Goal: Task Accomplishment & Management: Complete application form

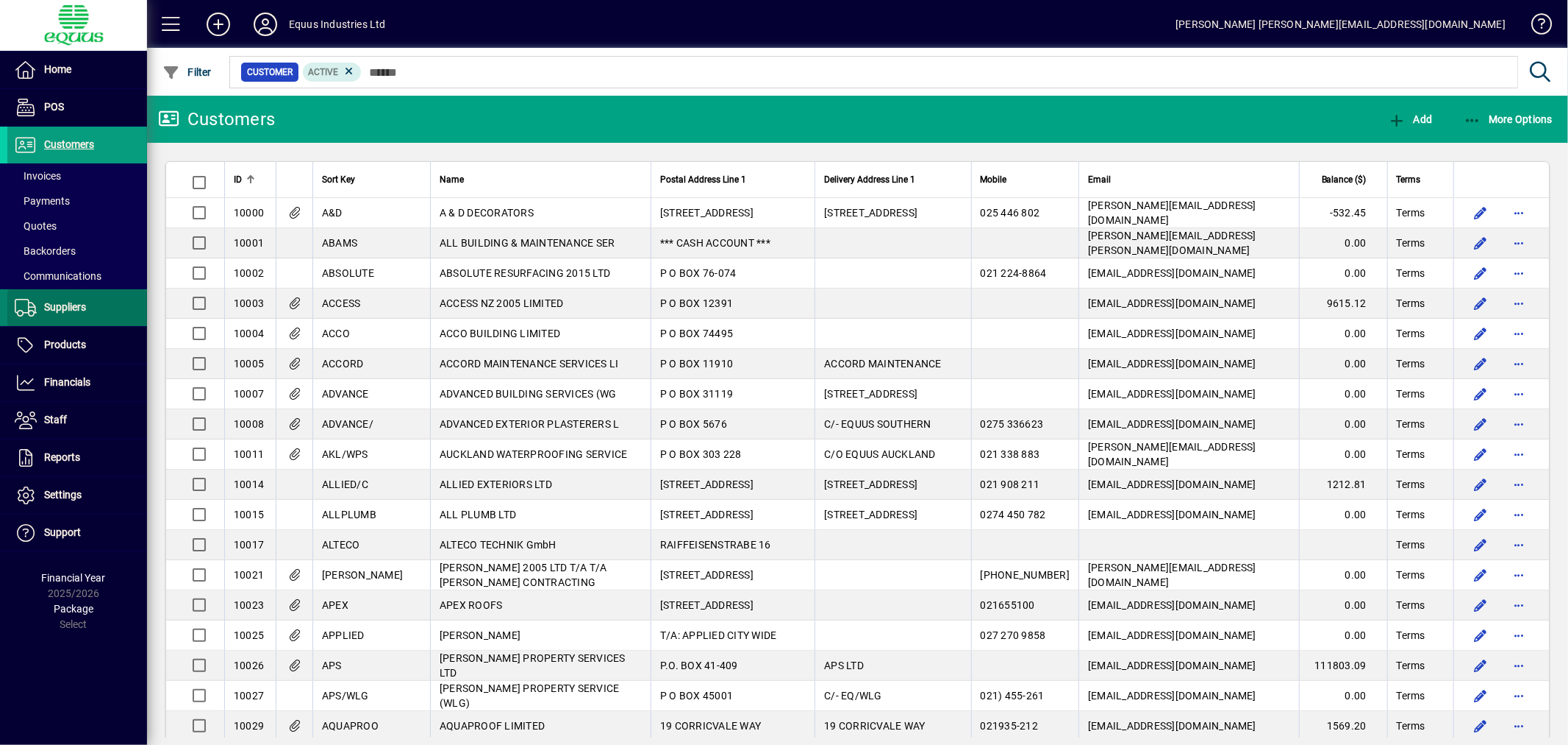
click at [61, 299] on span "Suppliers" at bounding box center [47, 308] width 79 height 18
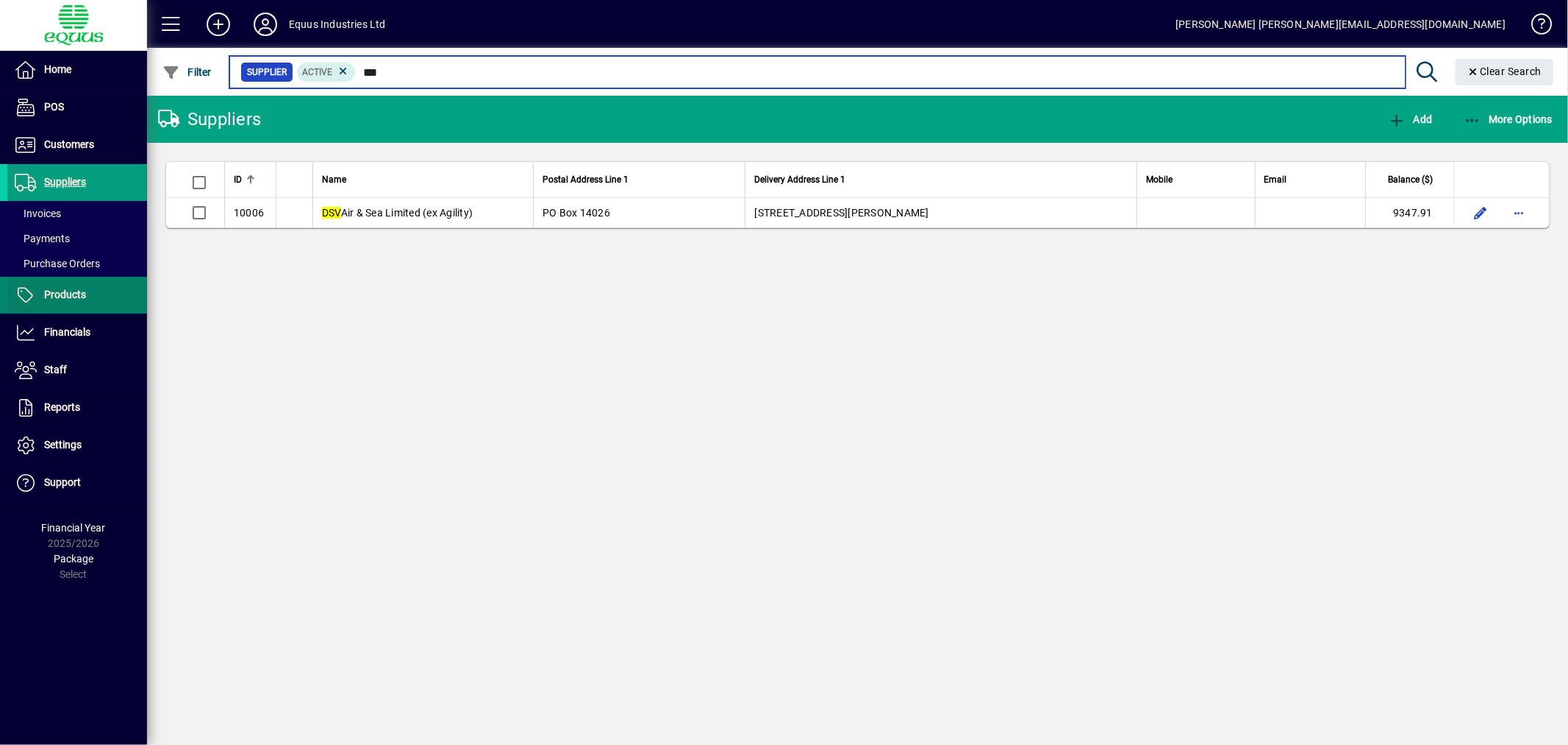
type input "***"
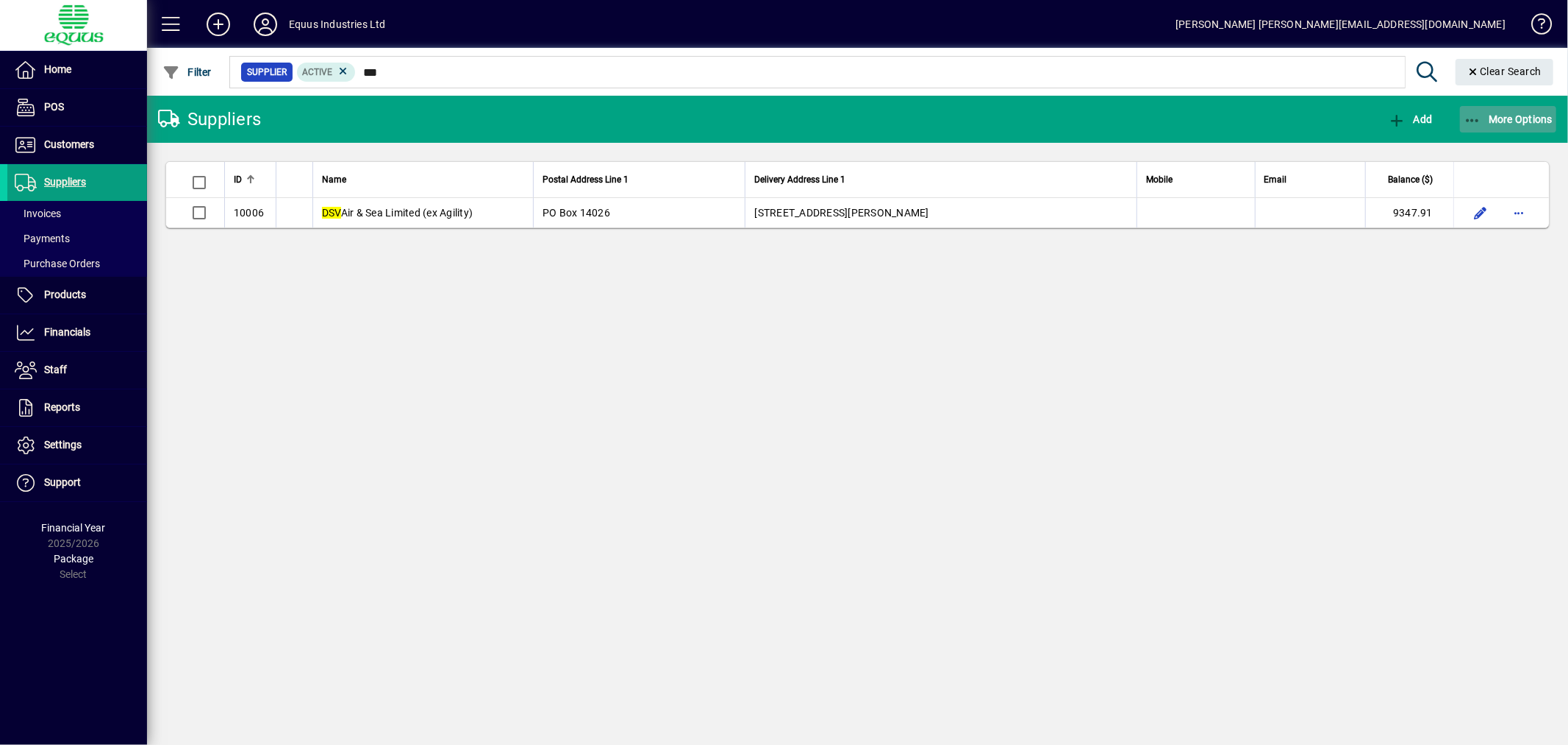
click at [1511, 113] on span "More Options" at bounding box center [1509, 119] width 90 height 12
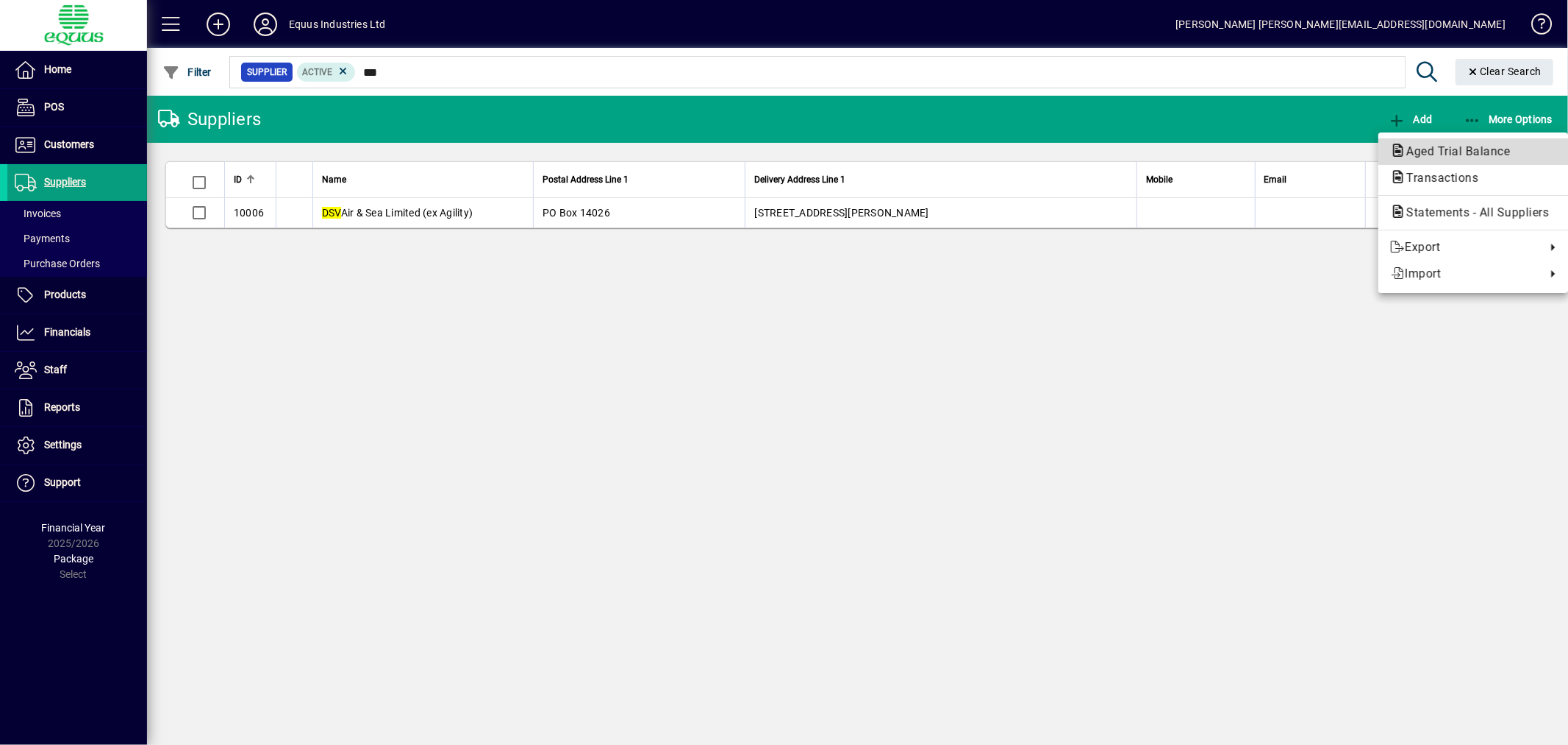
click at [1469, 150] on span "Aged Trial Balance" at bounding box center [1454, 151] width 128 height 14
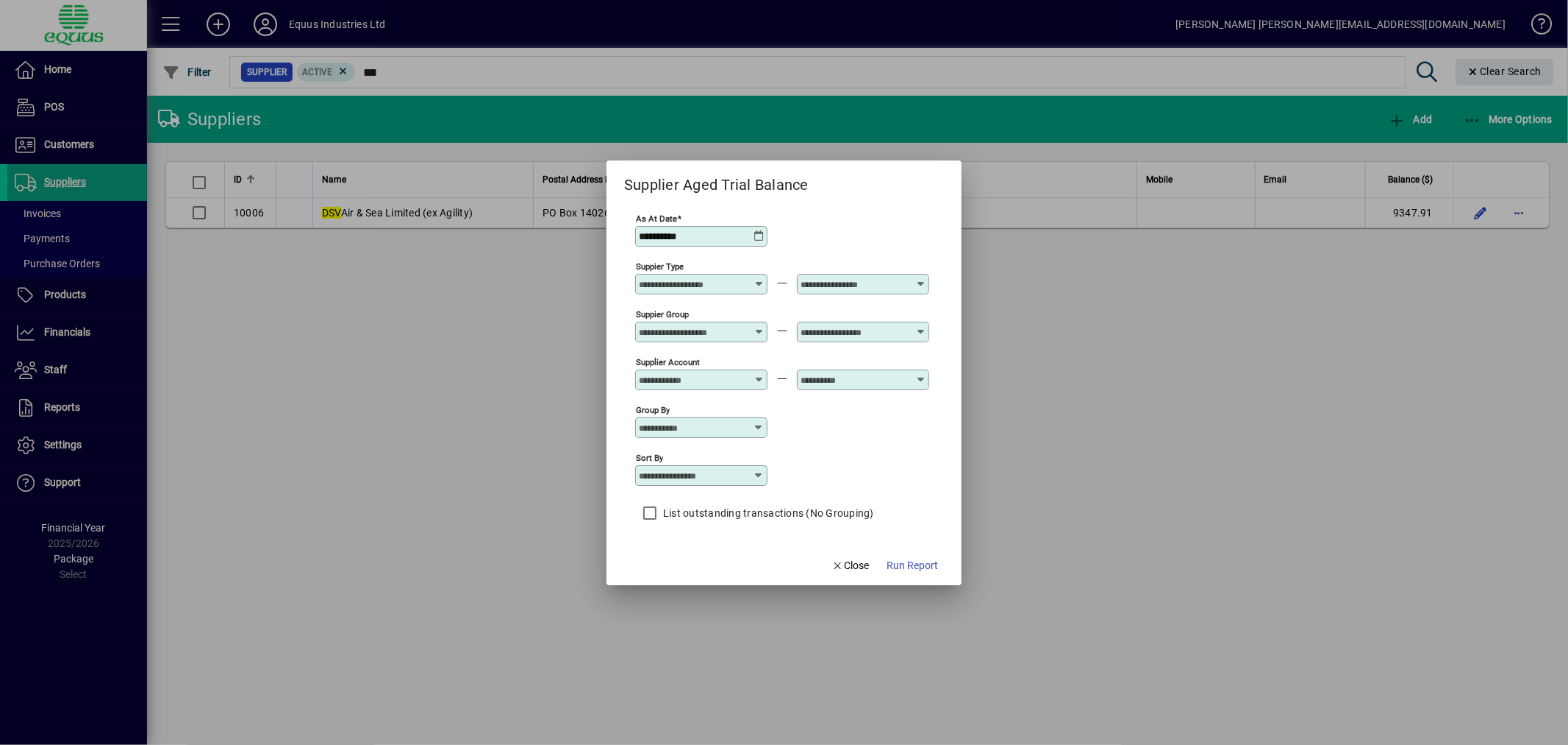
drag, startPoint x: 687, startPoint y: 231, endPoint x: 481, endPoint y: 201, distance: 208.2
click at [483, 204] on div "**********" at bounding box center [784, 372] width 1568 height 745
type input "**********"
click at [930, 571] on span "Run Report" at bounding box center [912, 566] width 52 height 16
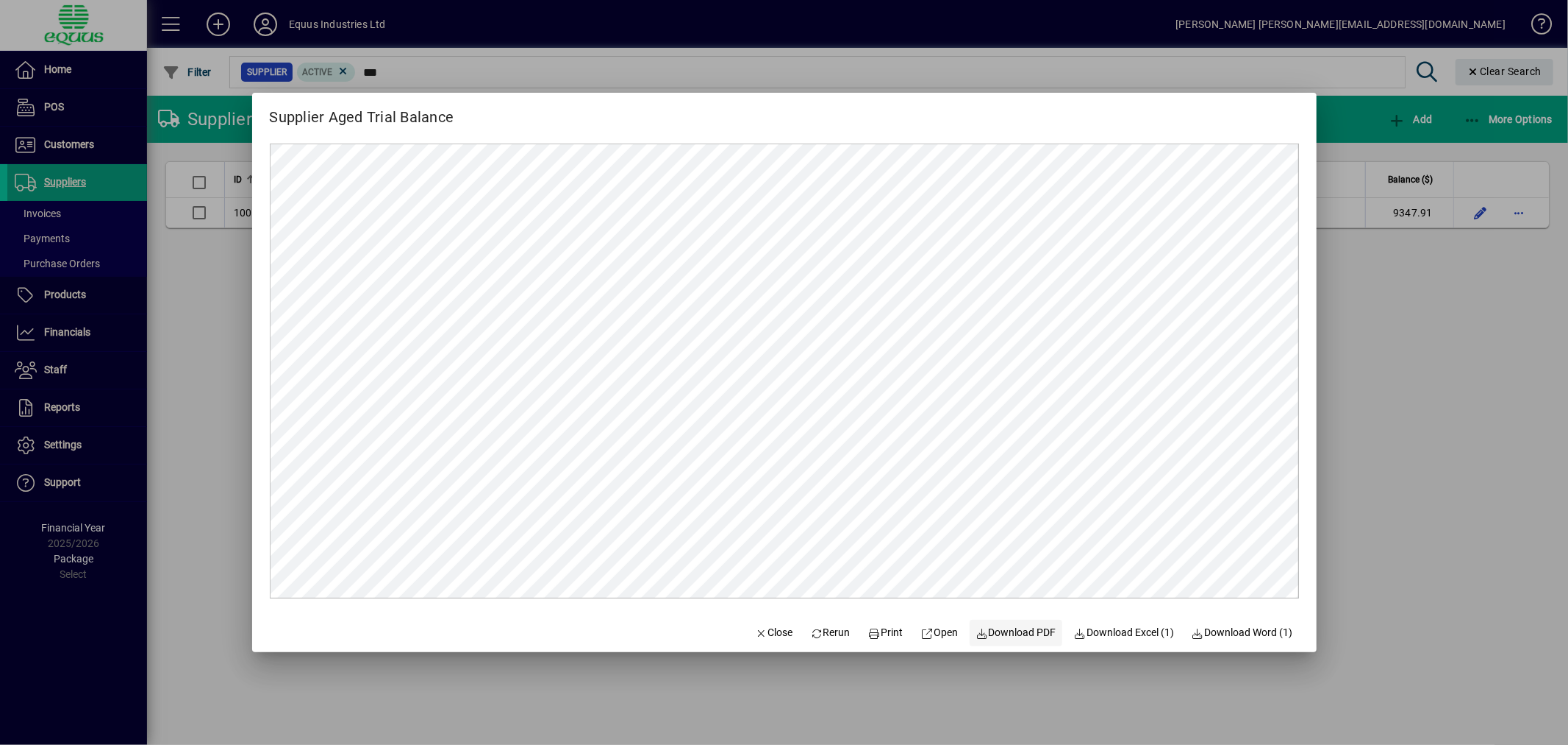
click at [1019, 627] on span "Download PDF" at bounding box center [1016, 632] width 81 height 16
click at [758, 626] on span "Close" at bounding box center [774, 632] width 38 height 16
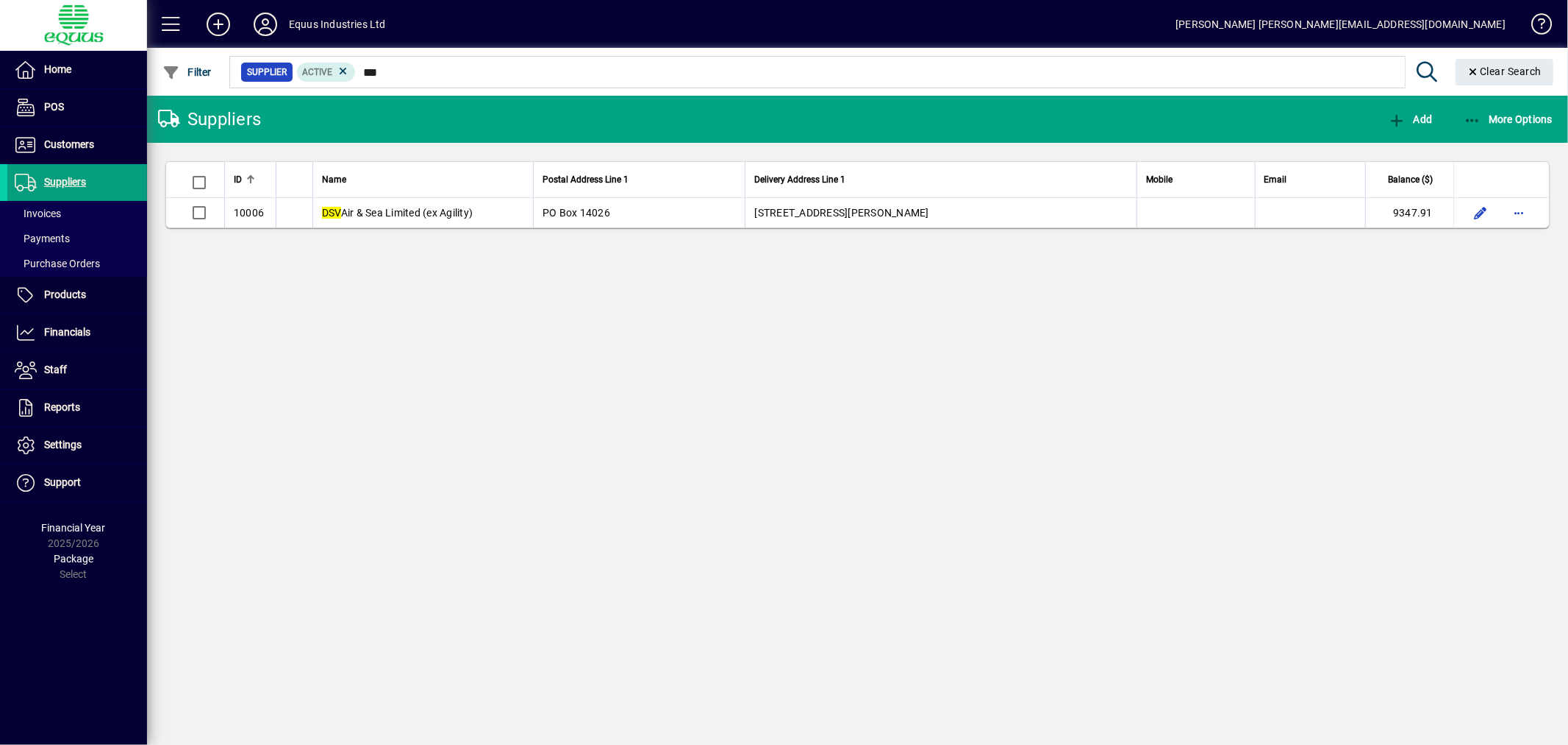
drag, startPoint x: 1568, startPoint y: 215, endPoint x: 1568, endPoint y: 407, distance: 192.0
click at [1568, 244] on app-page-flat "ID Name Postal Address Line 1 Delivery Address Line 1 Mobile Email Balance ($) …" at bounding box center [857, 195] width 1421 height 104
drag, startPoint x: 1568, startPoint y: 407, endPoint x: 1568, endPoint y: 467, distance: 60.0
click at [1568, 467] on div "Suppliers Add More Options ID Name Postal Address Line 1 Delivery Address Line …" at bounding box center [857, 420] width 1421 height 649
click at [72, 332] on span "Financials" at bounding box center [67, 332] width 47 height 12
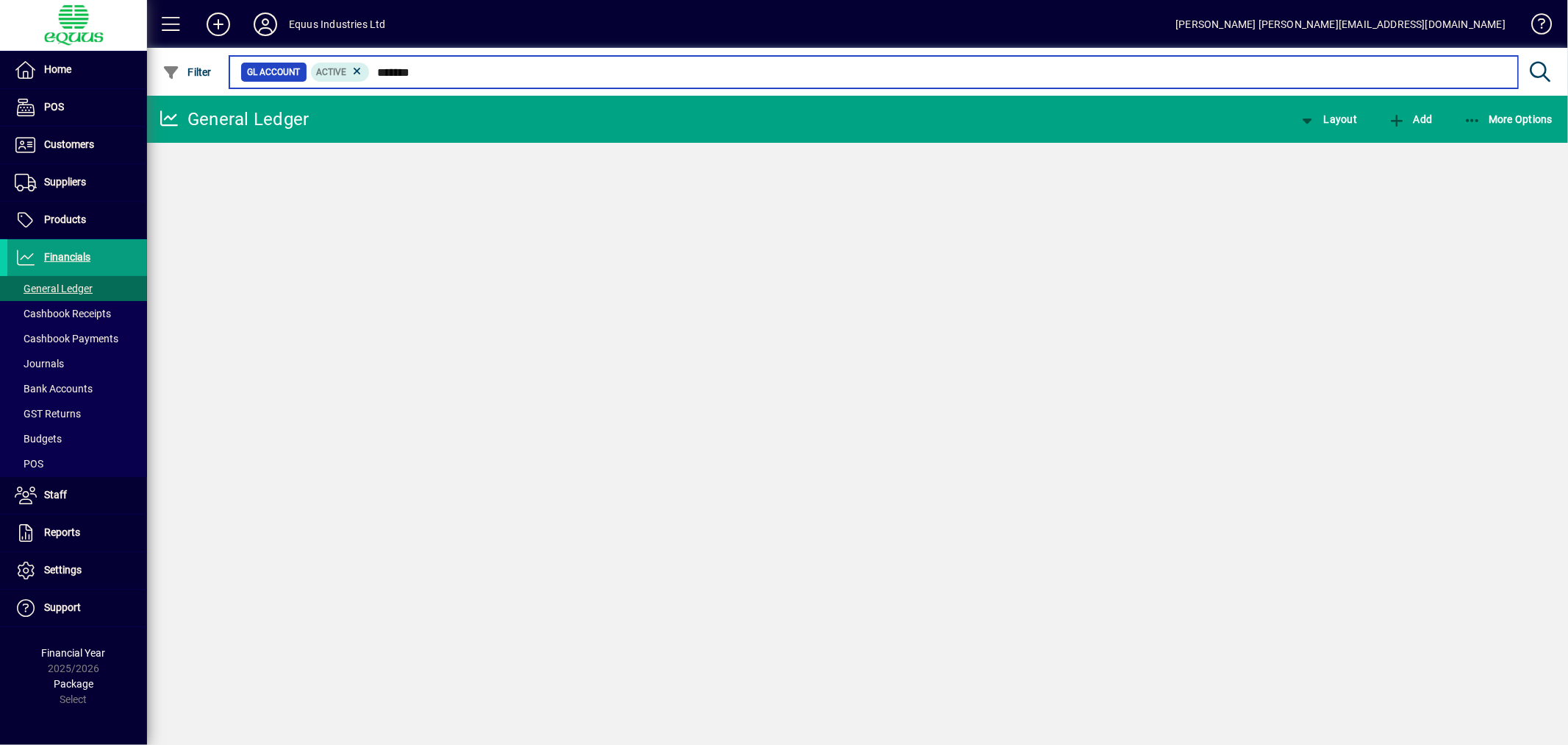
click at [457, 76] on input "*******" at bounding box center [938, 71] width 1137 height 20
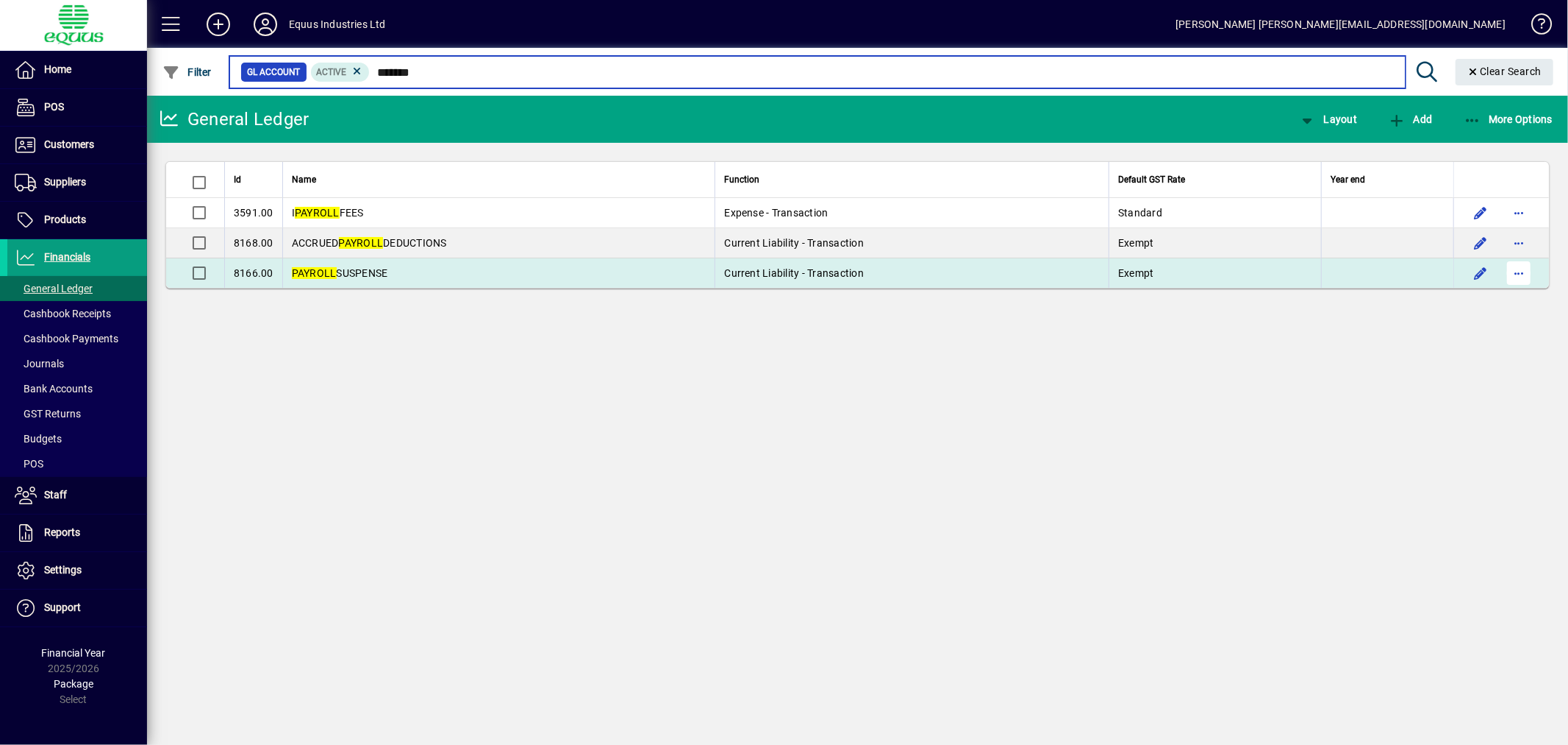
type input "*******"
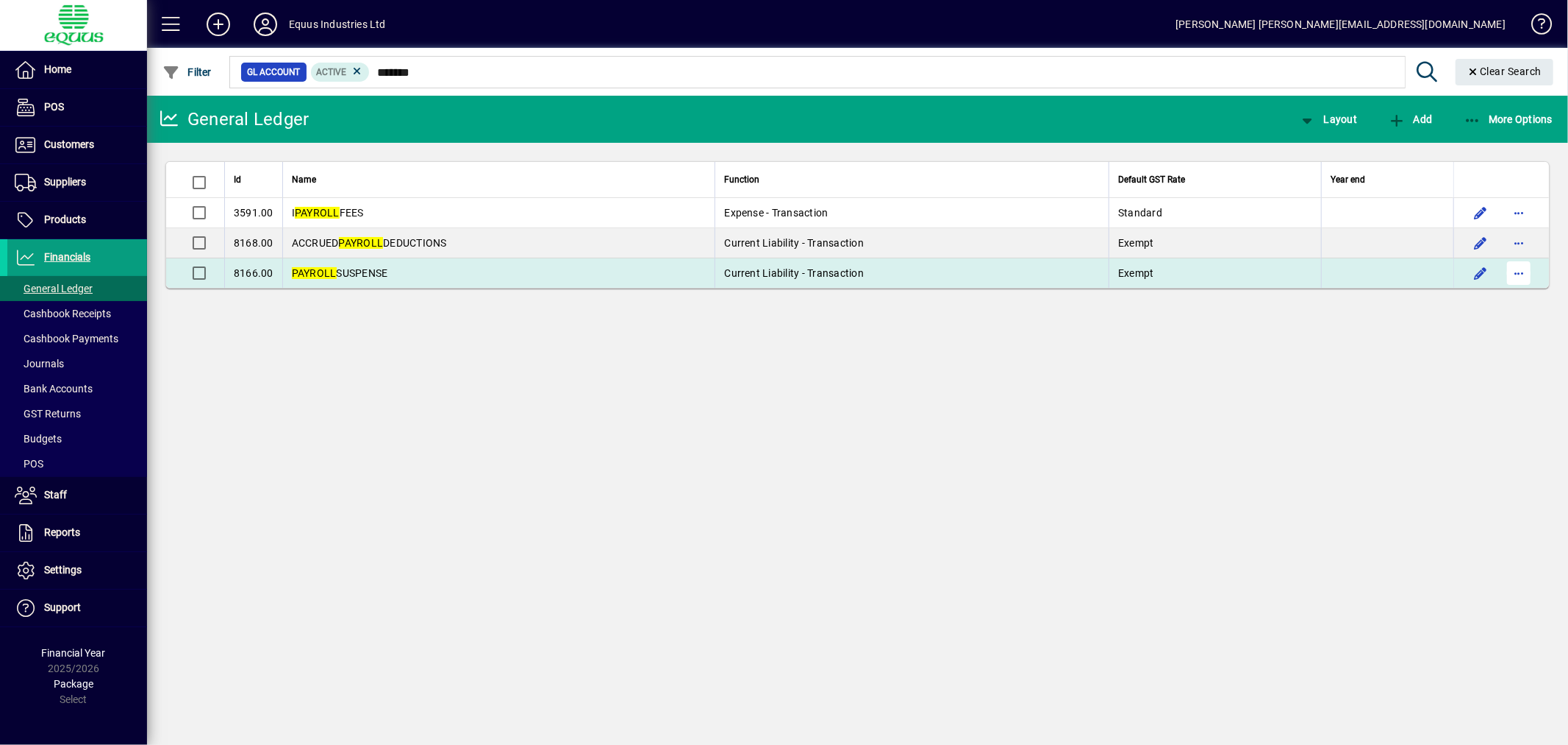
click at [1514, 268] on span "button" at bounding box center [1519, 273] width 35 height 35
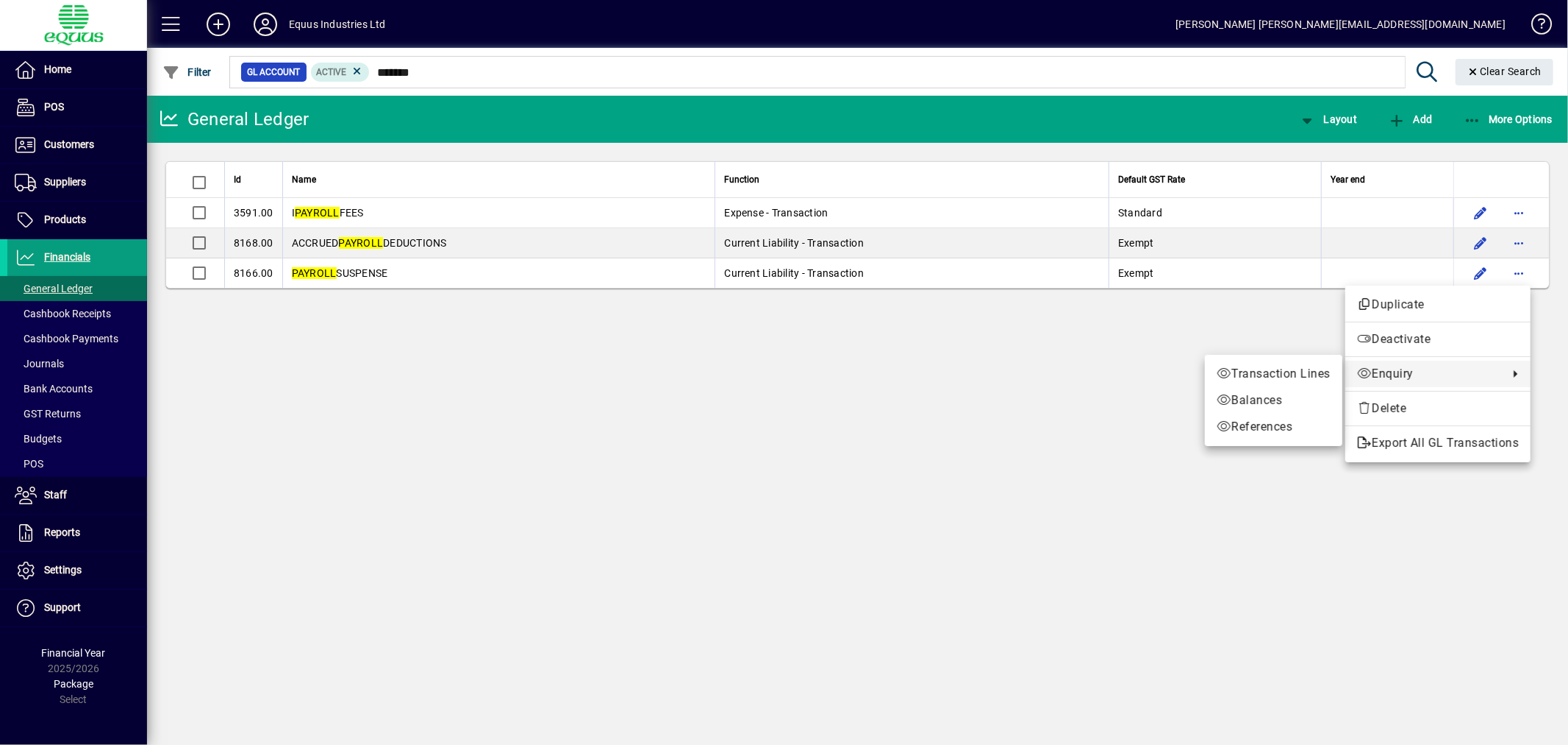
click at [1388, 366] on span "Enquiry" at bounding box center [1430, 374] width 144 height 18
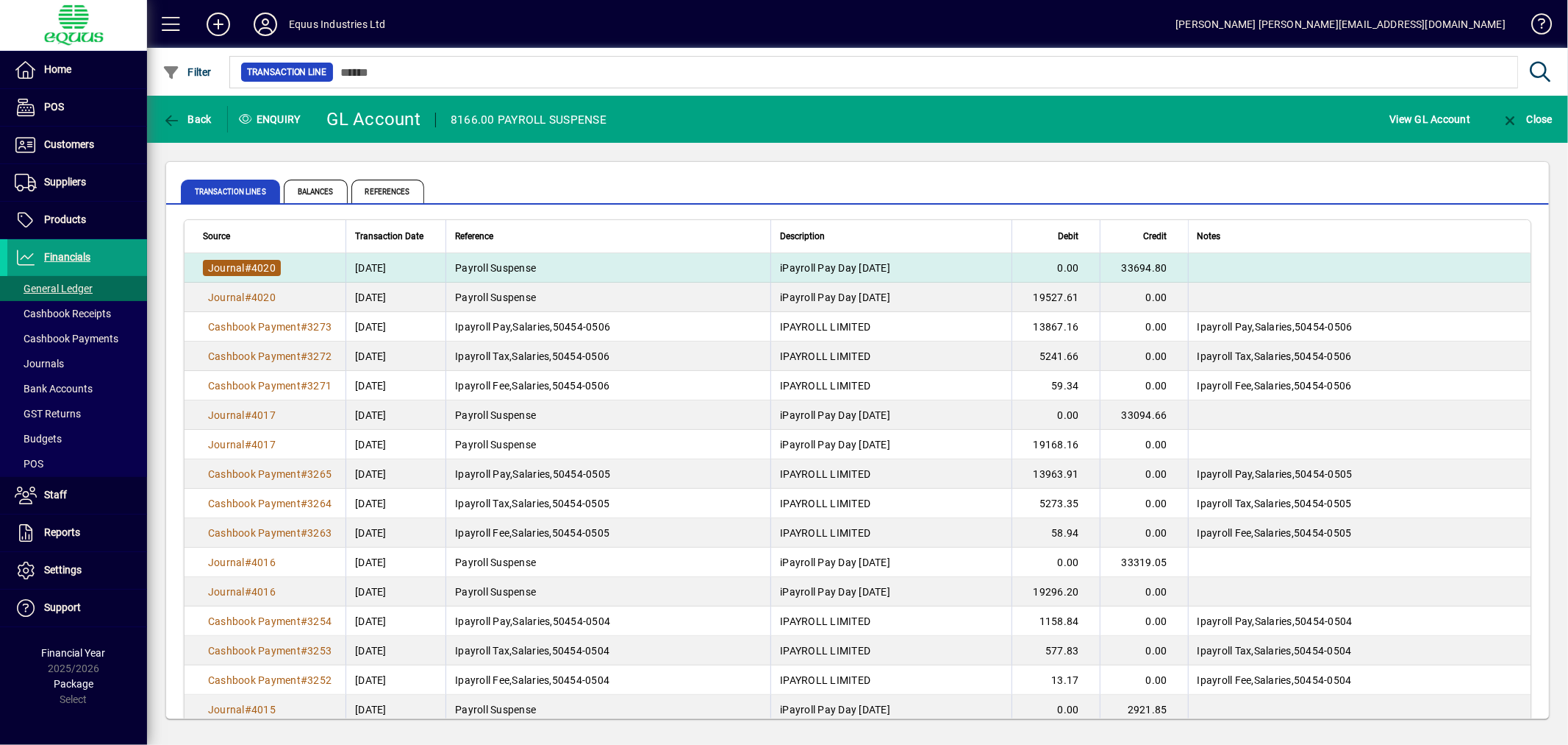
click at [240, 266] on span "Journal" at bounding box center [227, 268] width 37 height 12
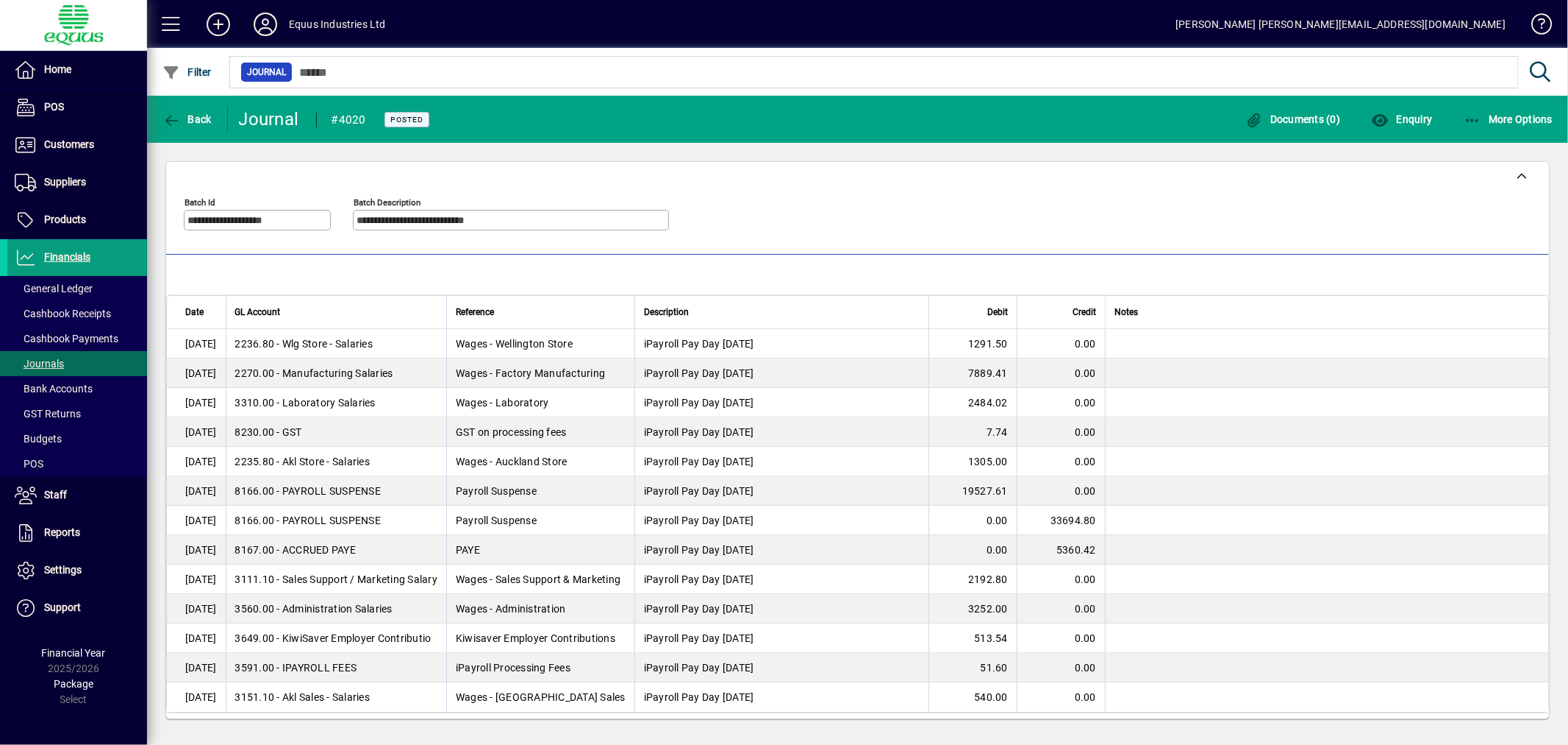
scroll to position [77, 0]
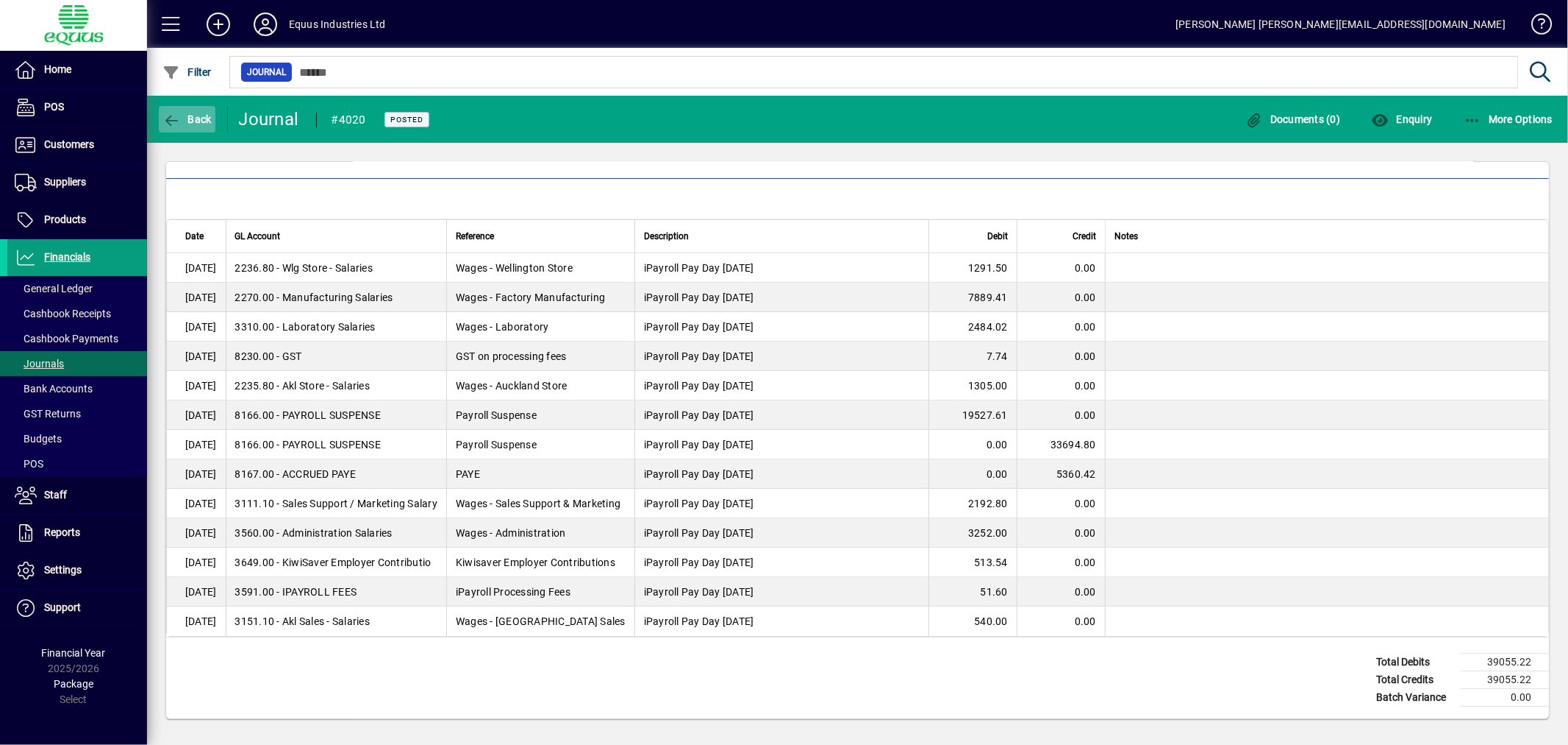
click at [186, 114] on span "Back" at bounding box center [187, 119] width 50 height 12
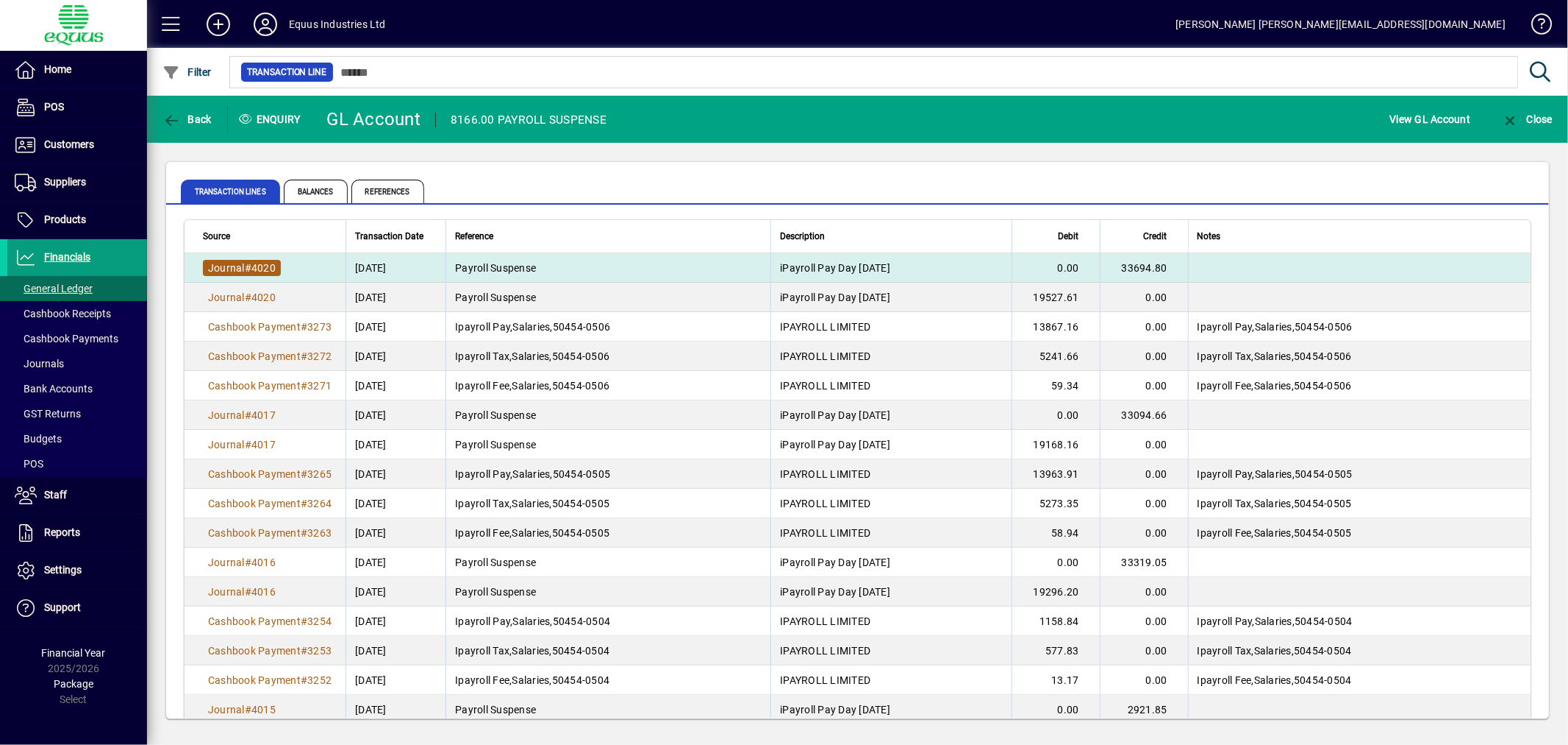
click at [236, 266] on span "Journal" at bounding box center [227, 268] width 37 height 12
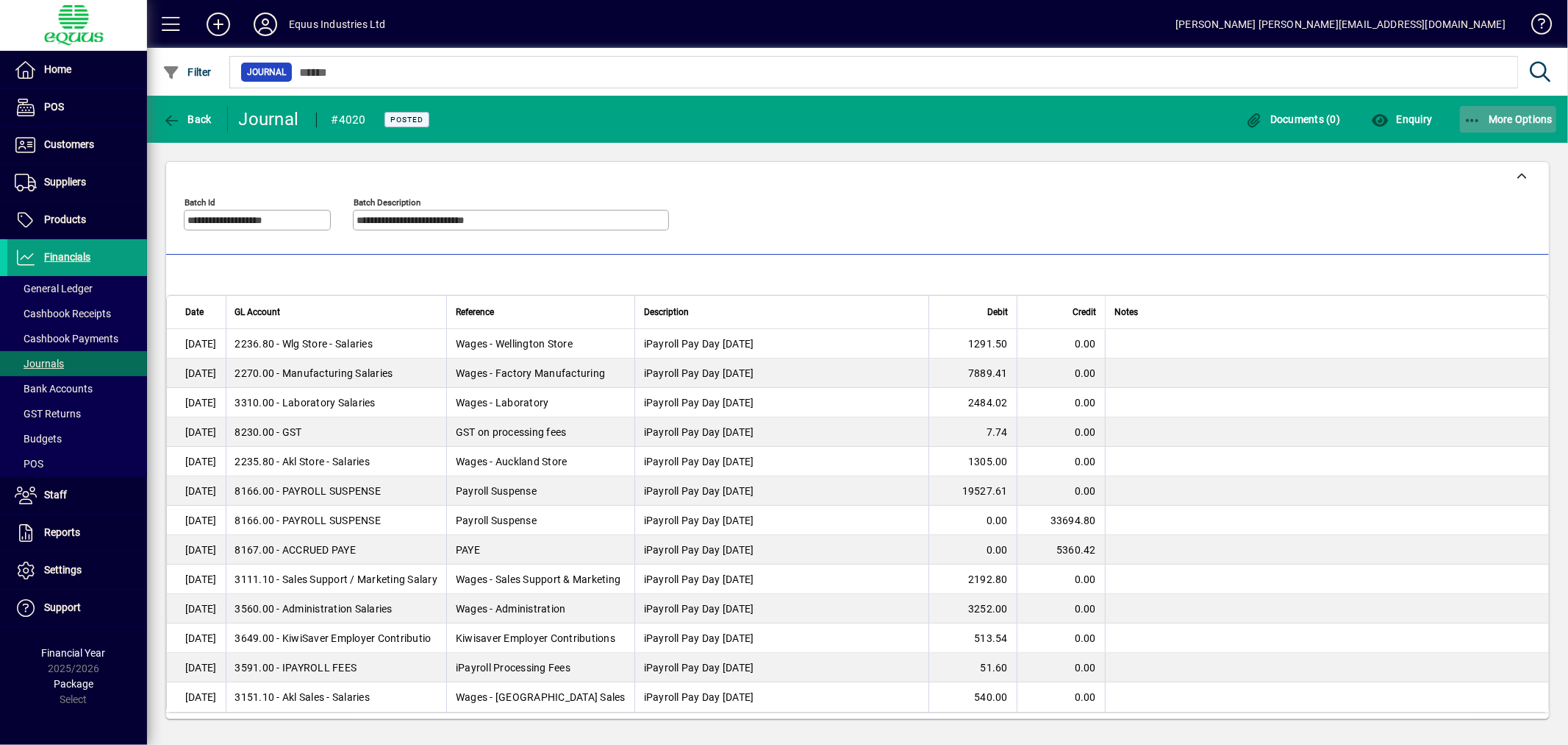
click at [1519, 115] on span "More Options" at bounding box center [1509, 119] width 90 height 12
click at [1481, 150] on span "Reverse" at bounding box center [1494, 152] width 124 height 18
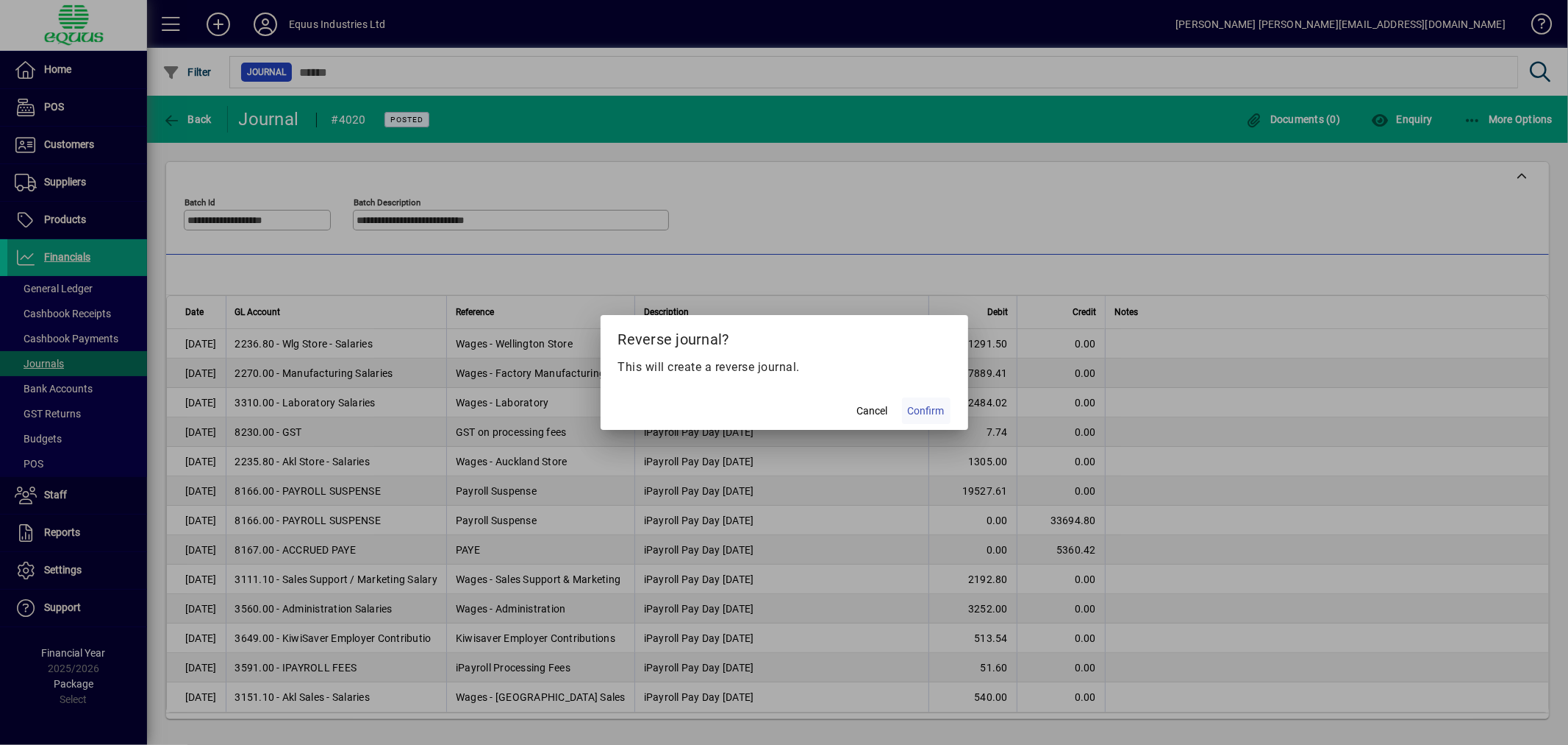
click at [928, 412] on span "Confirm" at bounding box center [927, 411] width 37 height 16
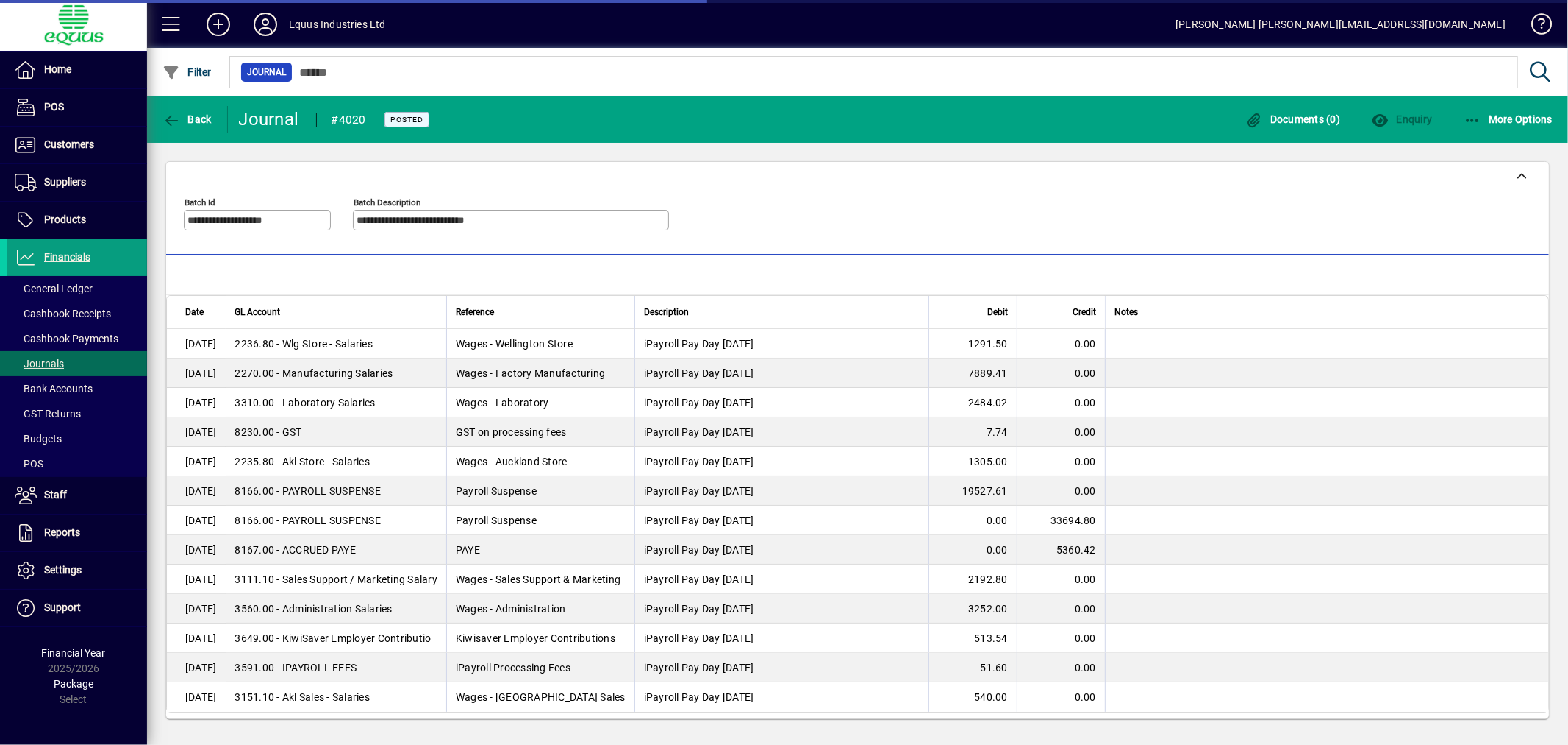
type input "**********"
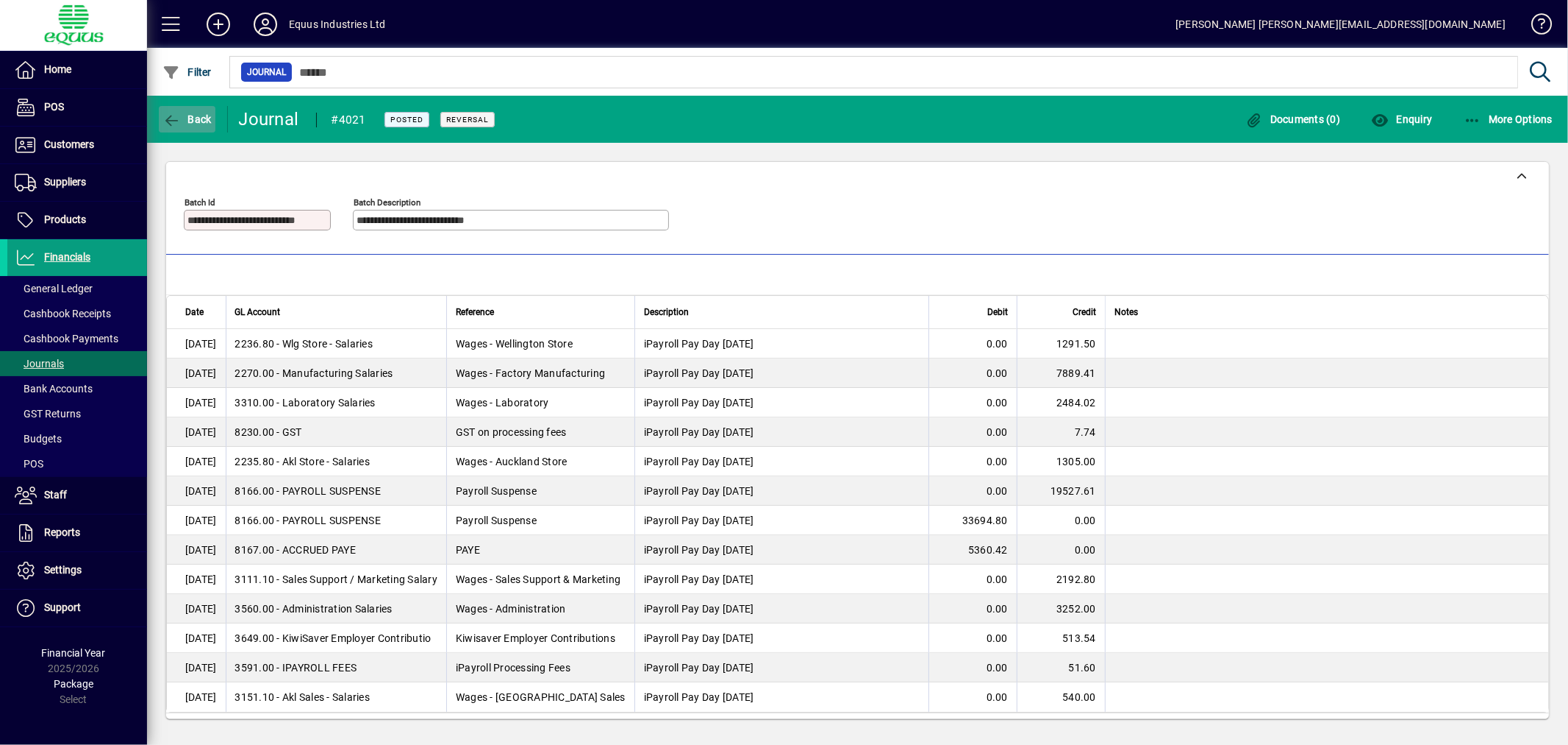
click at [187, 119] on span "Back" at bounding box center [187, 119] width 50 height 12
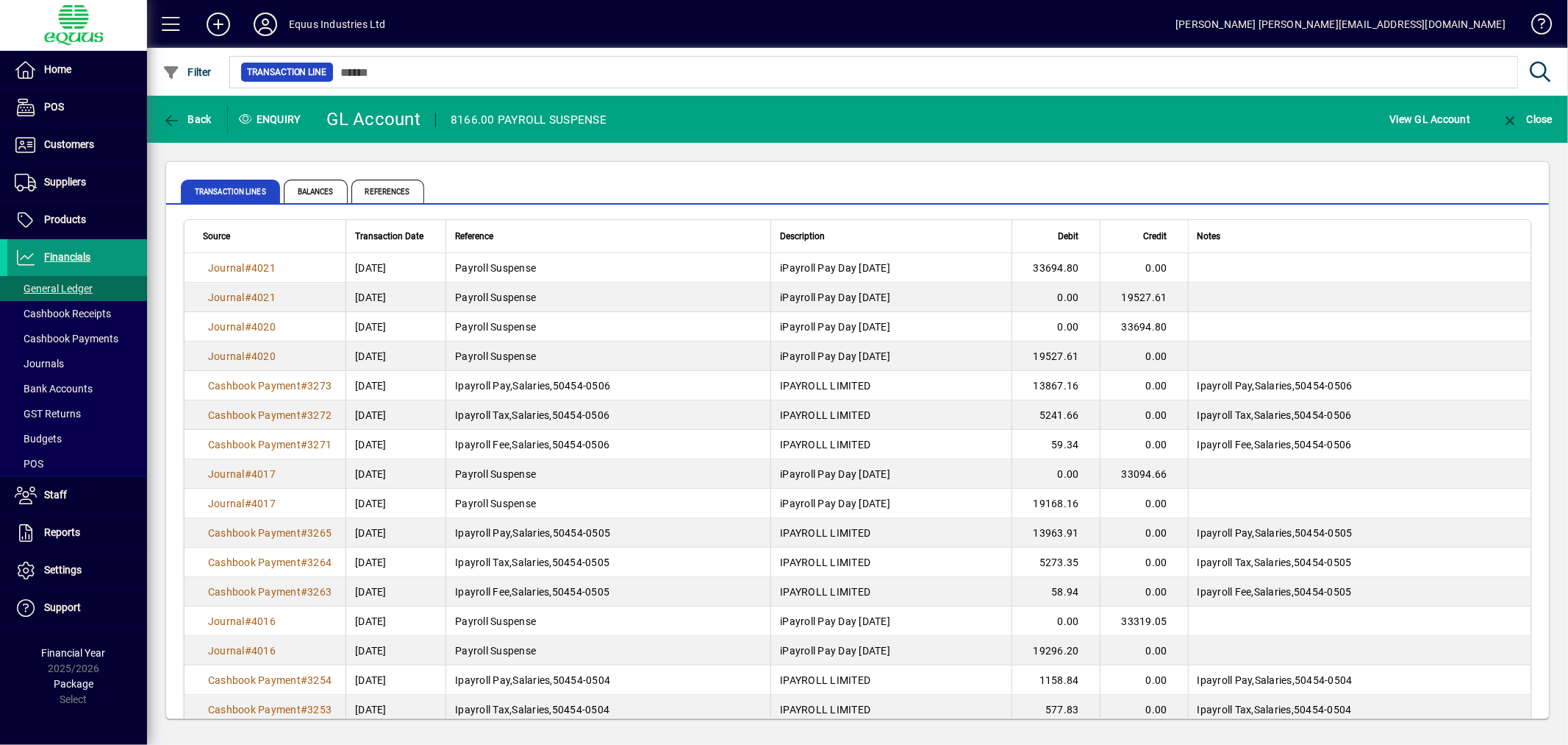
click at [66, 251] on span "Financials" at bounding box center [67, 257] width 47 height 12
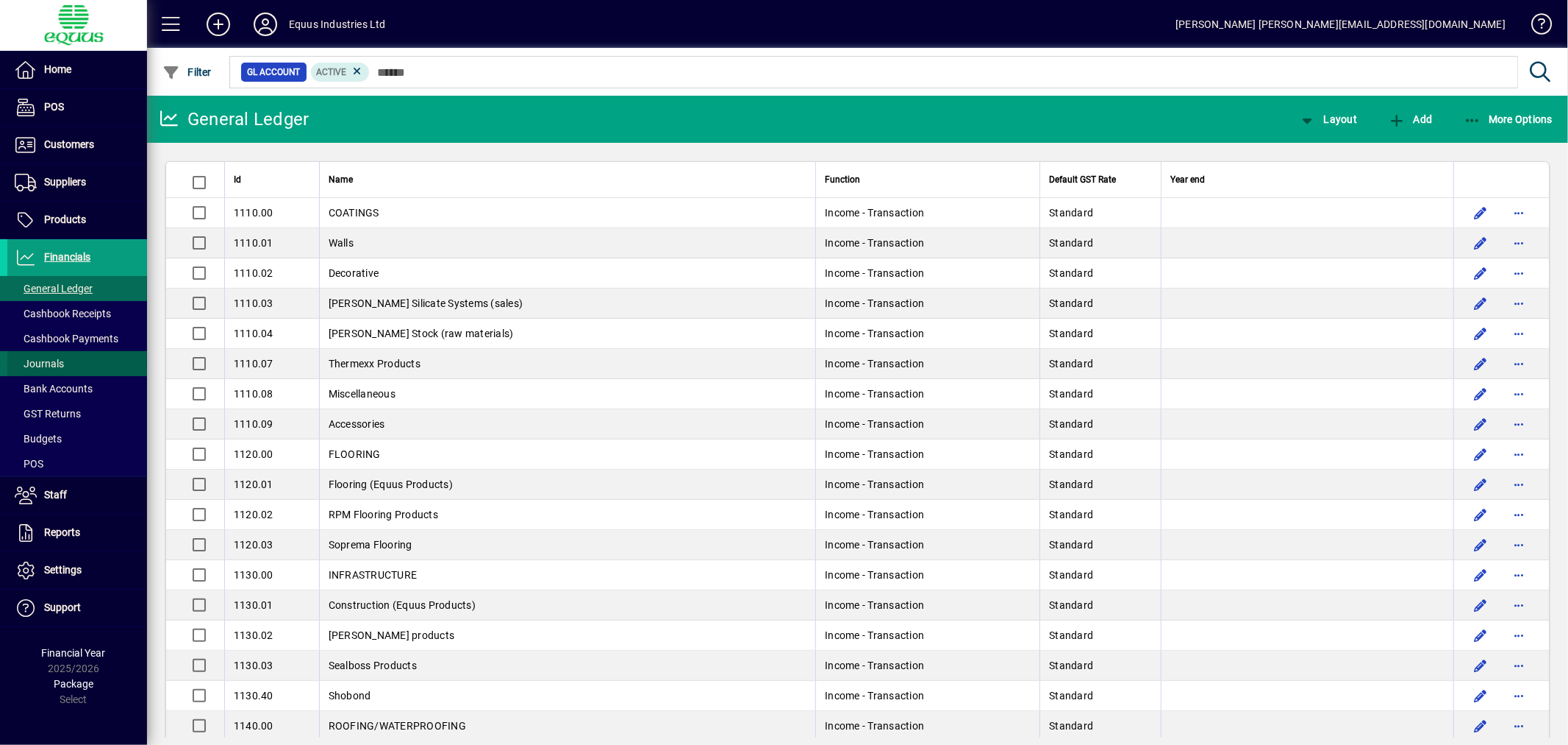
click at [50, 369] on span "Journals" at bounding box center [39, 363] width 50 height 12
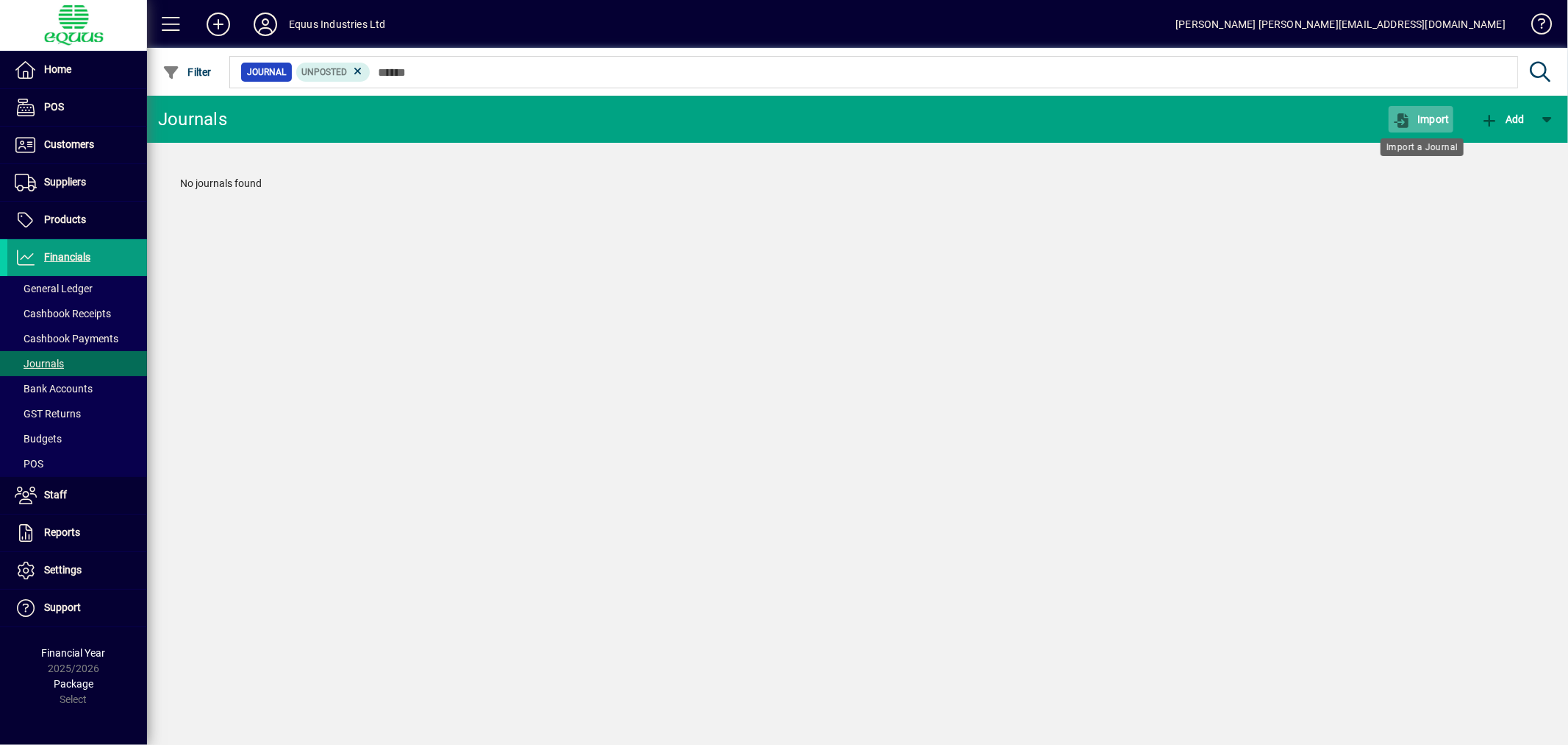
click at [1440, 116] on span "Import" at bounding box center [1421, 119] width 57 height 12
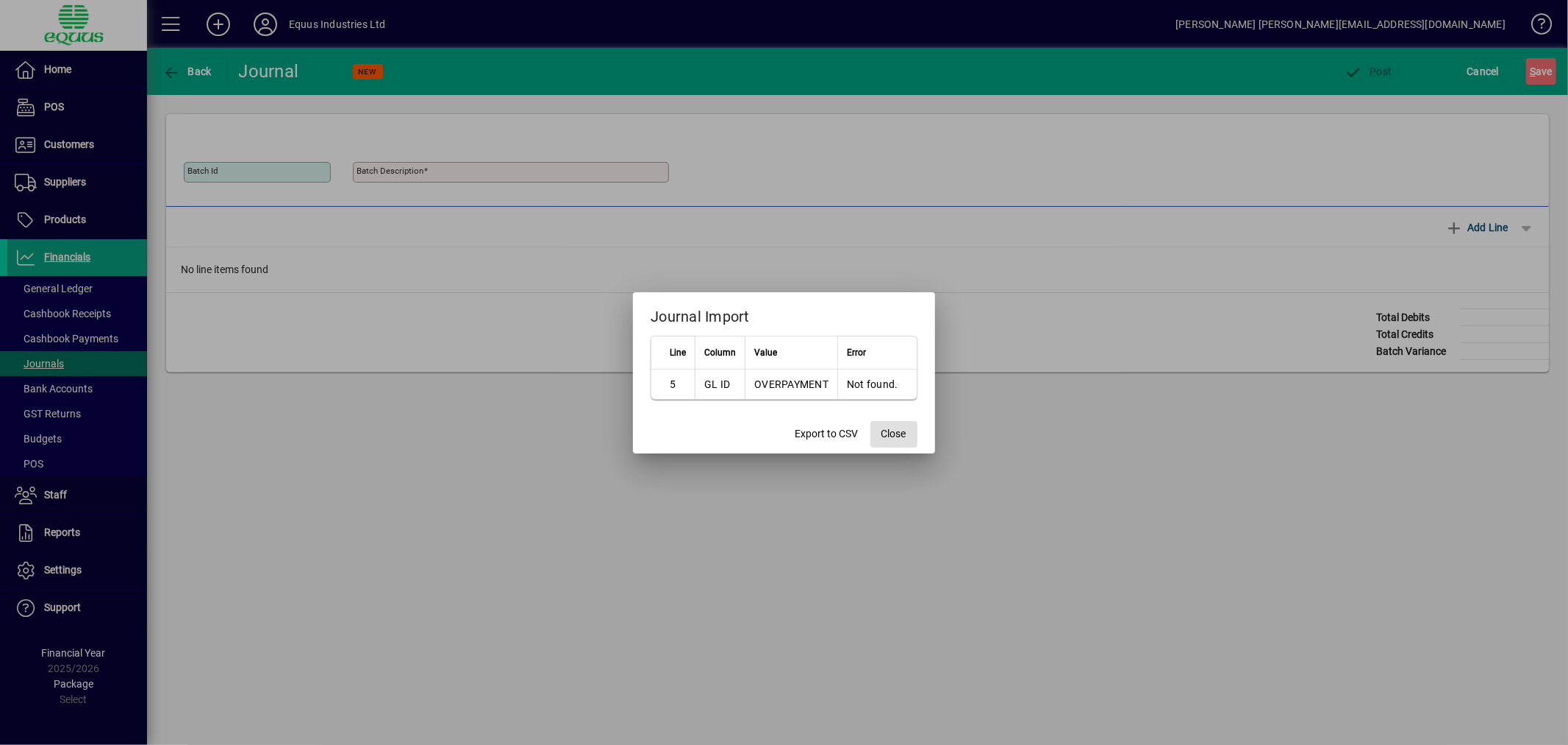
click at [888, 428] on span "Close" at bounding box center [894, 433] width 25 height 16
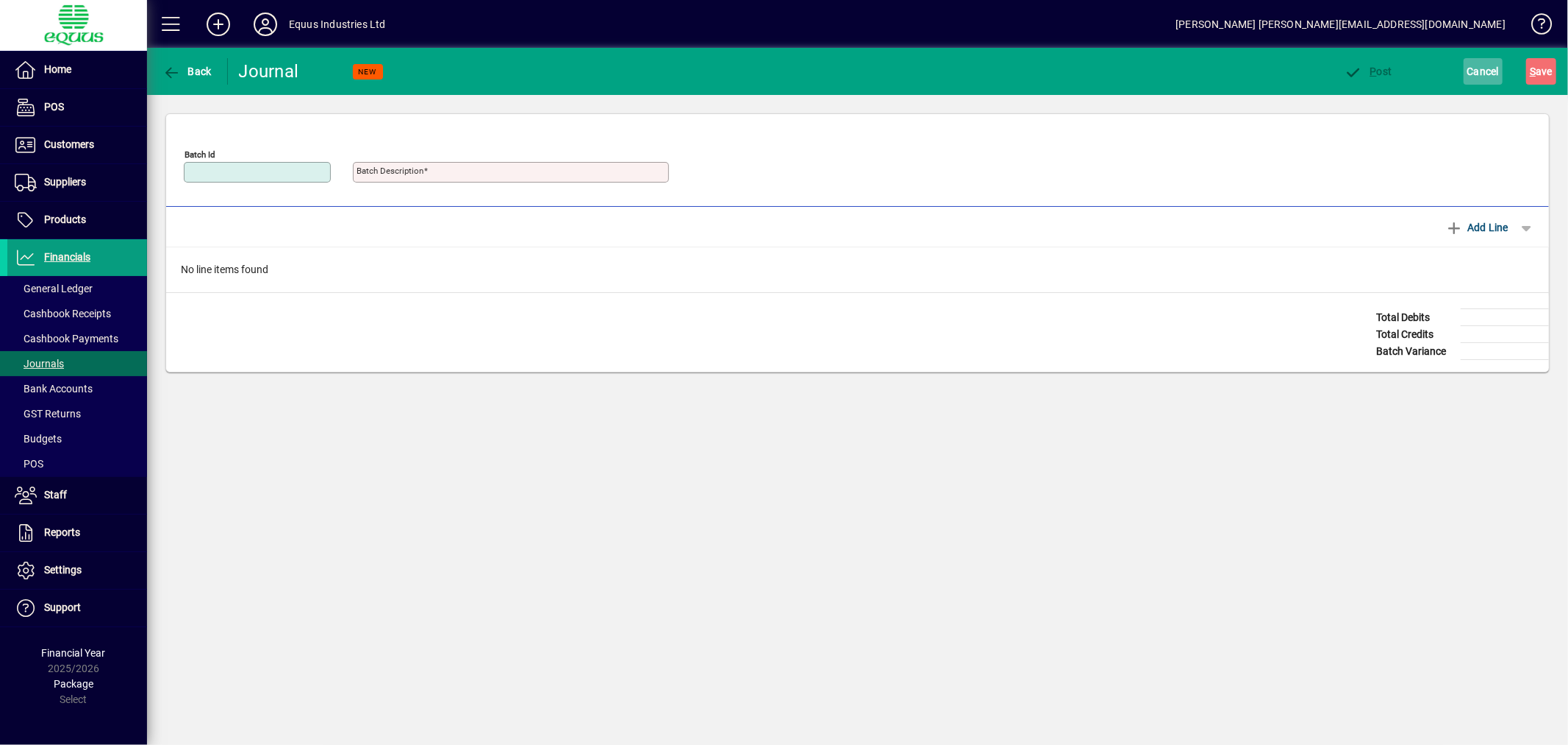
click at [1478, 71] on span "Cancel" at bounding box center [1483, 71] width 32 height 23
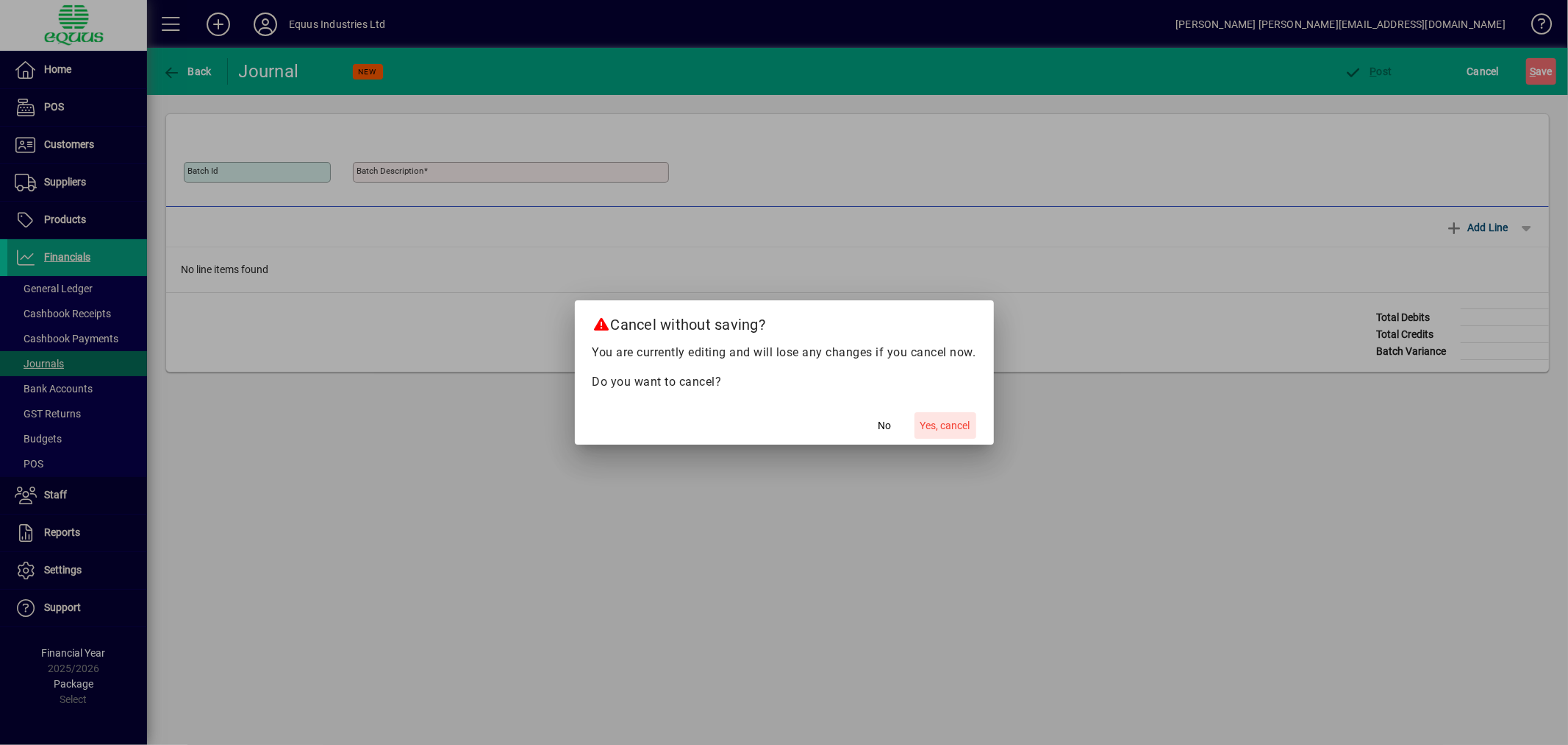
click at [958, 428] on span "Yes, cancel" at bounding box center [945, 426] width 50 height 16
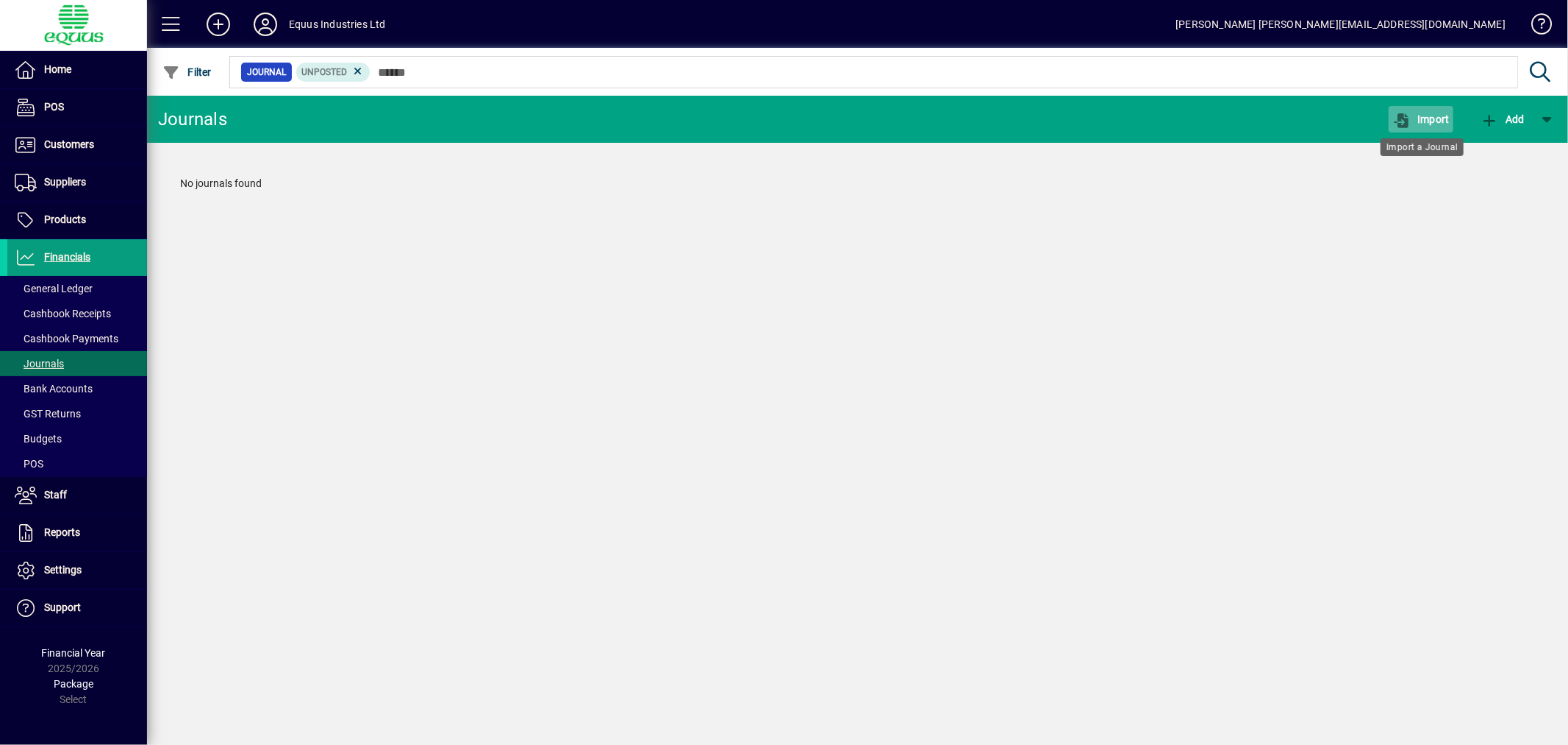
click at [1415, 111] on span "button" at bounding box center [1421, 119] width 64 height 35
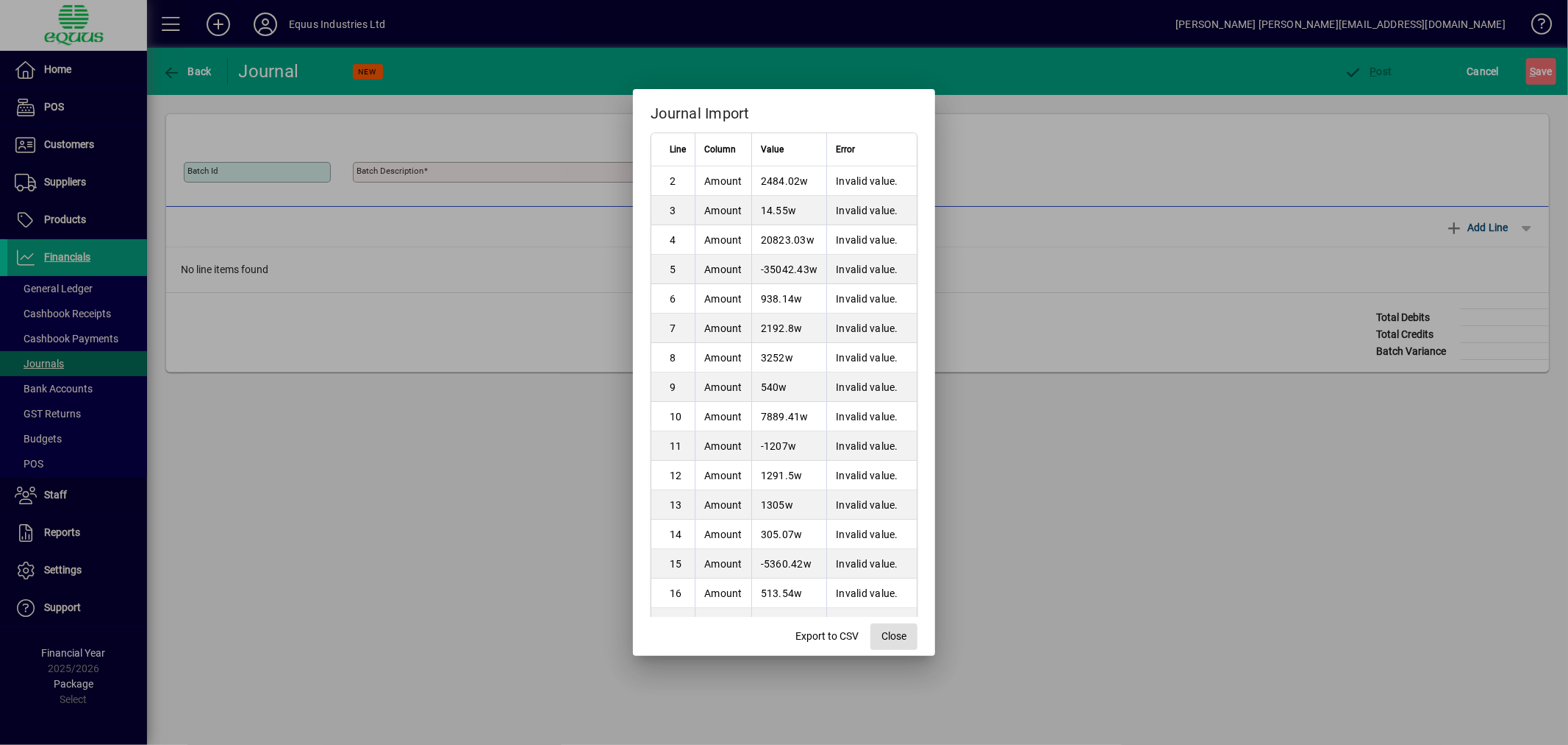
click at [913, 633] on span "button" at bounding box center [894, 636] width 47 height 35
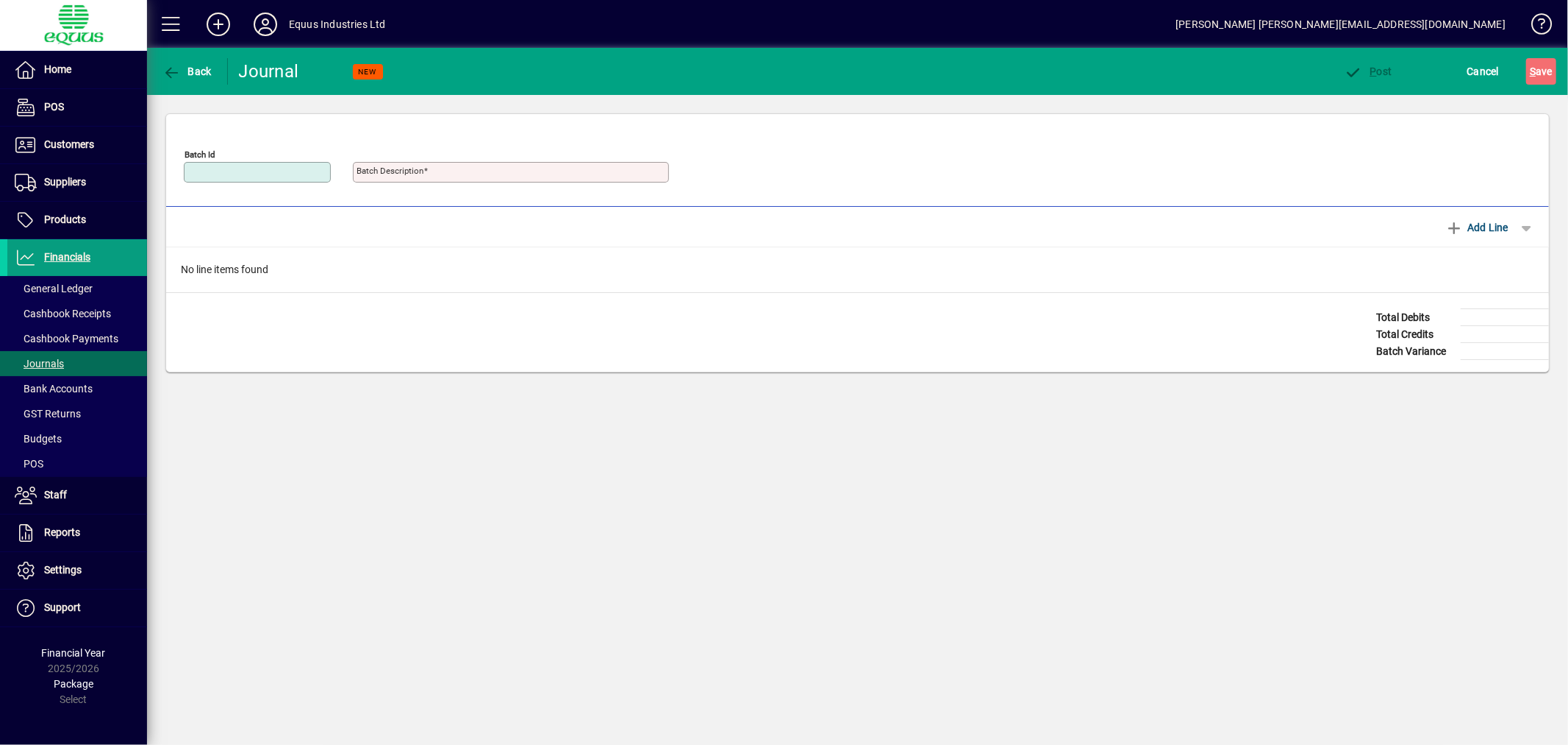
click at [913, 633] on div "Back Journal NEW P ost Cancel S ave Journal Batch Id - Batch Description - Jour…" at bounding box center [857, 395] width 1421 height 696
click at [1472, 67] on span "Cancel" at bounding box center [1483, 71] width 32 height 23
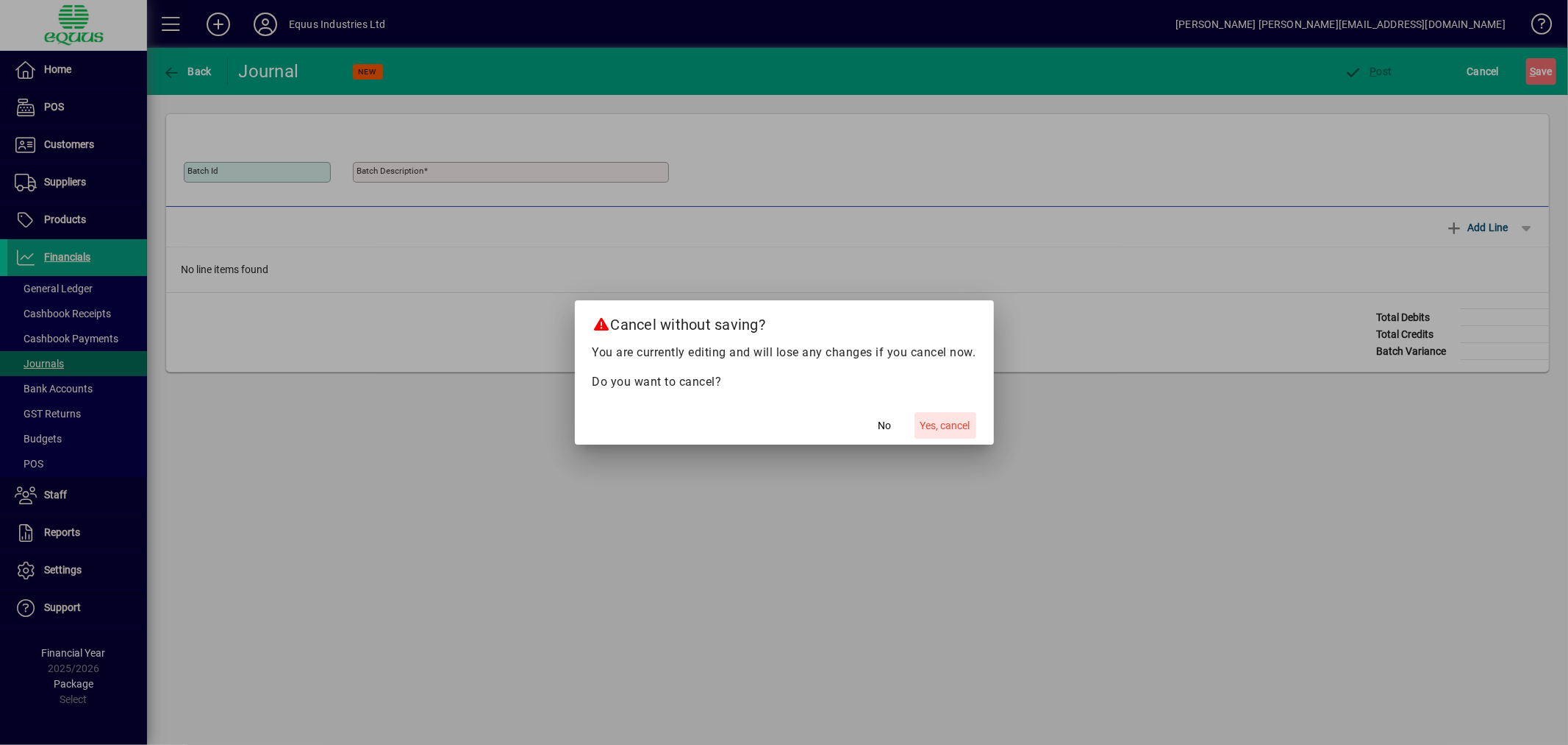
click at [961, 423] on span "Yes, cancel" at bounding box center [945, 426] width 50 height 16
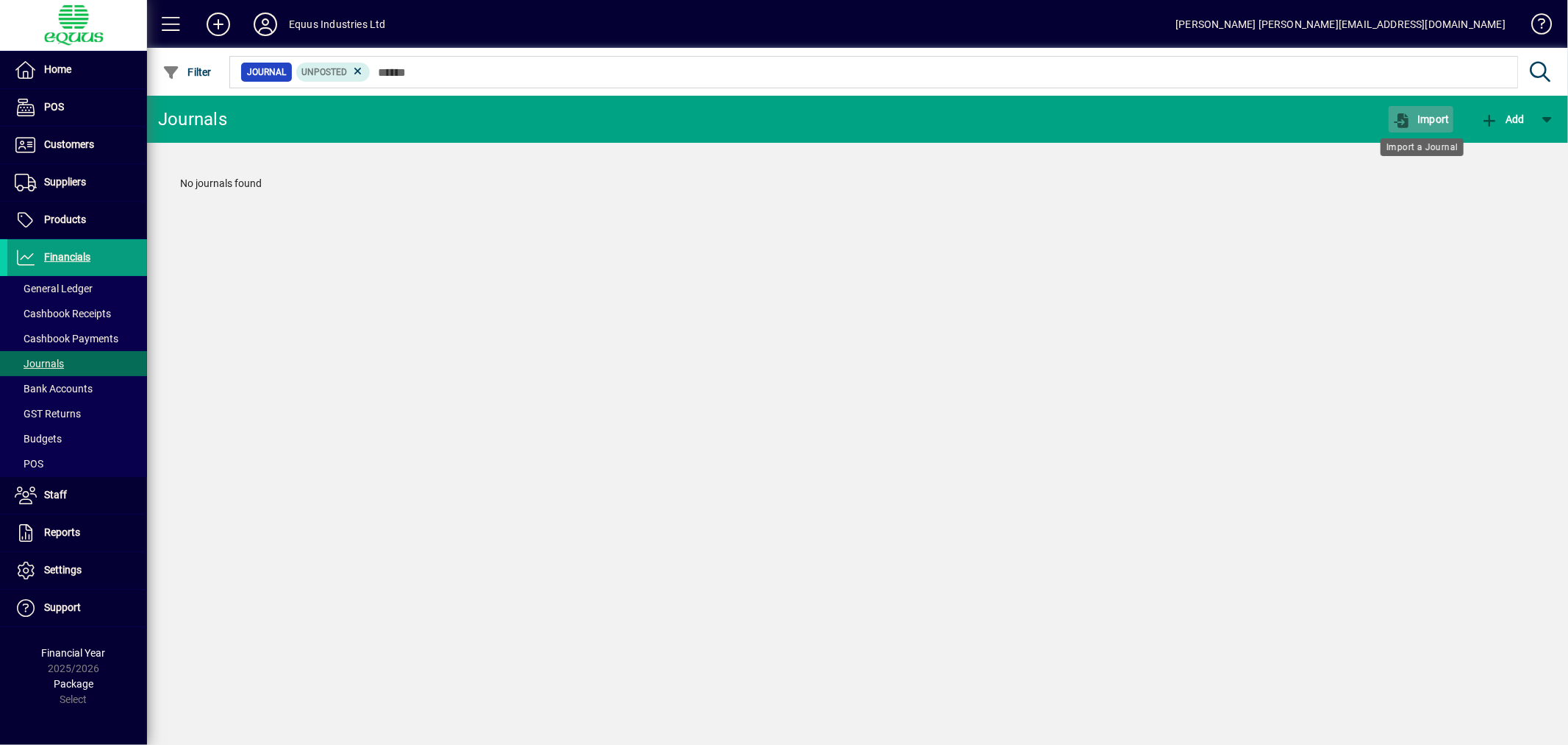
click at [1442, 119] on span "Import" at bounding box center [1421, 119] width 57 height 12
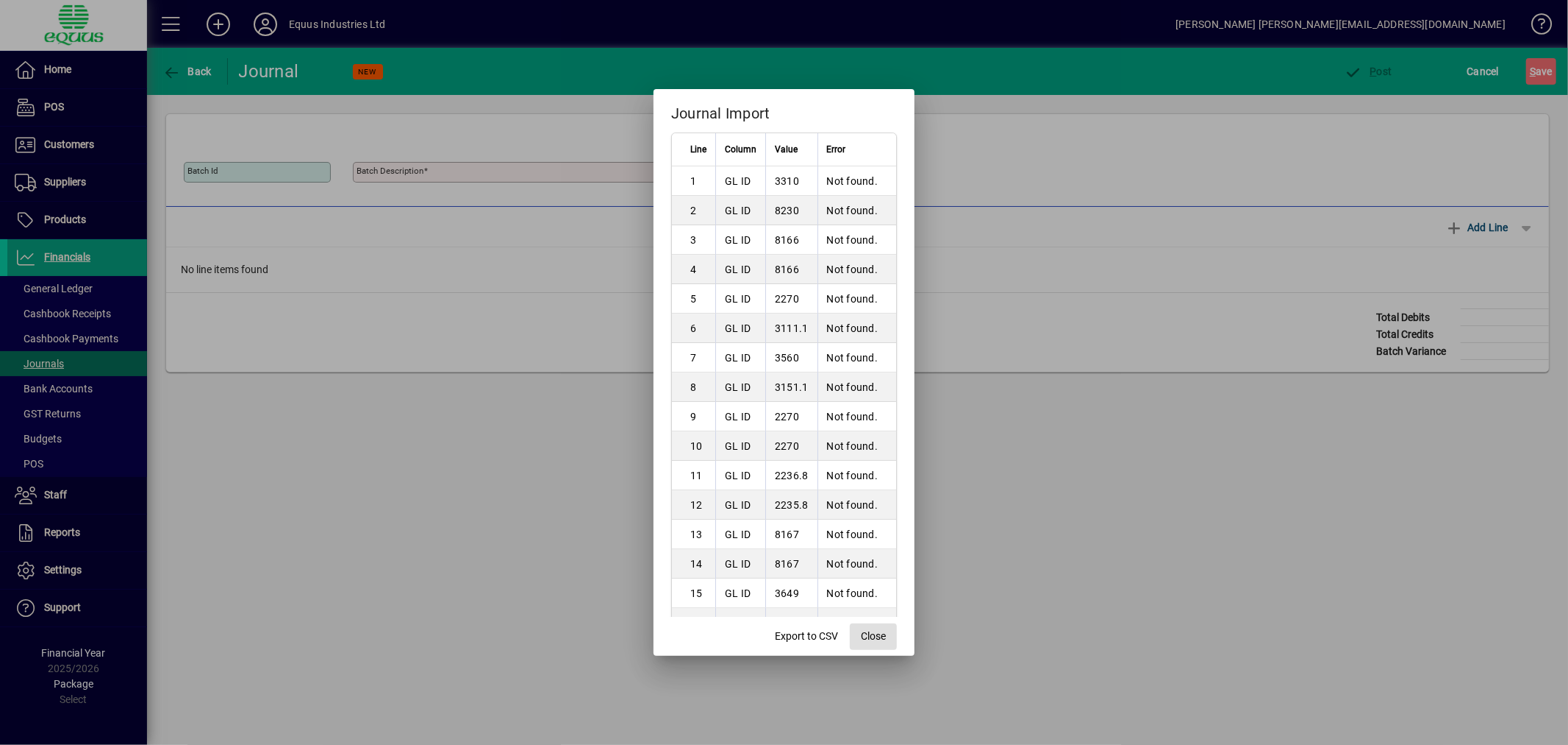
click at [868, 635] on span "Close" at bounding box center [874, 636] width 25 height 16
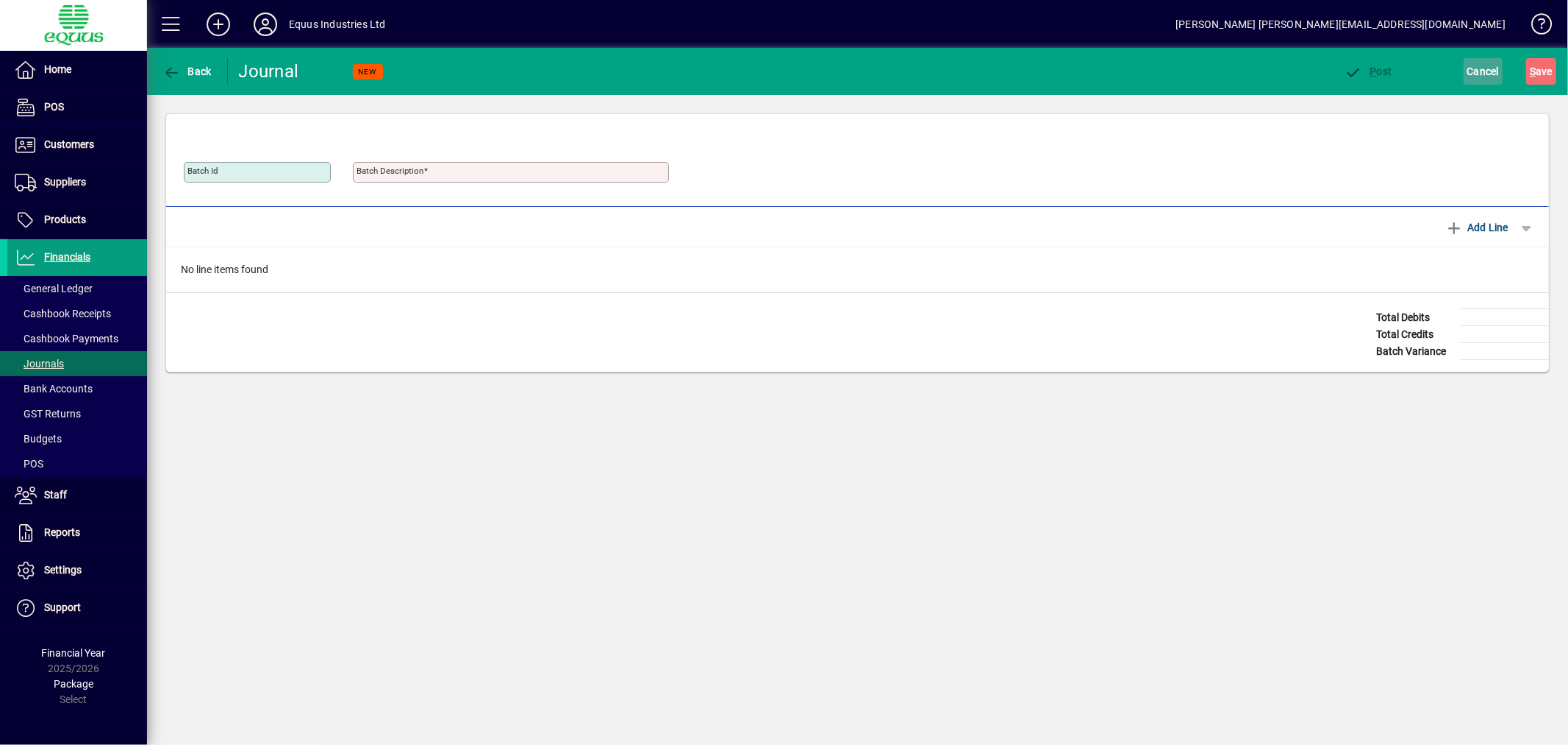
click at [1473, 56] on span "button" at bounding box center [1483, 71] width 40 height 35
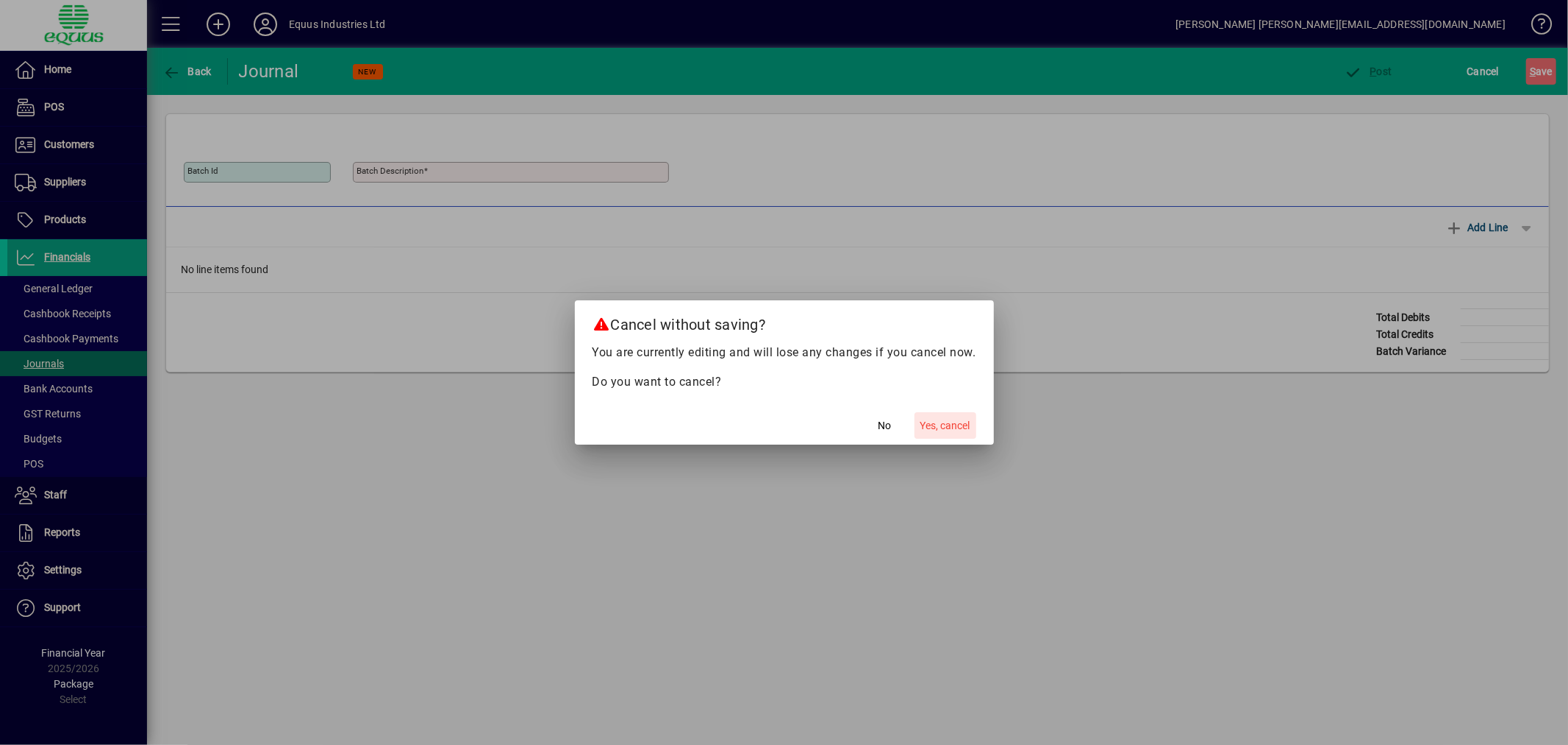
click at [944, 420] on span "Yes, cancel" at bounding box center [945, 426] width 50 height 16
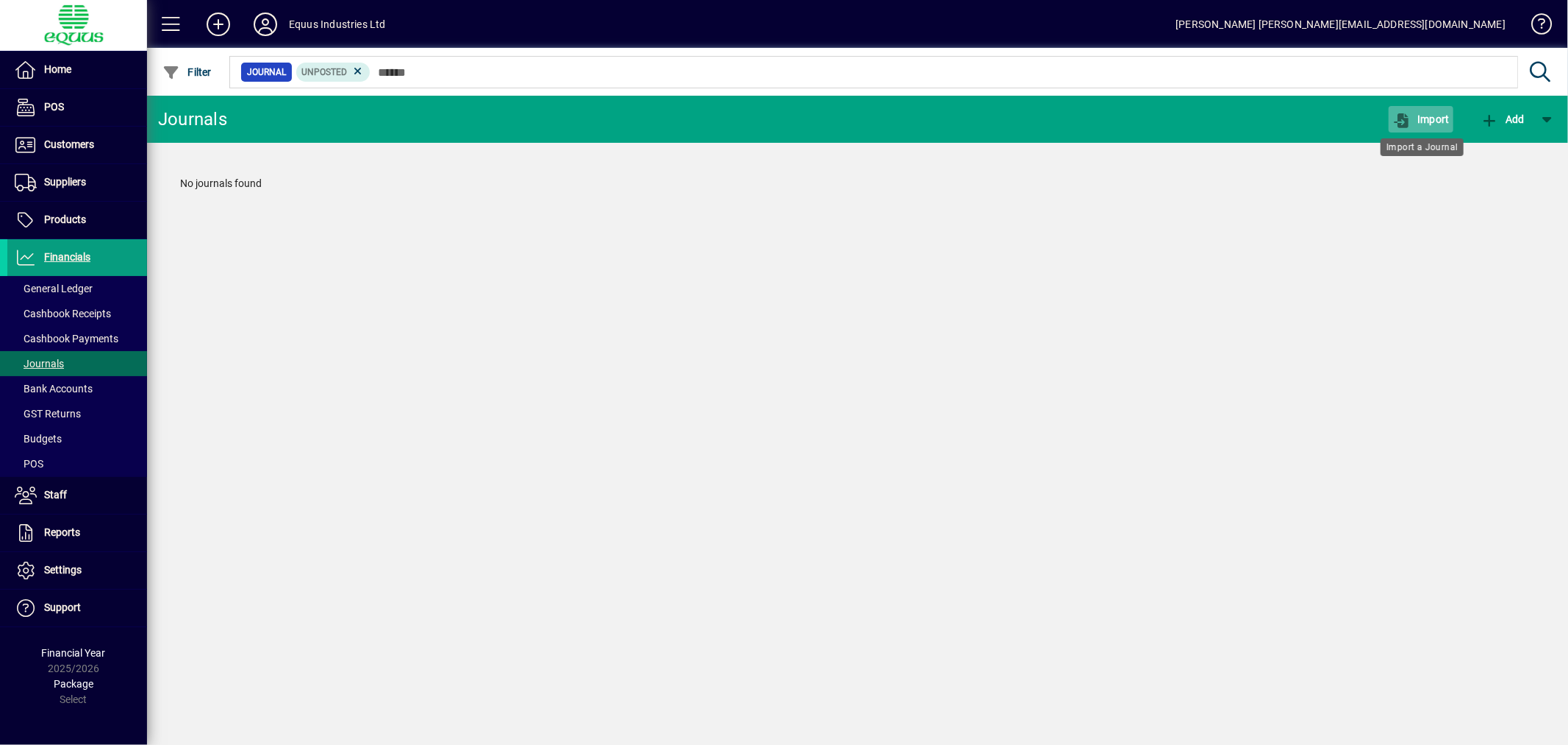
click at [1425, 113] on span "Import" at bounding box center [1421, 119] width 57 height 12
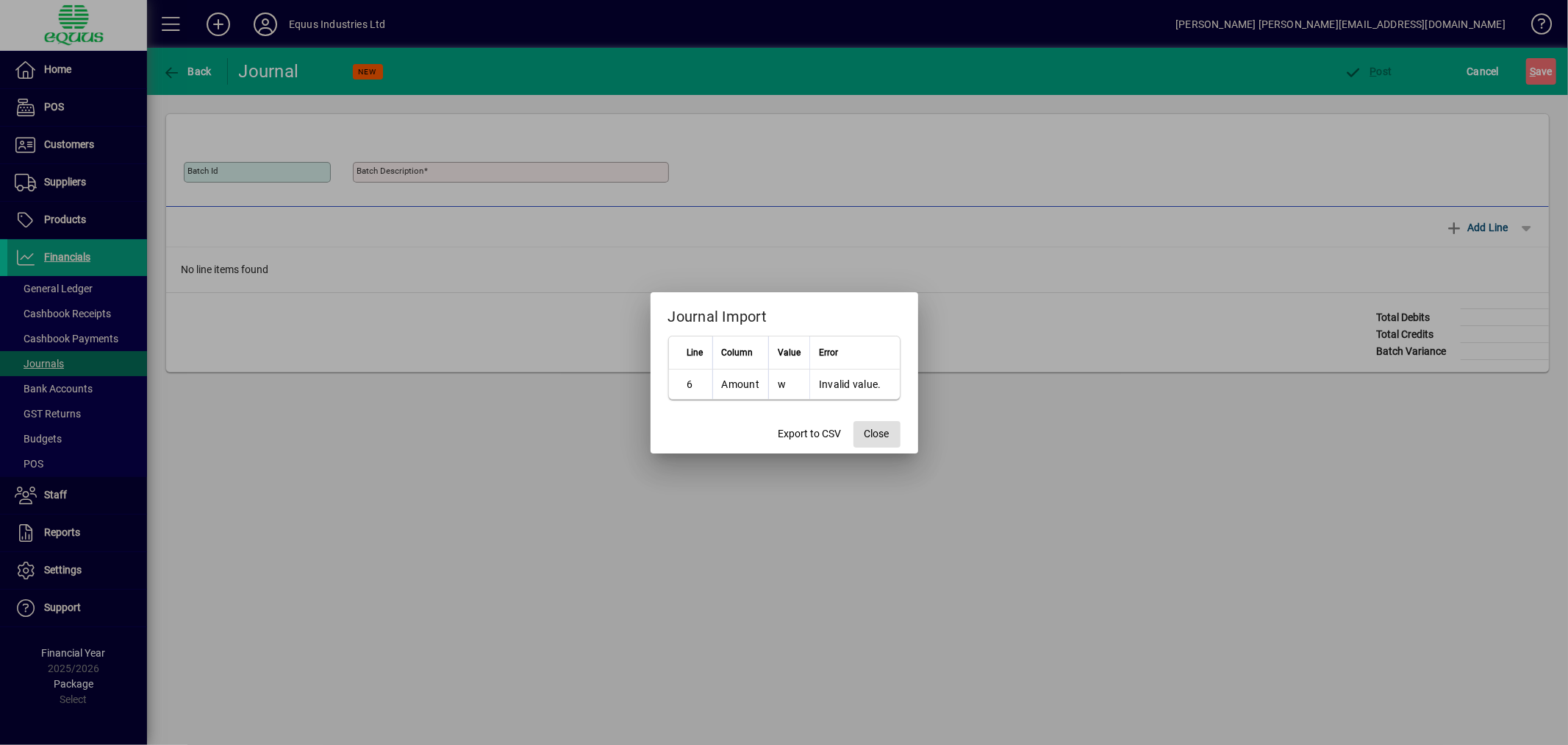
click at [875, 436] on span "Close" at bounding box center [877, 433] width 25 height 16
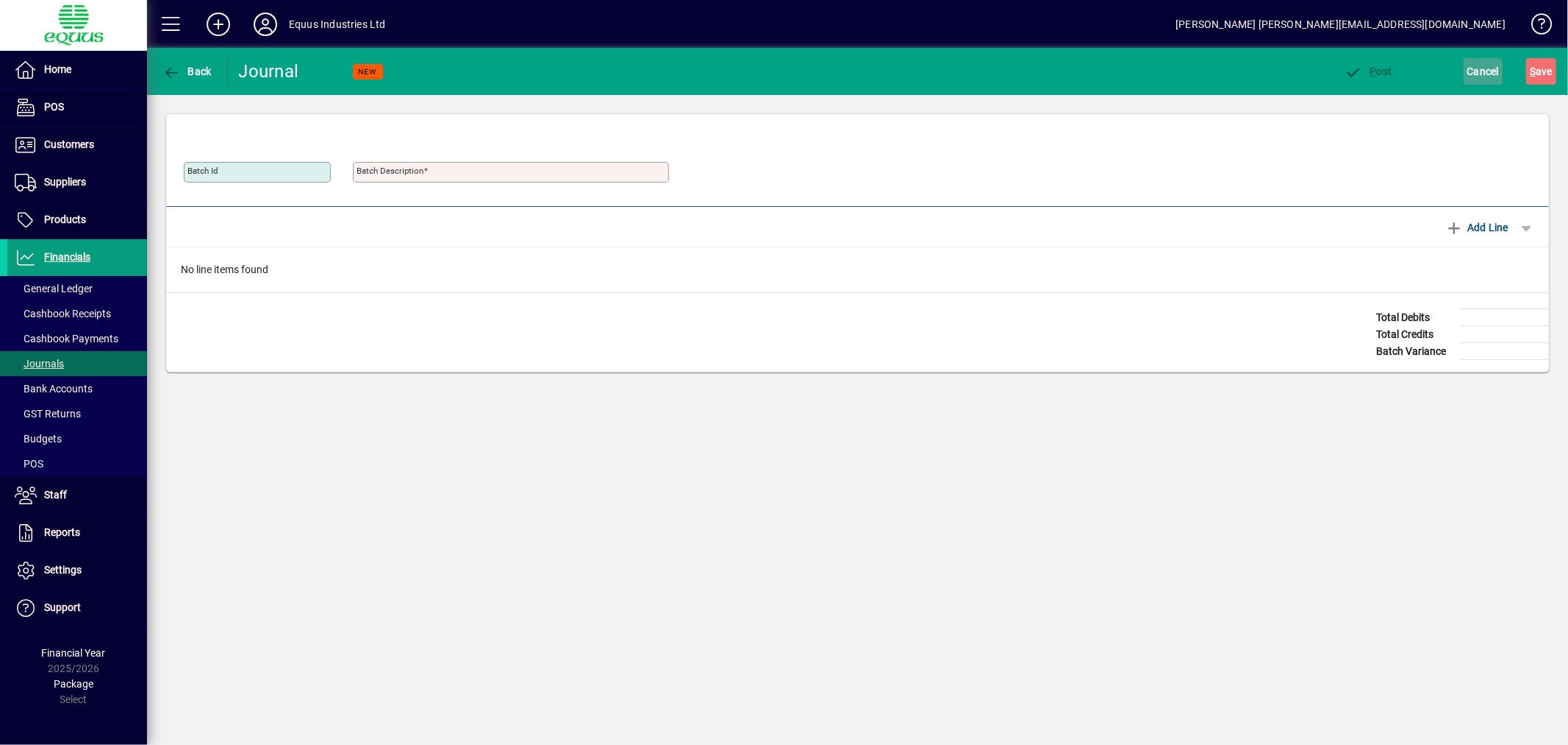
click at [1482, 72] on span "Cancel" at bounding box center [1483, 71] width 32 height 23
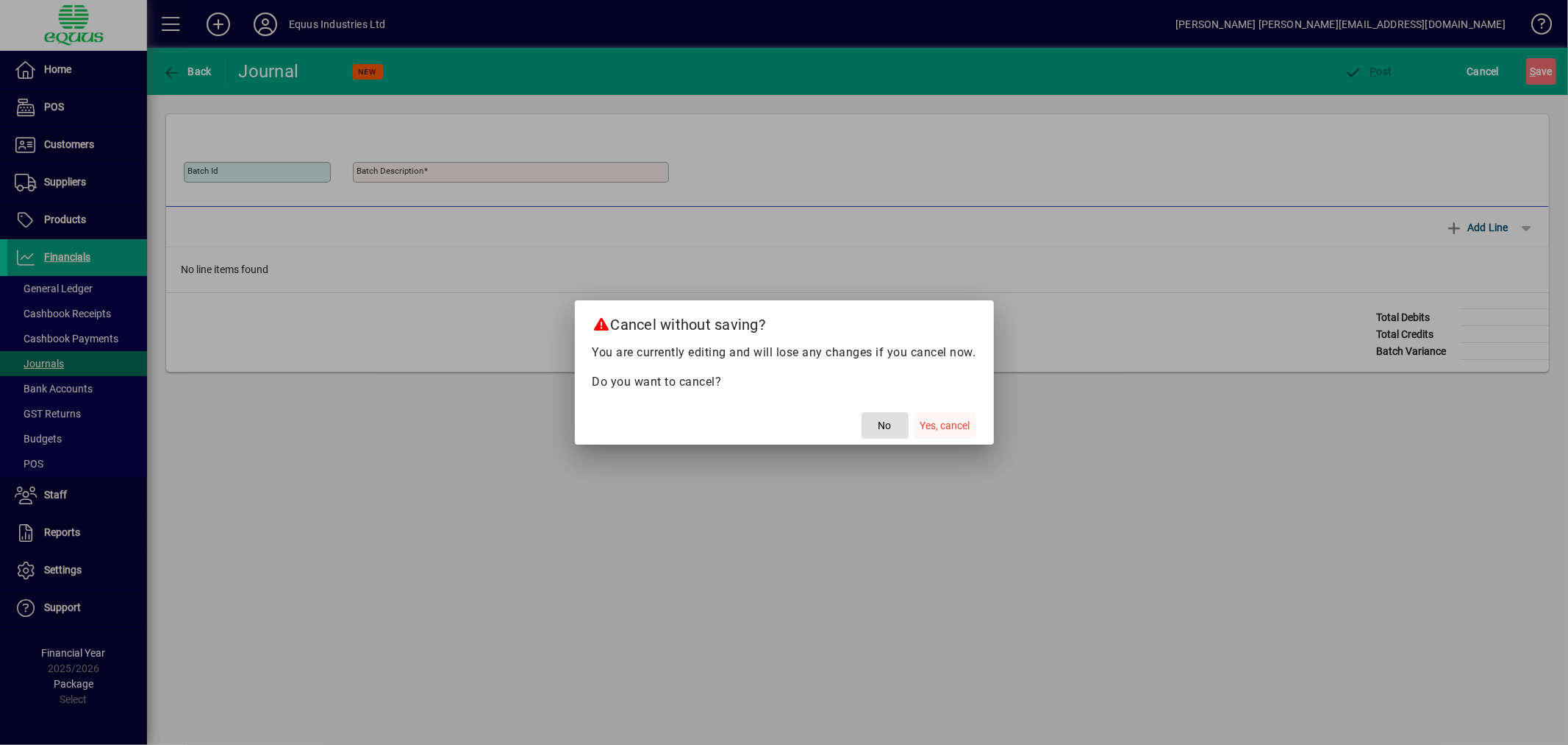
click at [964, 415] on span "button" at bounding box center [945, 426] width 61 height 35
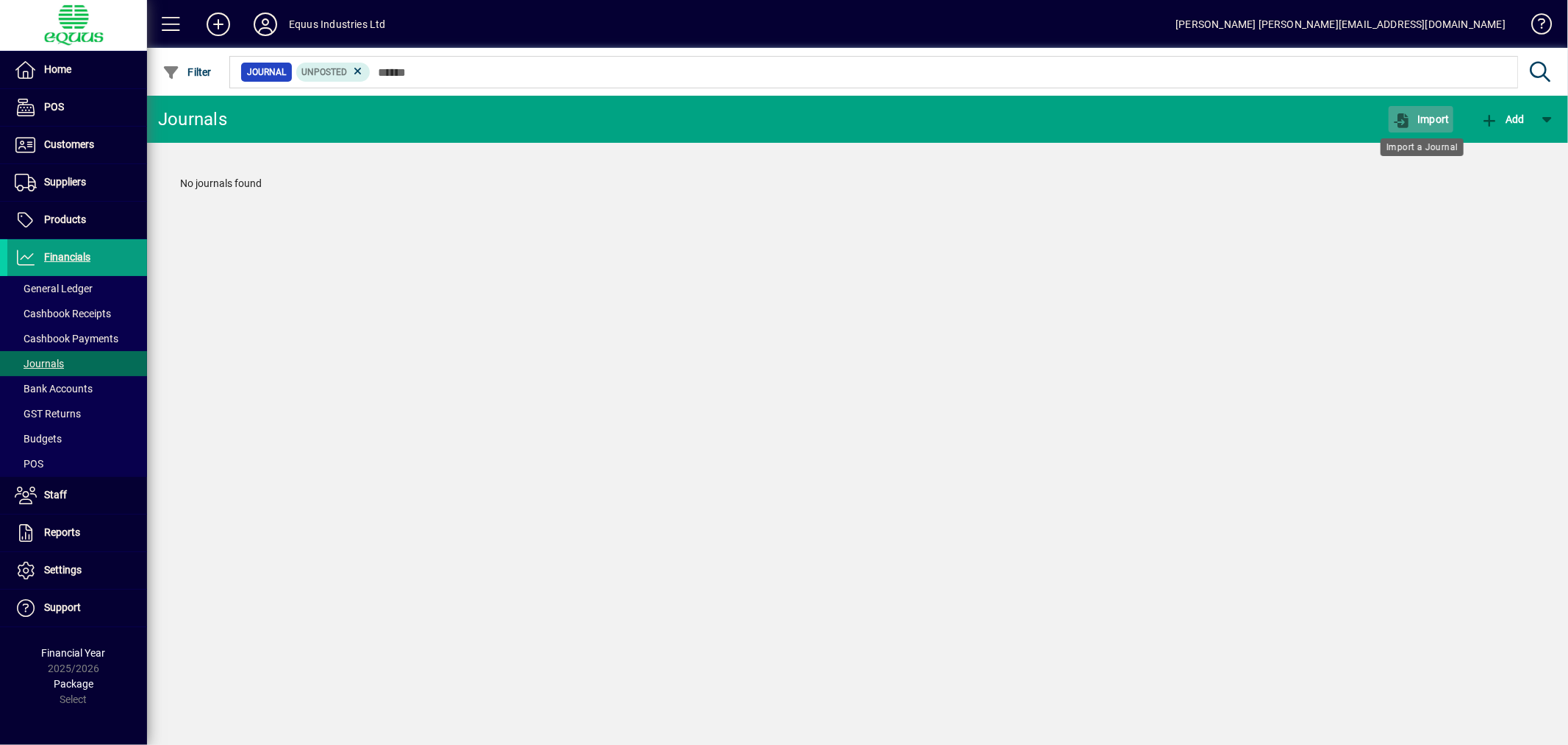
click at [1437, 116] on span "Import" at bounding box center [1421, 119] width 57 height 12
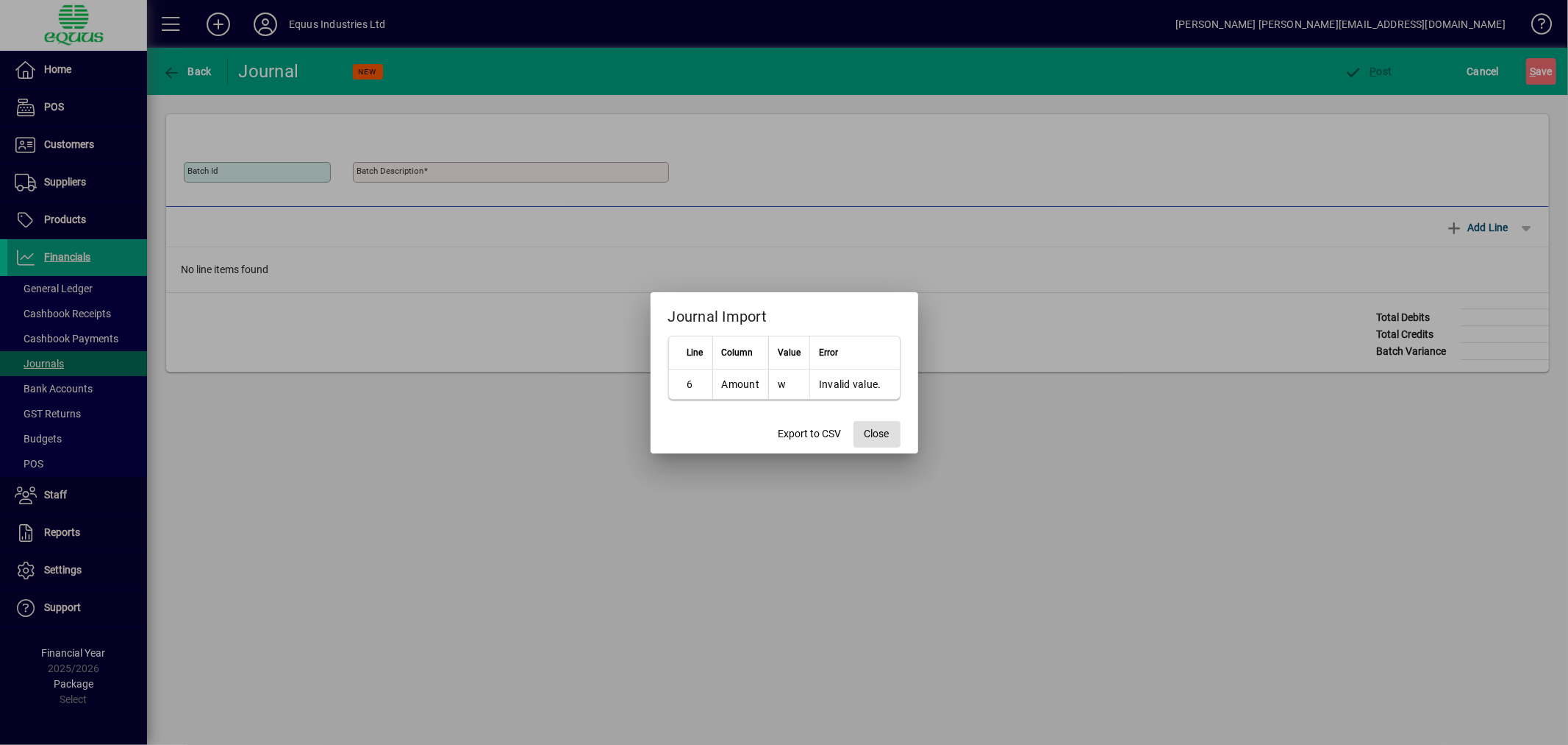
click at [878, 428] on span "Close" at bounding box center [877, 433] width 25 height 16
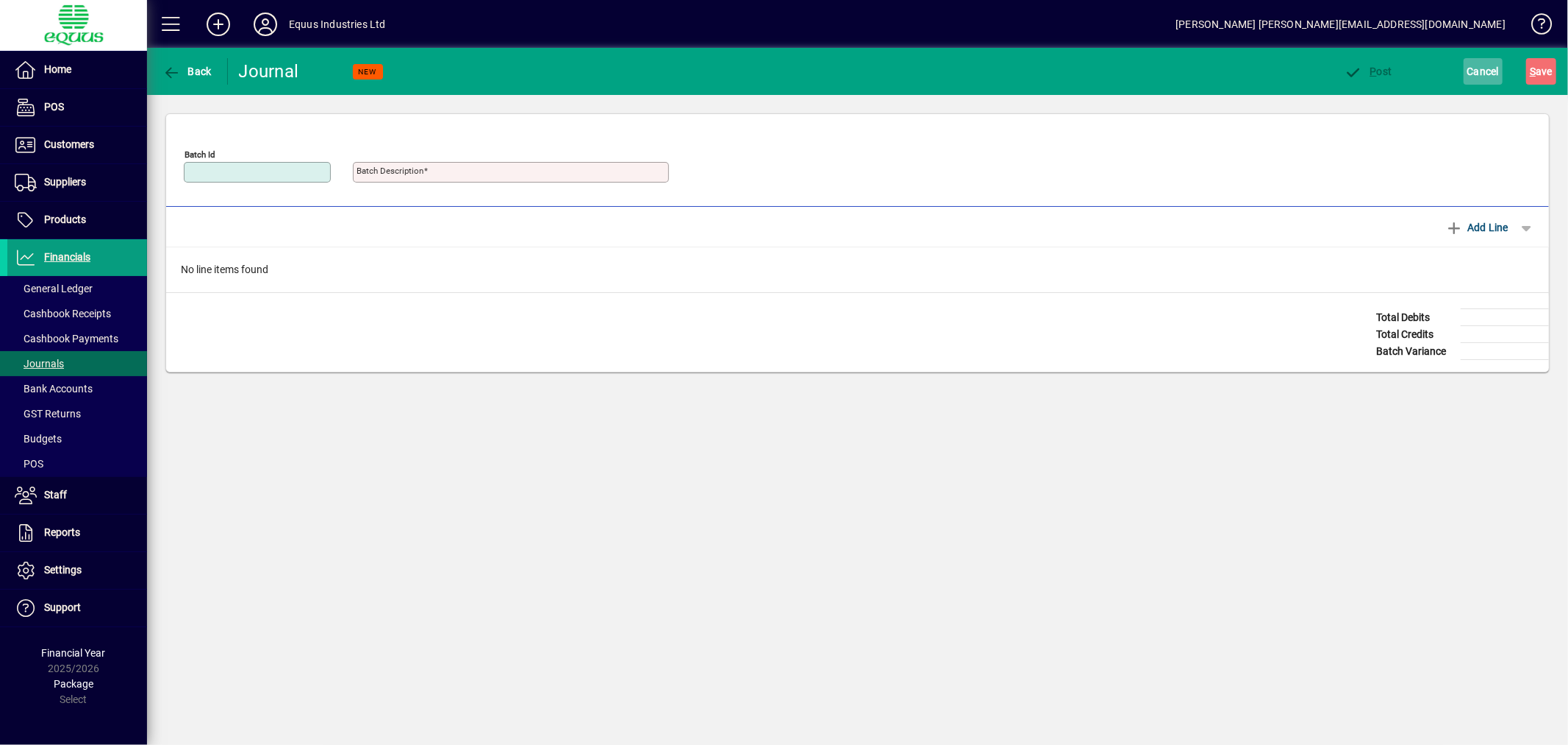
click at [1475, 67] on span "Cancel" at bounding box center [1483, 71] width 32 height 23
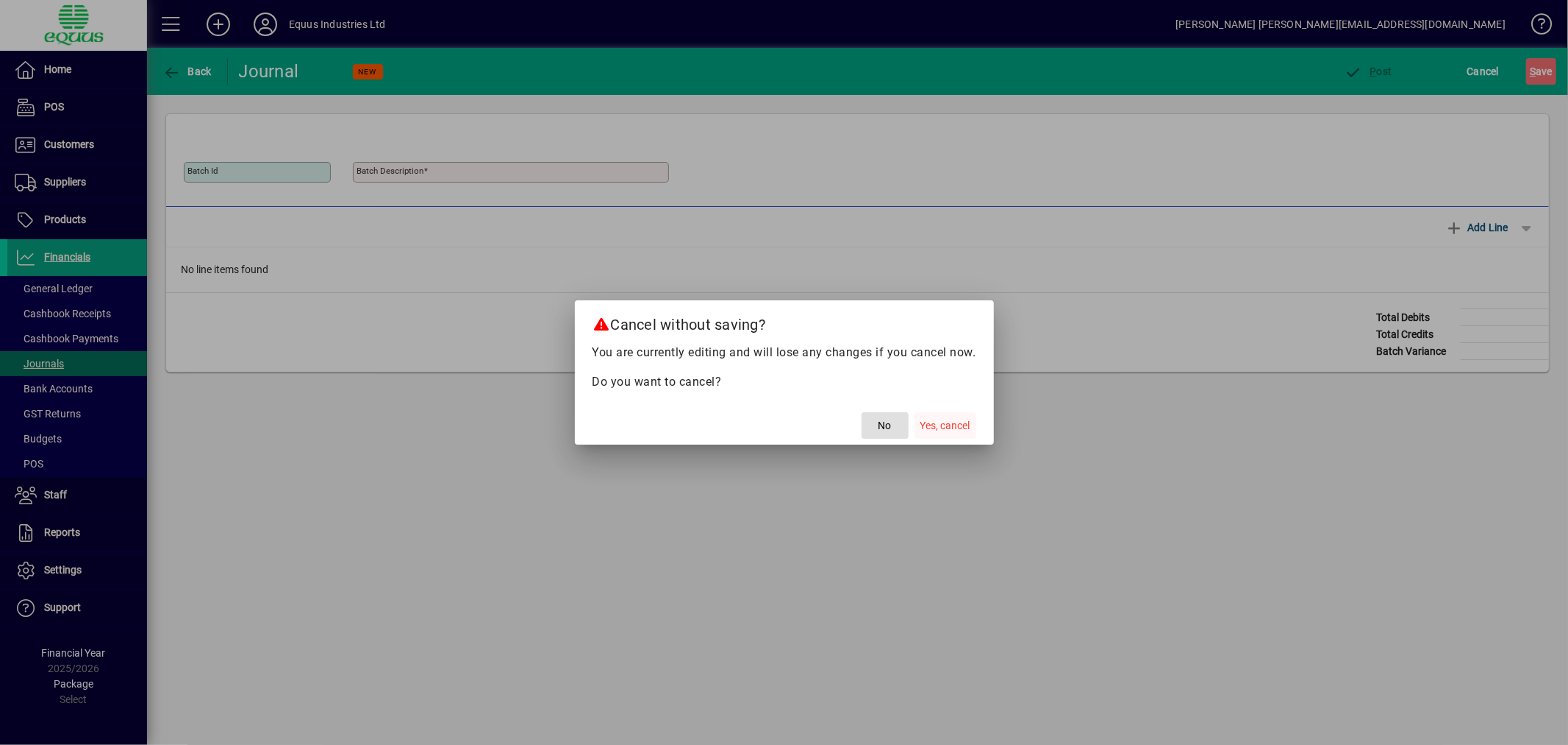
click at [947, 423] on span "Yes, cancel" at bounding box center [945, 426] width 50 height 16
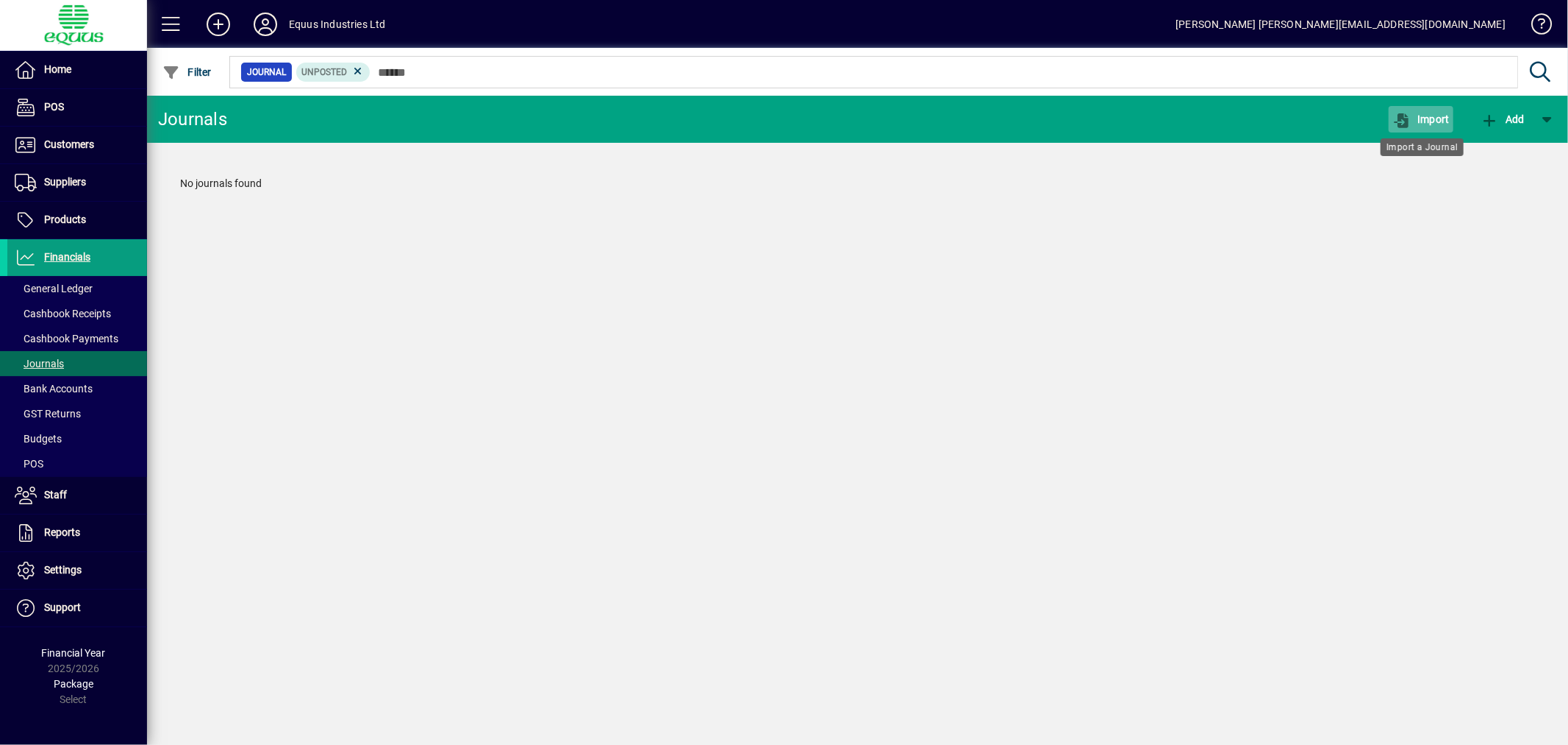
click at [1441, 111] on span "button" at bounding box center [1421, 119] width 64 height 35
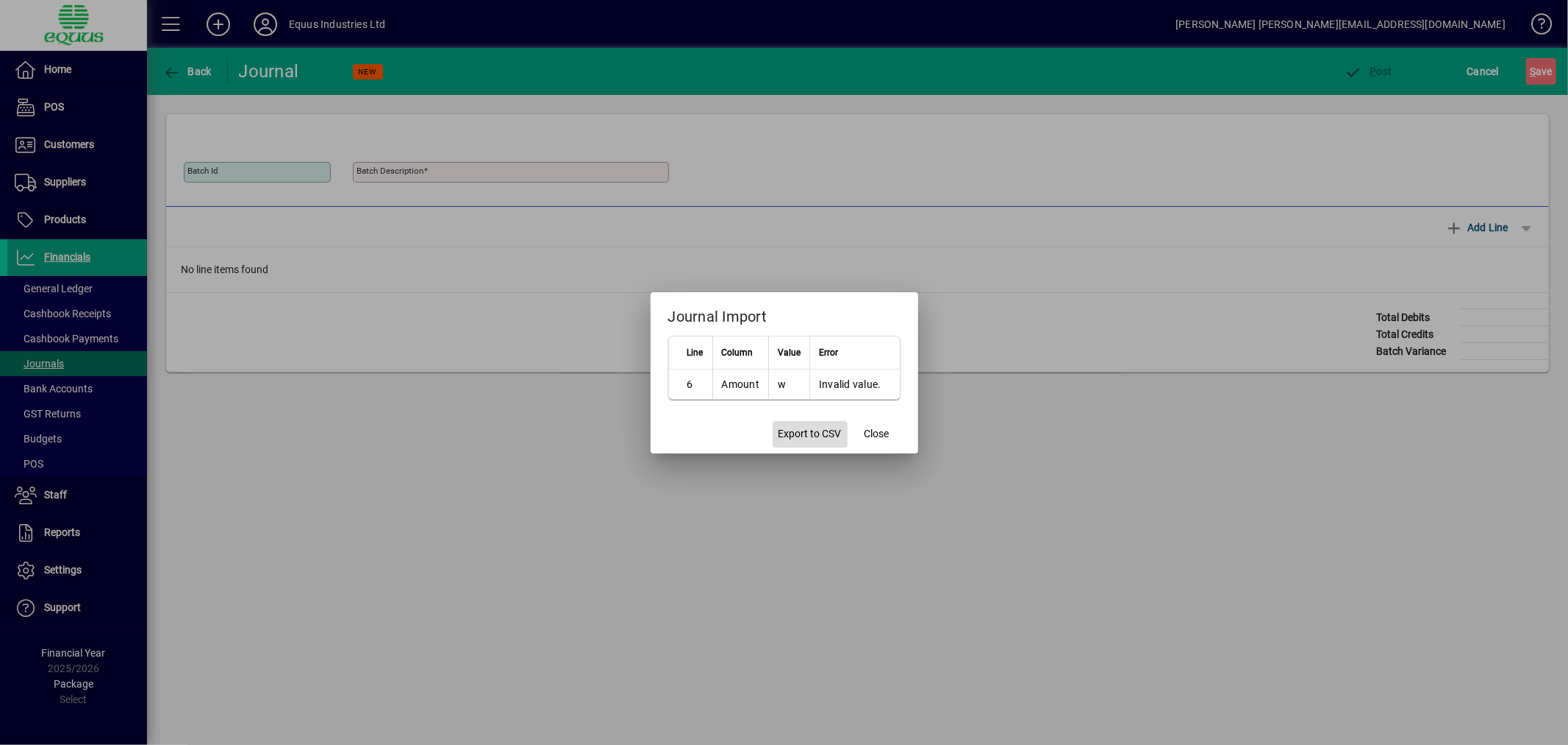
click at [821, 431] on span "Export to CSV" at bounding box center [810, 433] width 63 height 16
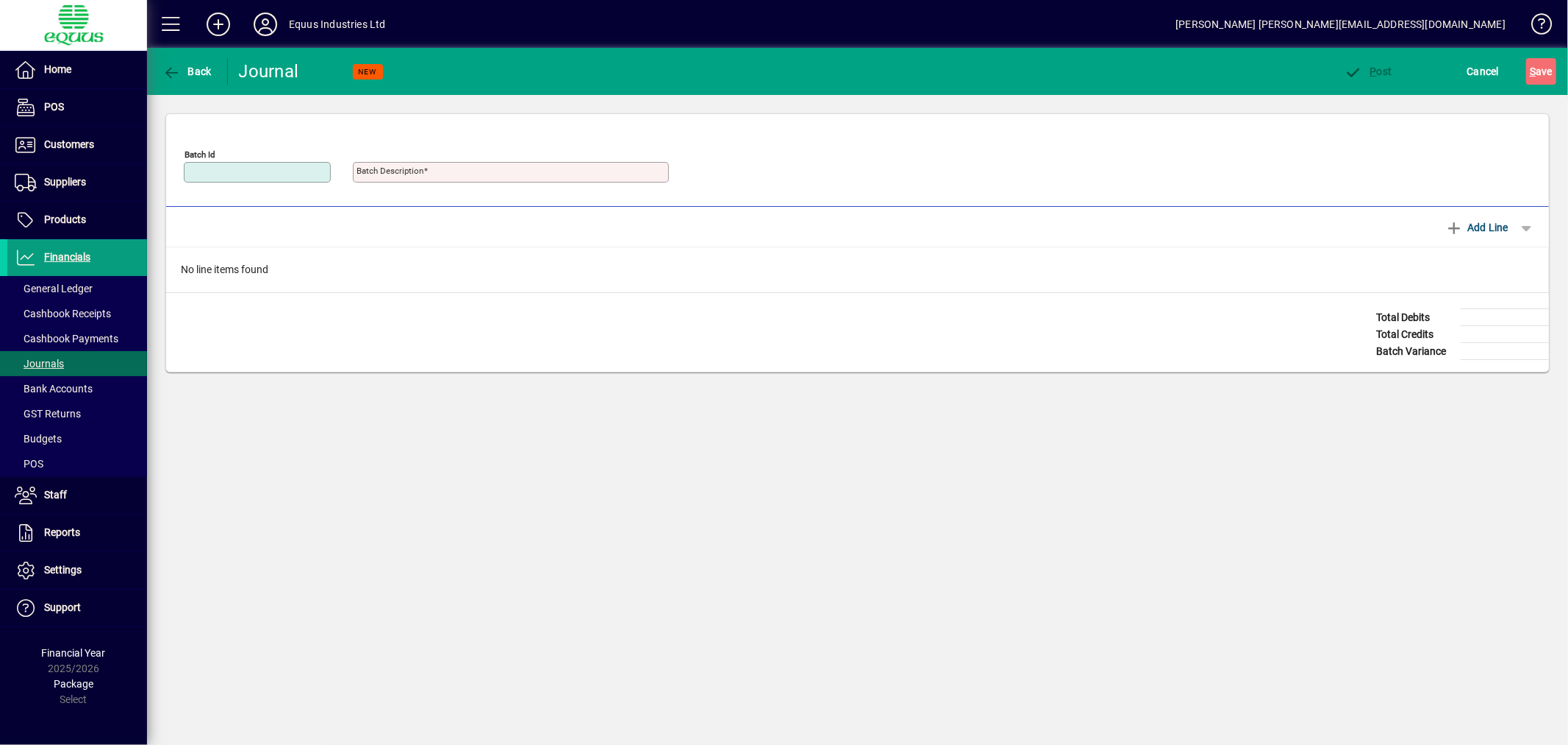
click at [185, 71] on span "Back" at bounding box center [187, 71] width 50 height 12
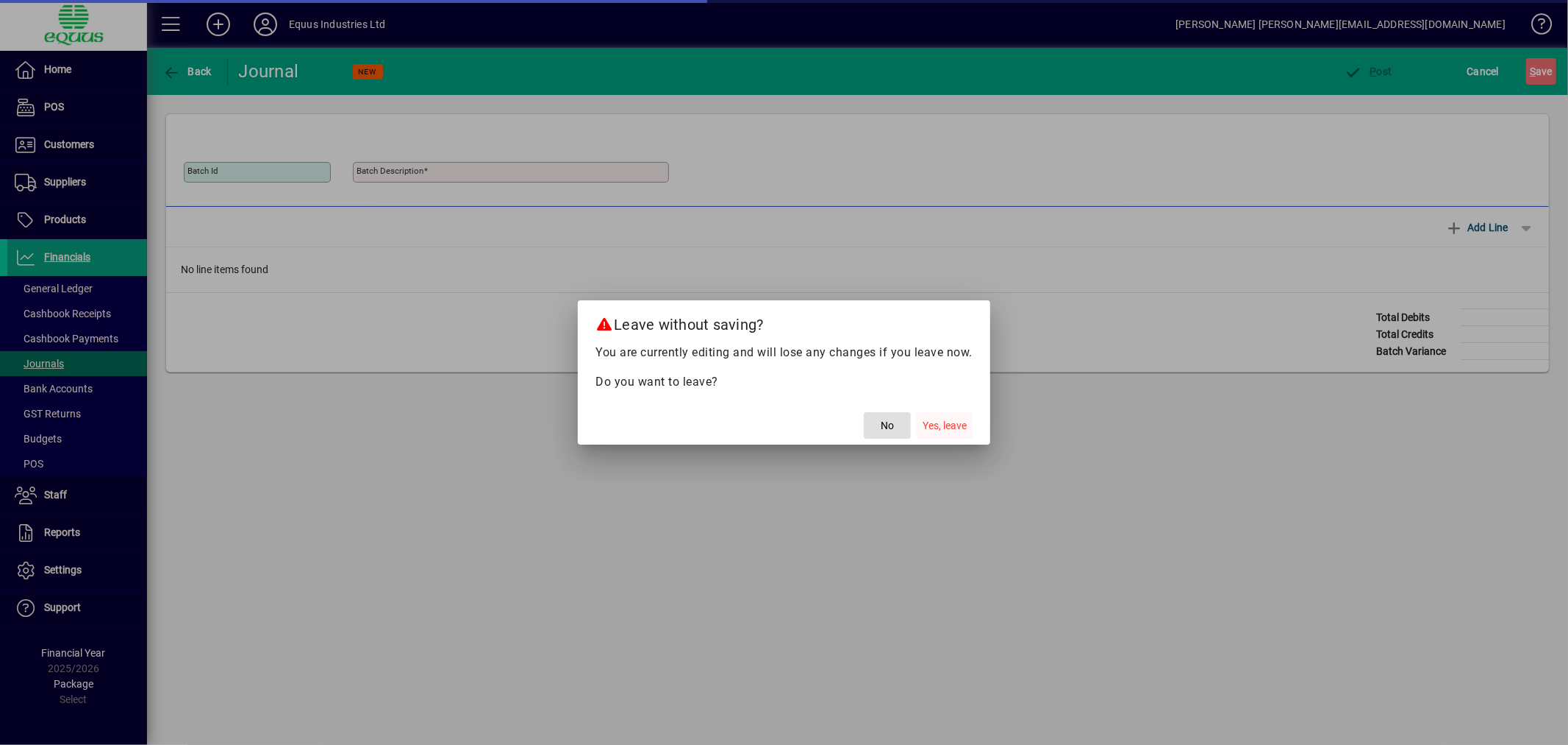
click at [937, 422] on span "Yes, leave" at bounding box center [944, 426] width 44 height 16
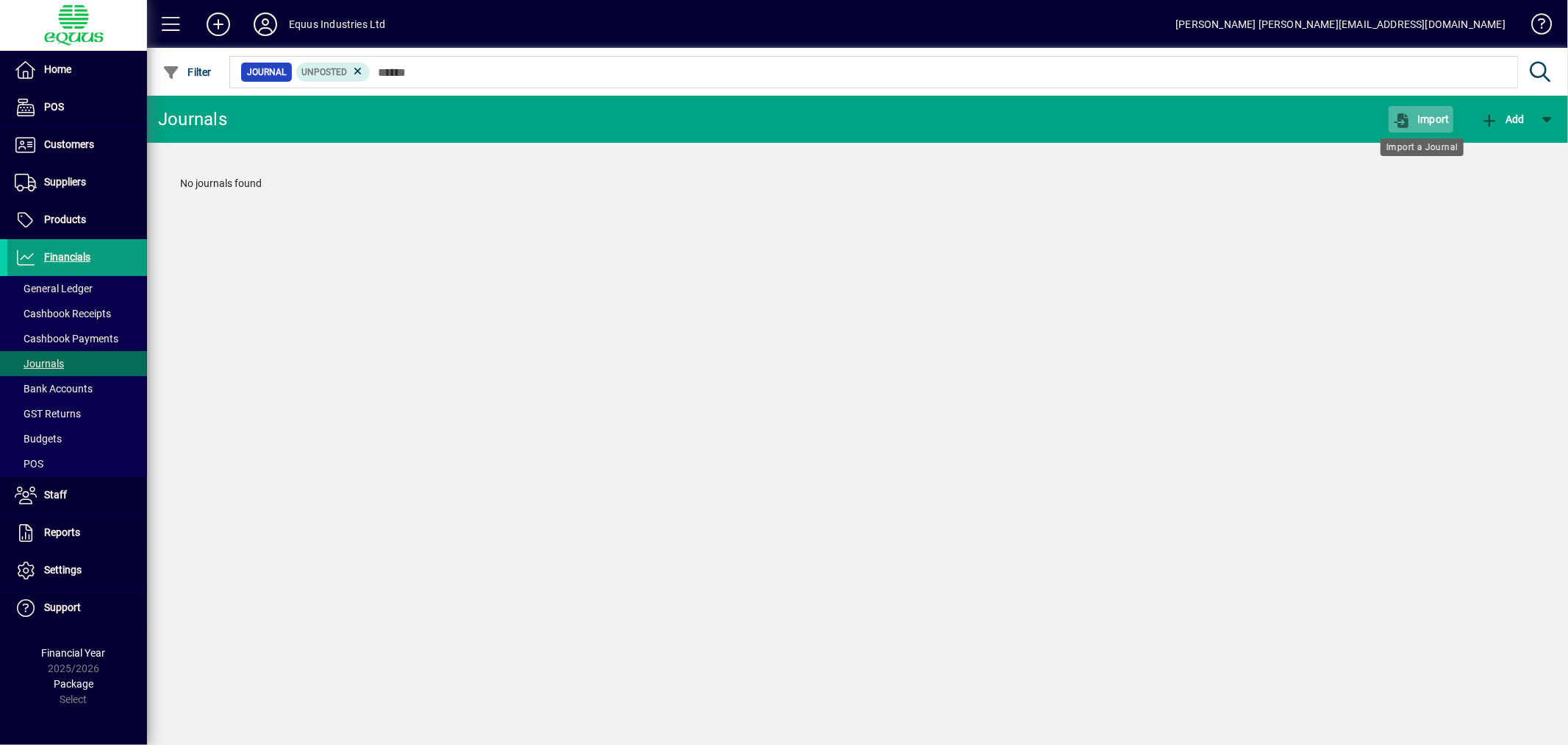
click at [1428, 110] on span "button" at bounding box center [1421, 119] width 64 height 35
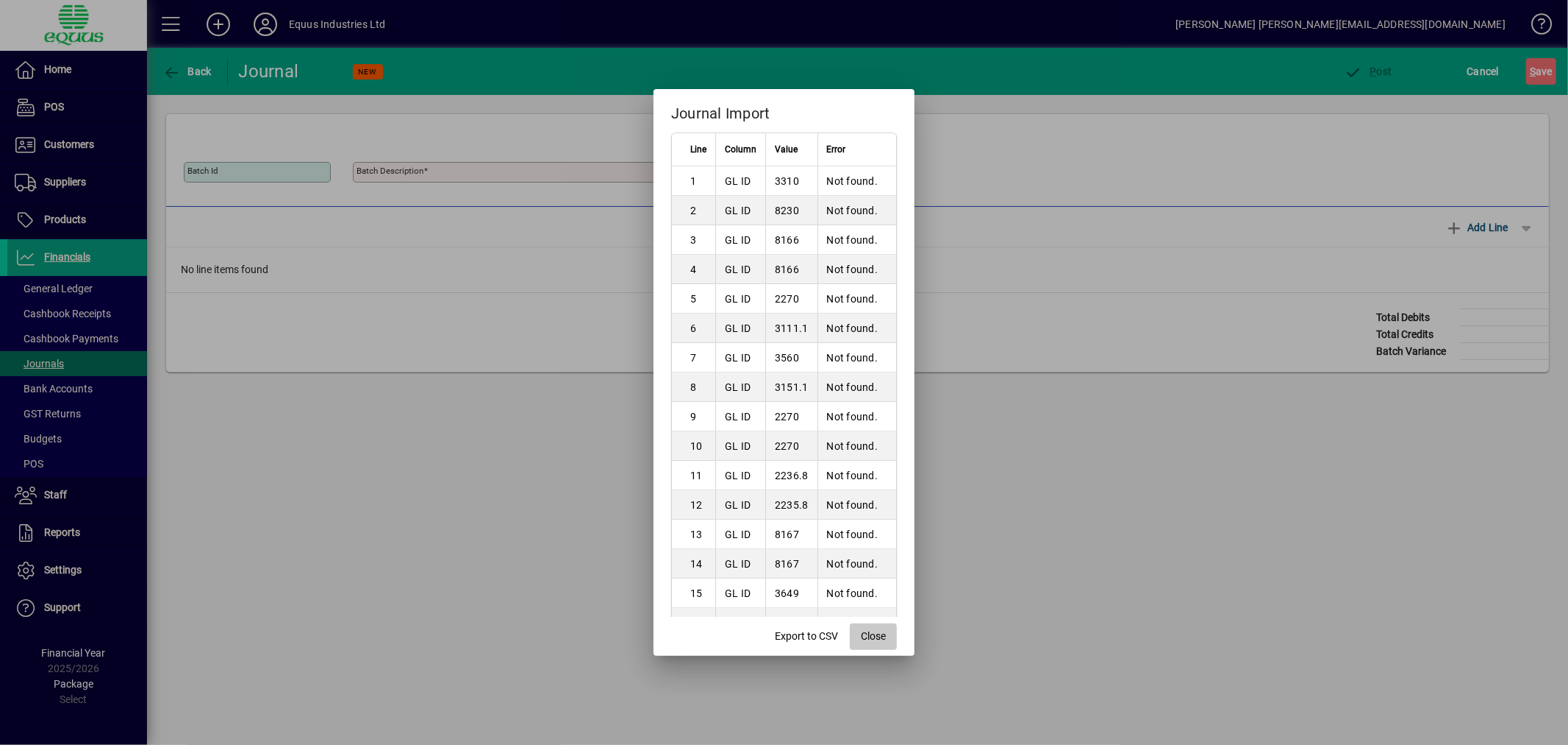
click at [883, 633] on span "Close" at bounding box center [874, 636] width 25 height 16
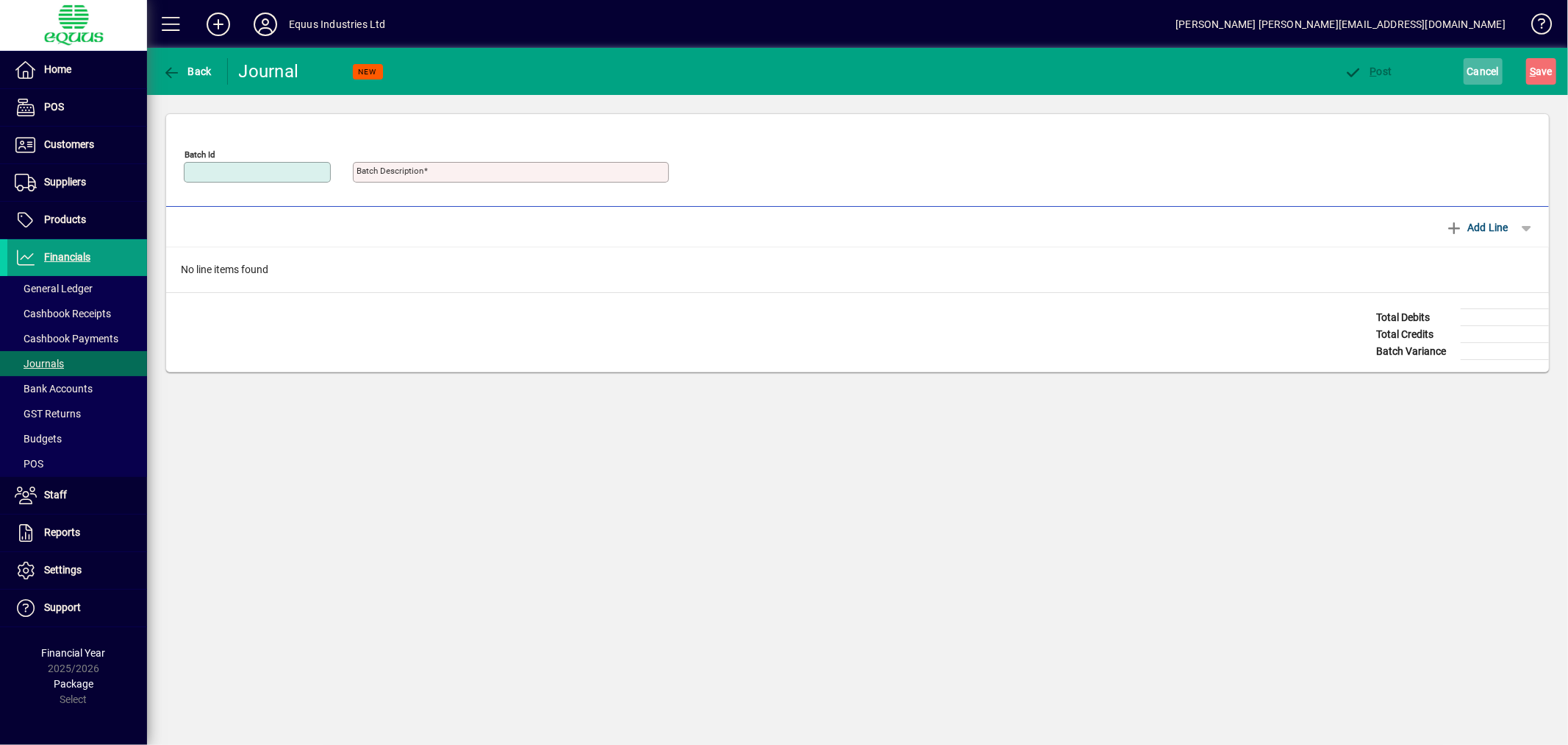
click at [1479, 68] on span "Cancel" at bounding box center [1483, 71] width 32 height 23
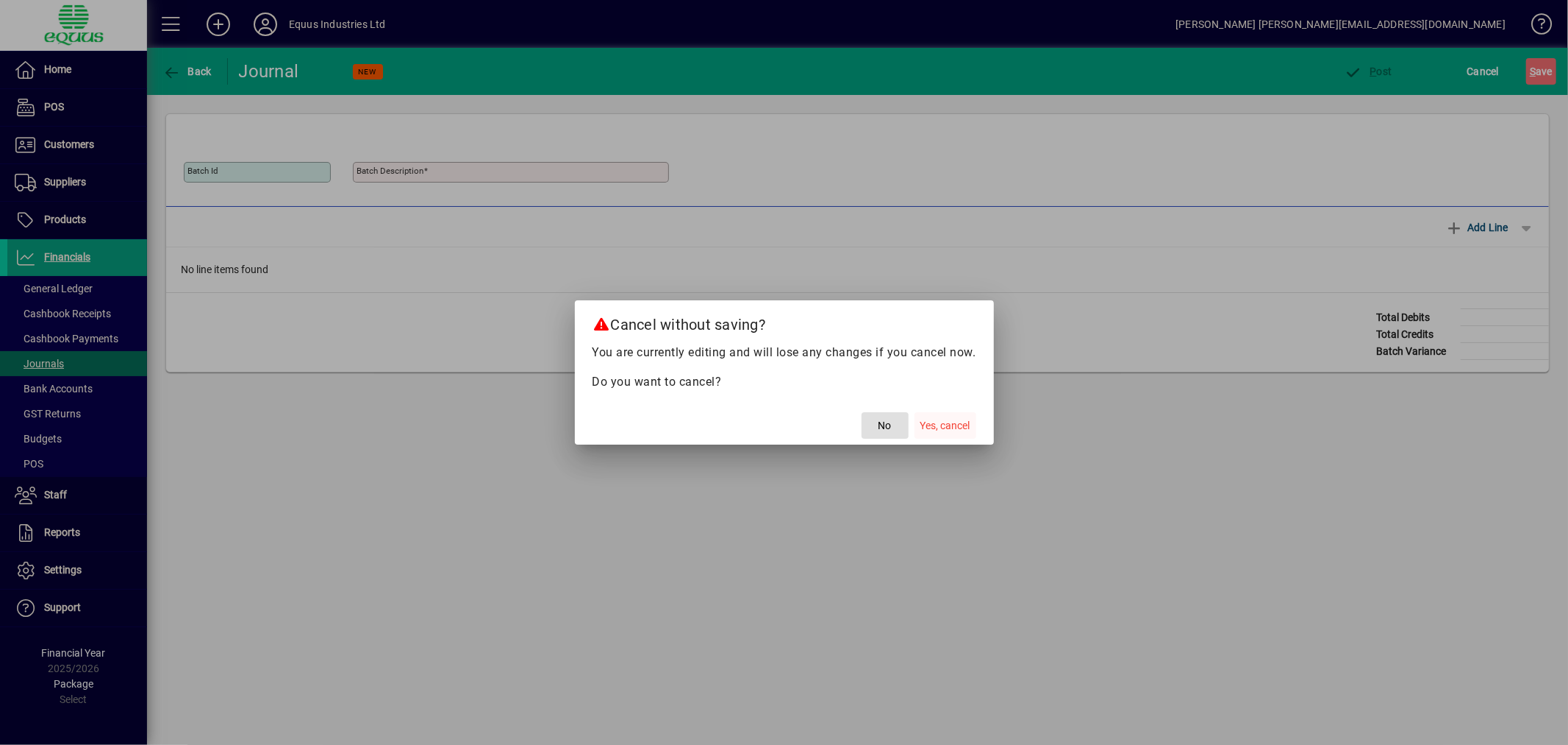
click at [967, 422] on span "Yes, cancel" at bounding box center [945, 426] width 50 height 16
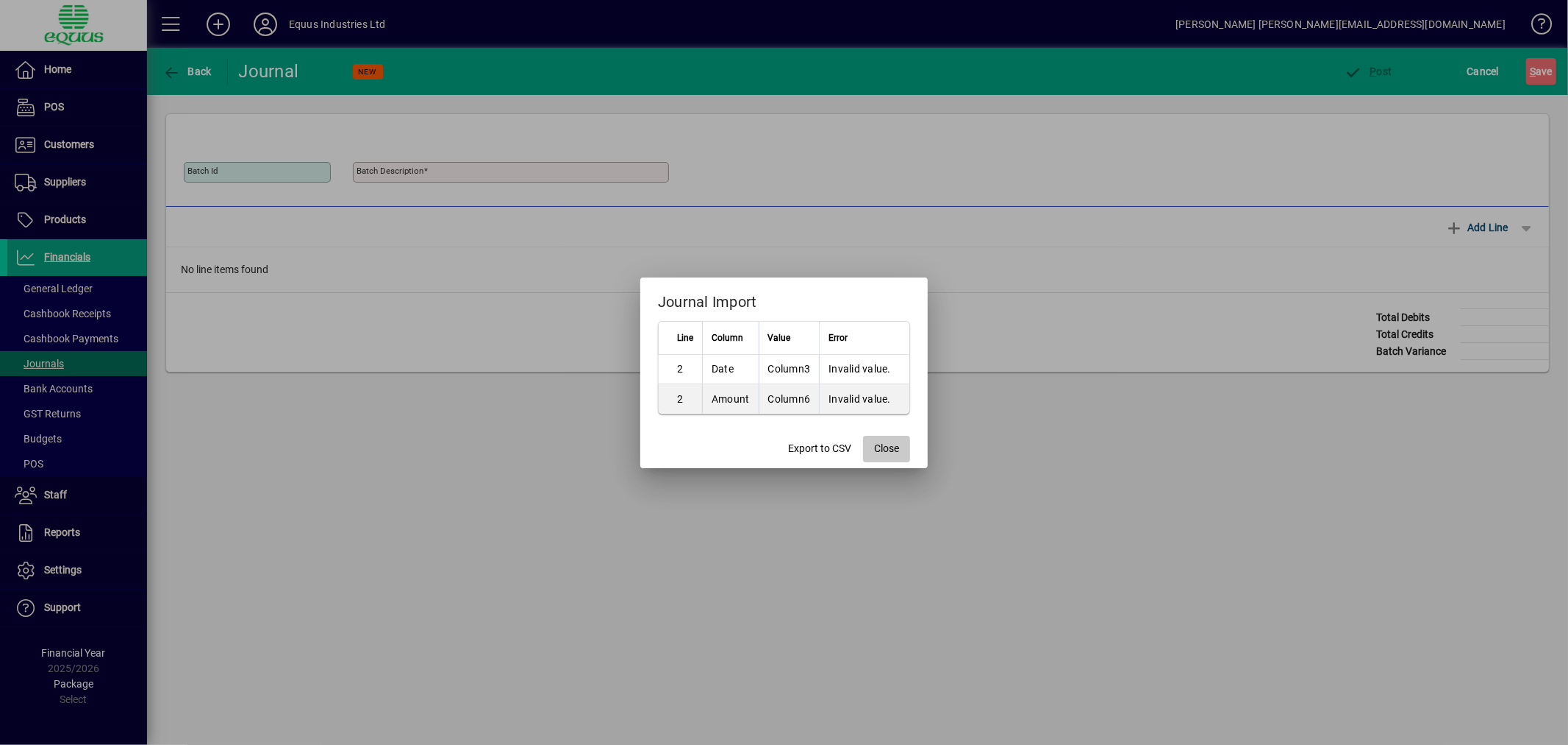
click at [885, 441] on span "Close" at bounding box center [887, 449] width 25 height 16
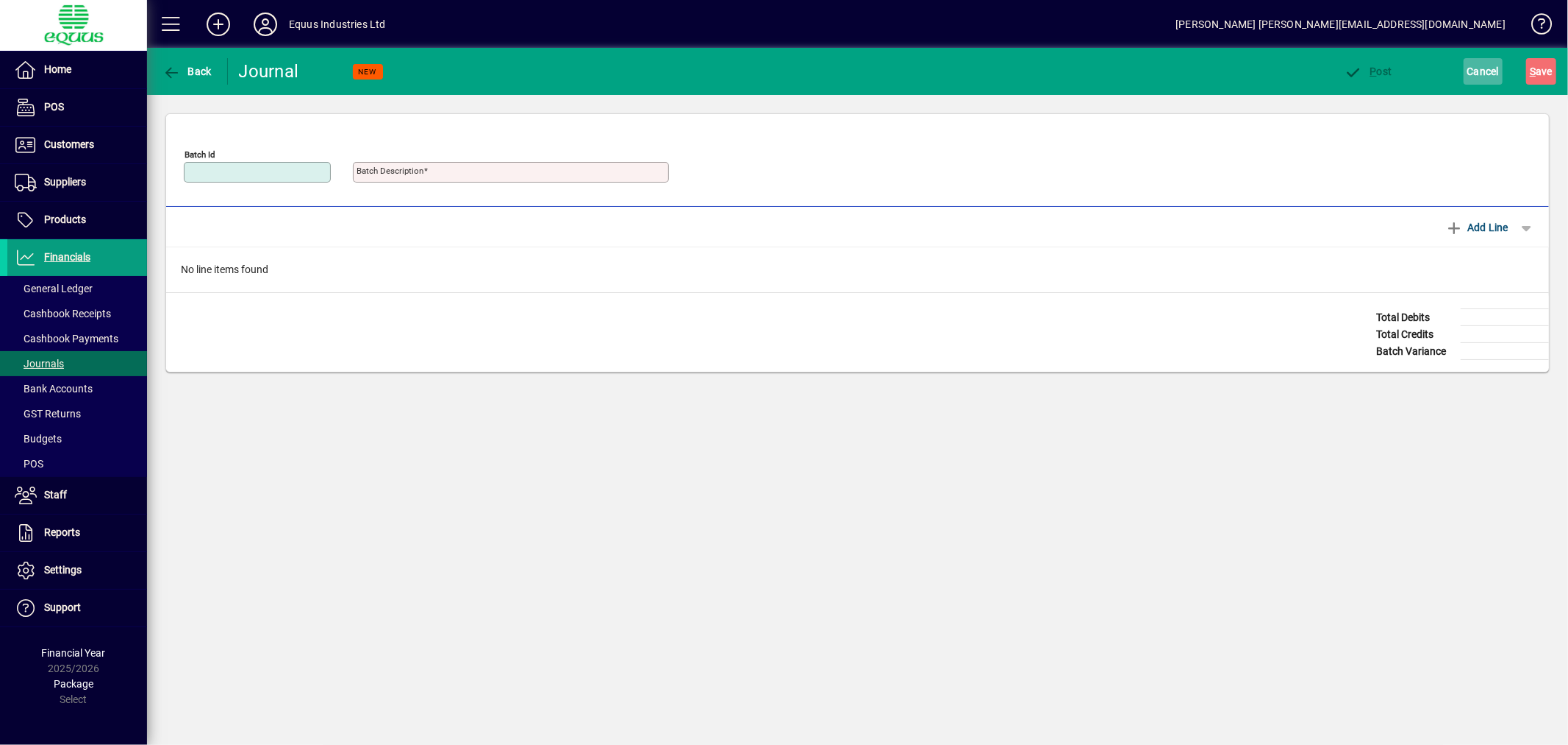
click at [1486, 64] on span "Cancel" at bounding box center [1483, 71] width 32 height 23
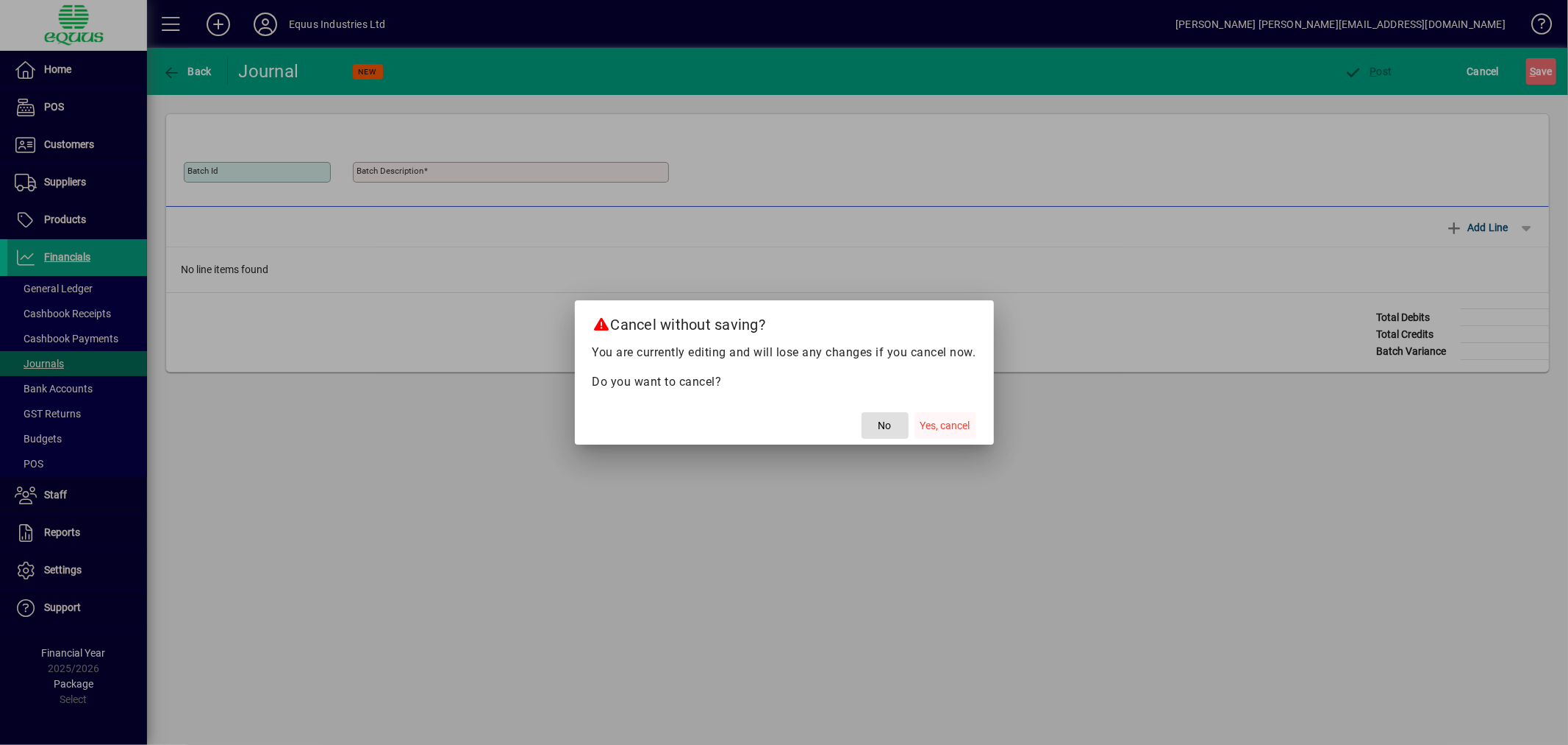
click at [930, 422] on span "Yes, cancel" at bounding box center [945, 426] width 50 height 16
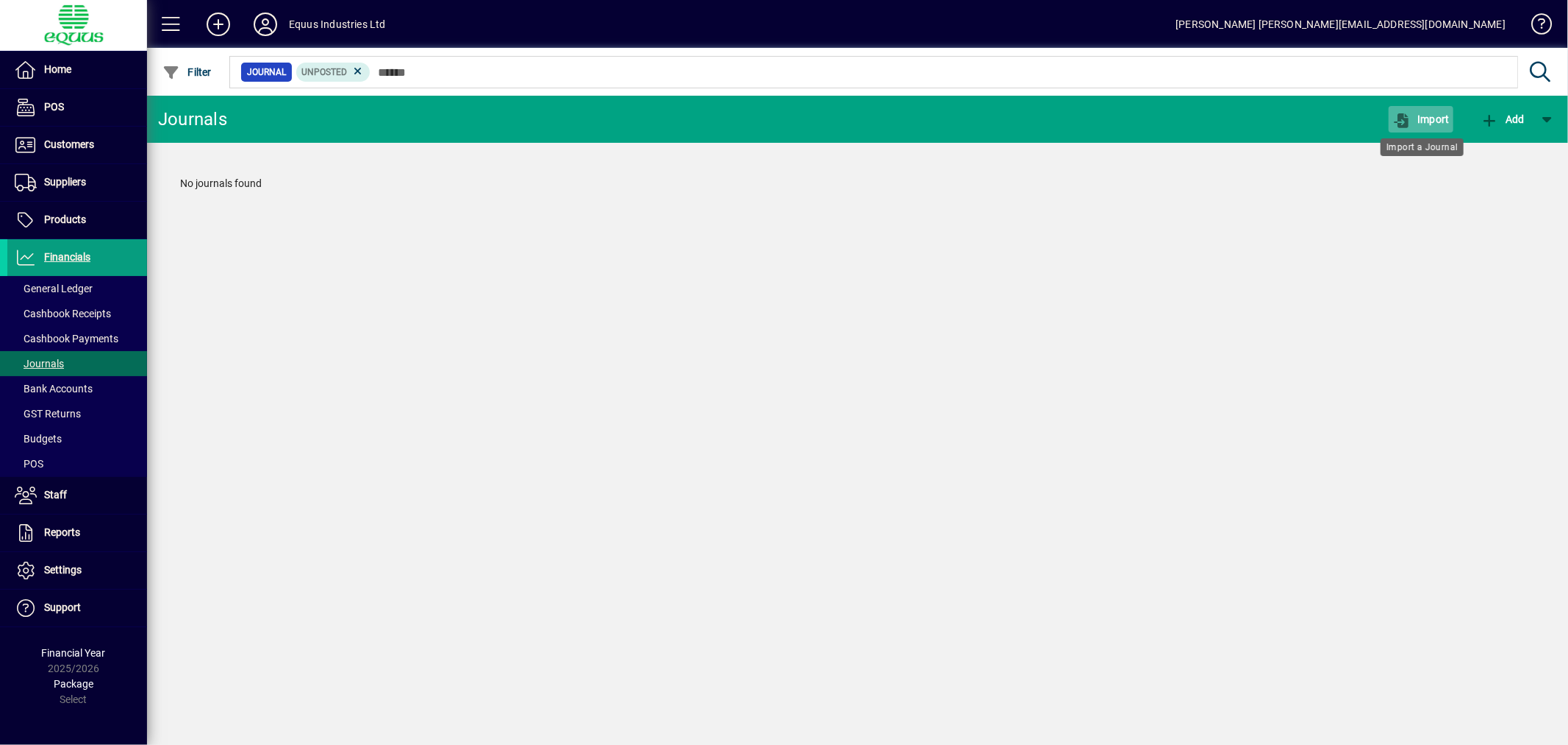
click at [1409, 115] on icon "button" at bounding box center [1402, 120] width 18 height 15
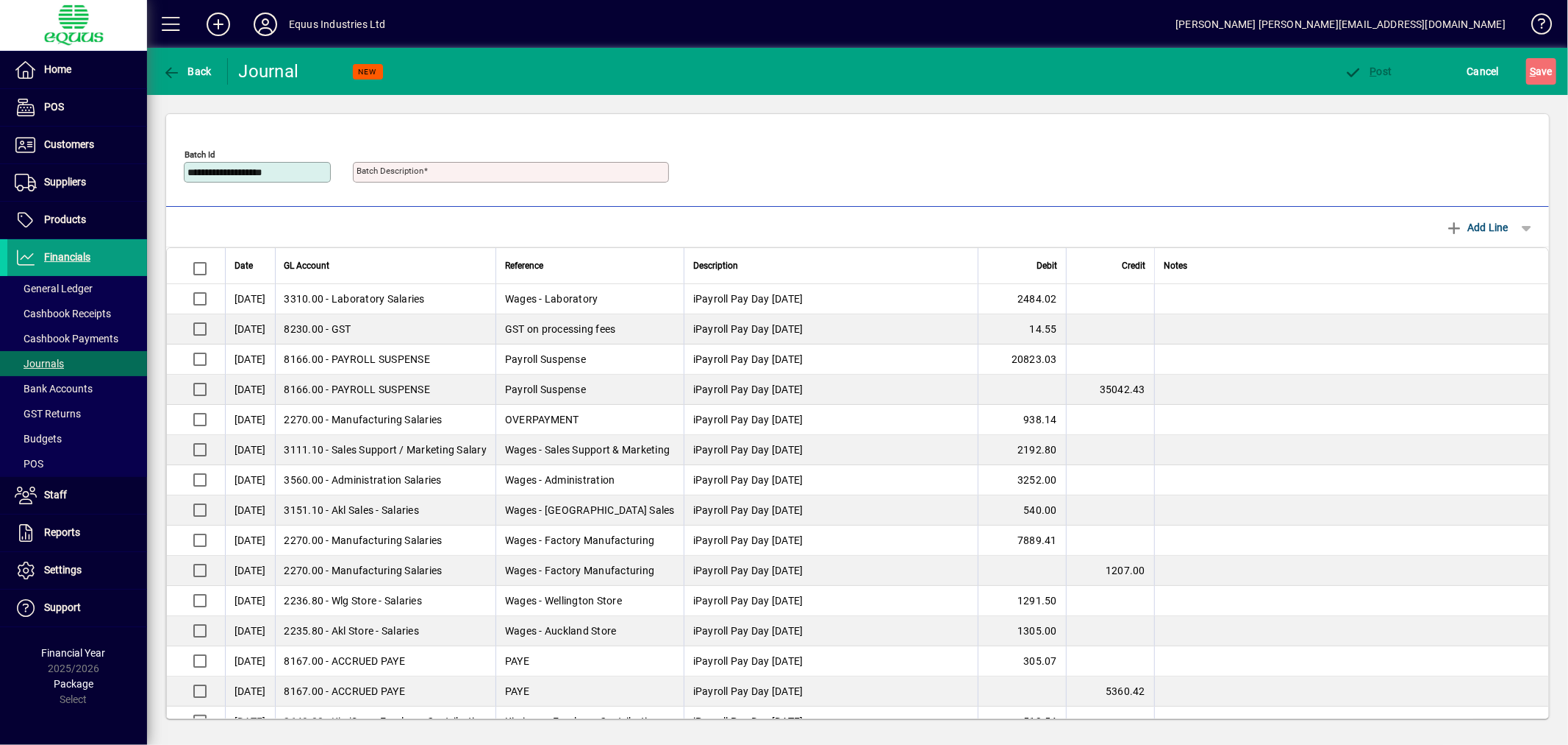
click at [311, 173] on input "**********" at bounding box center [259, 172] width 143 height 12
type input "**********"
drag, startPoint x: 522, startPoint y: 170, endPoint x: 471, endPoint y: 170, distance: 51.0
click at [471, 170] on input "**********" at bounding box center [512, 172] width 311 height 12
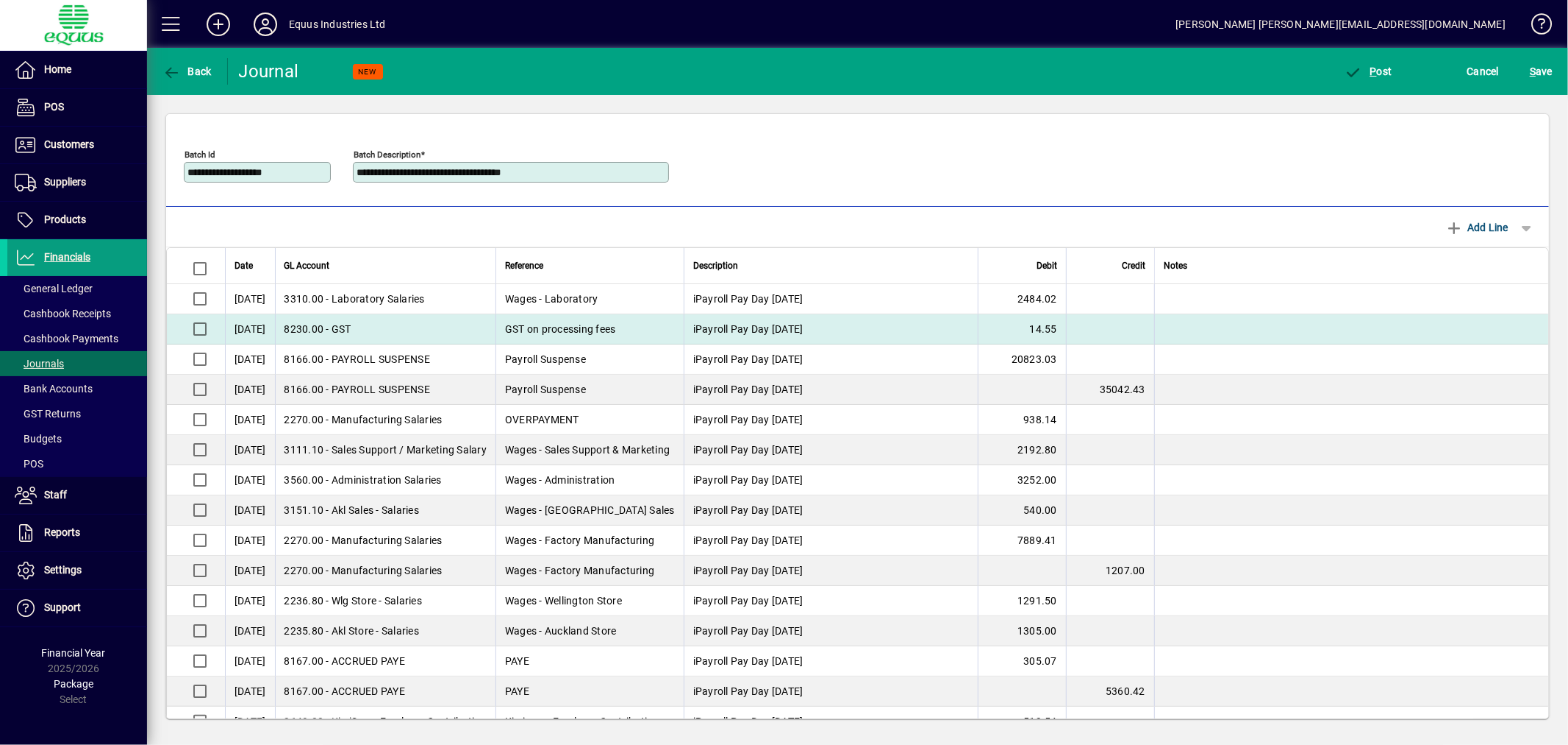
scroll to position [162, 0]
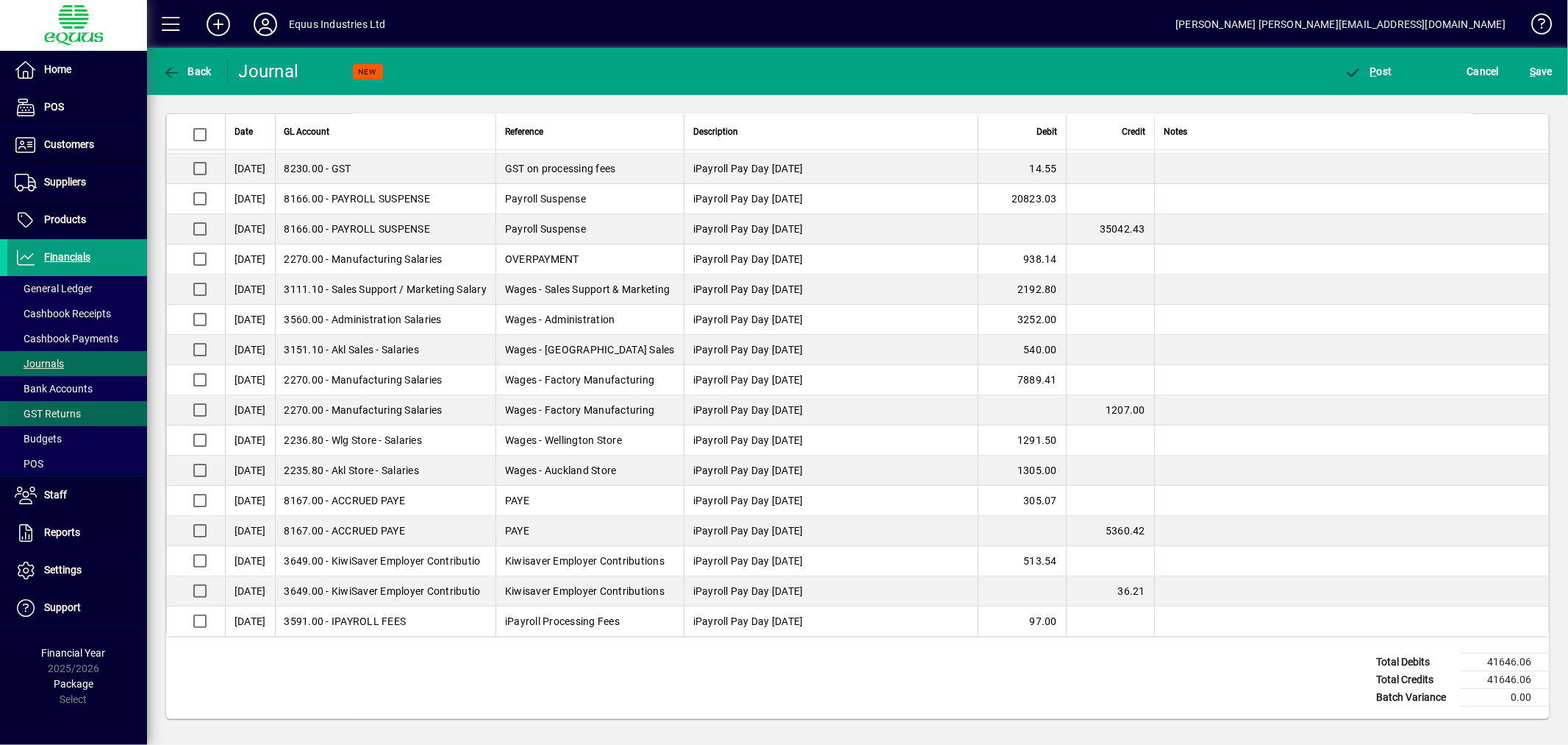
type input "**********"
click at [1379, 67] on span "P ost" at bounding box center [1368, 71] width 48 height 12
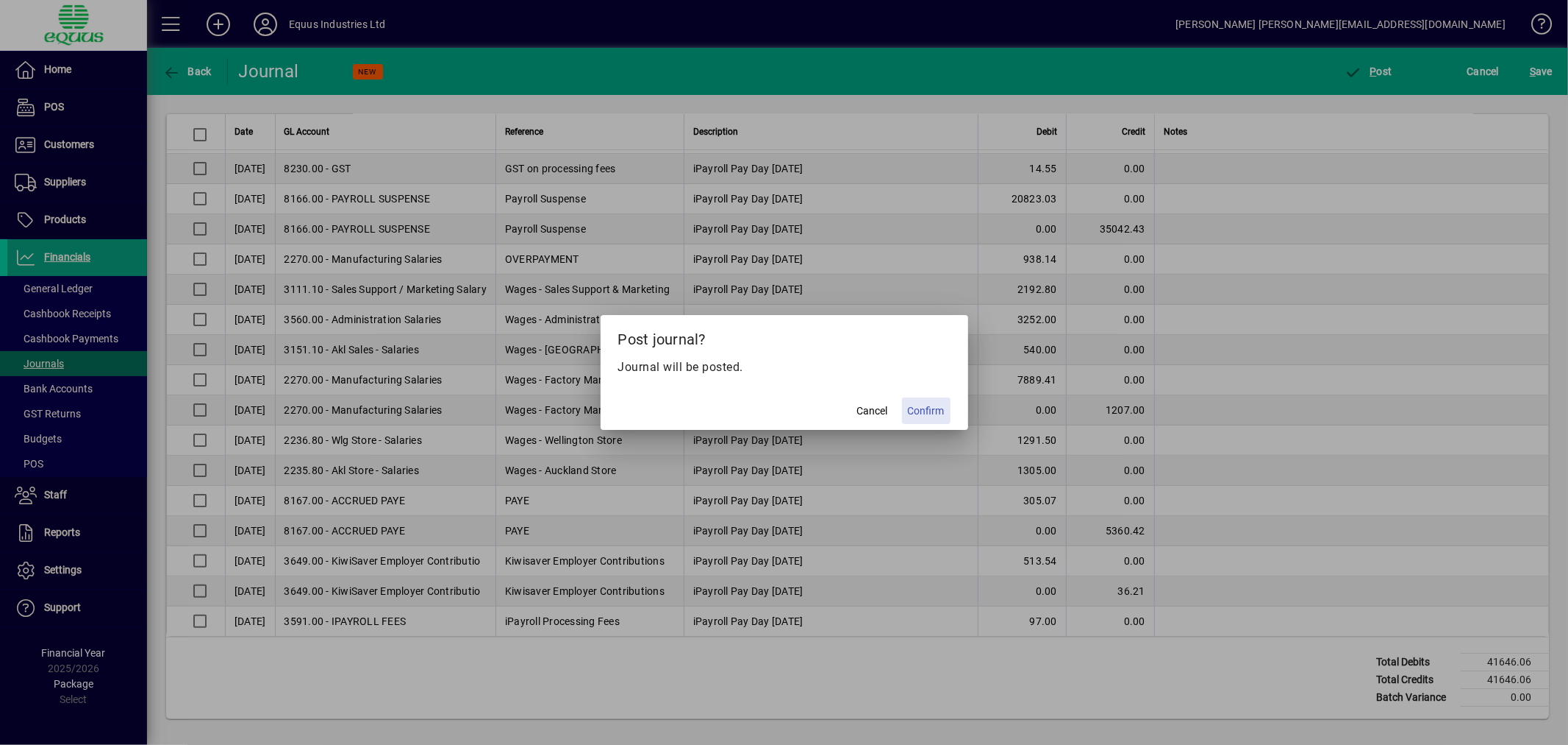
click at [923, 401] on span at bounding box center [927, 410] width 49 height 35
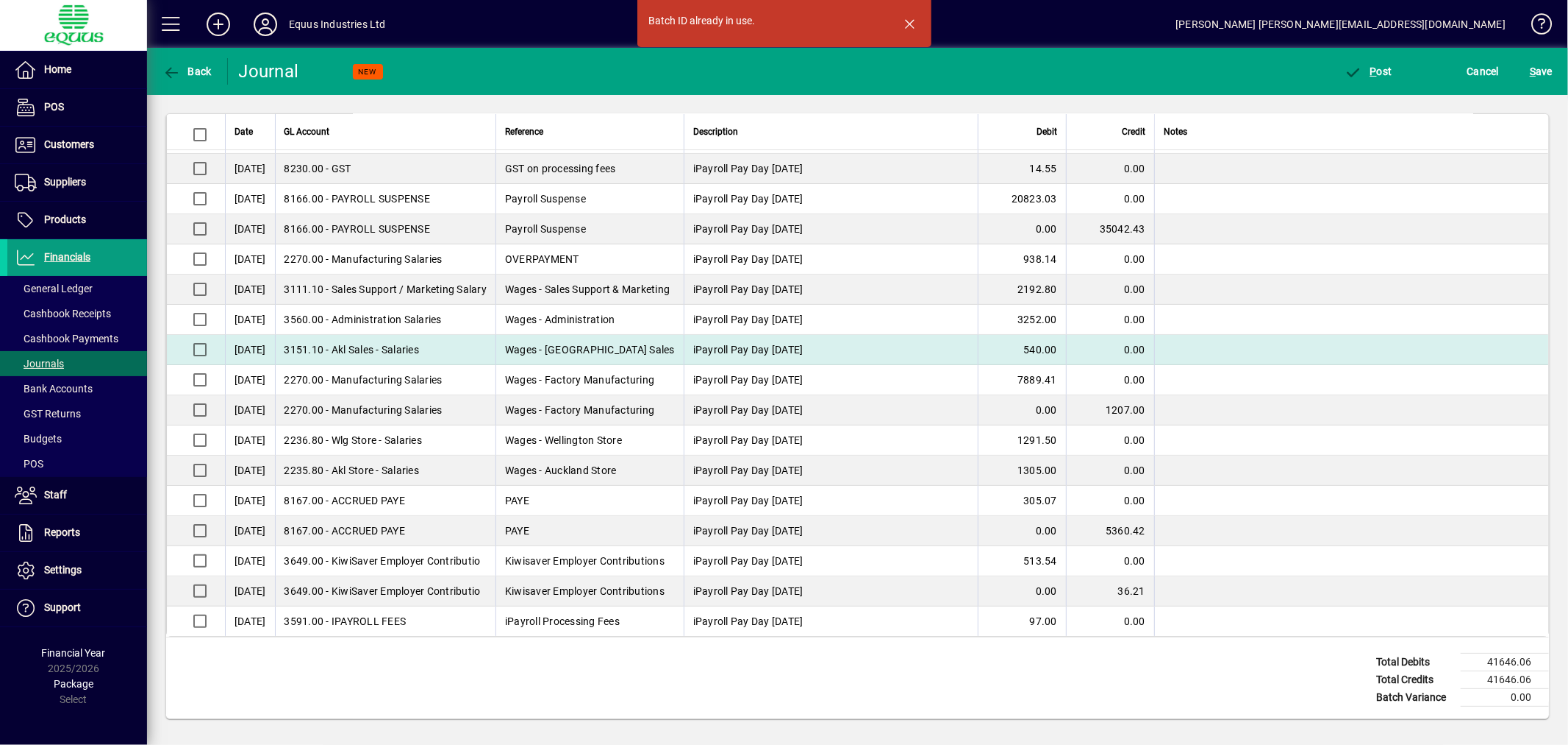
click at [634, 345] on td "Wages - Auckland Sales" at bounding box center [589, 350] width 188 height 30
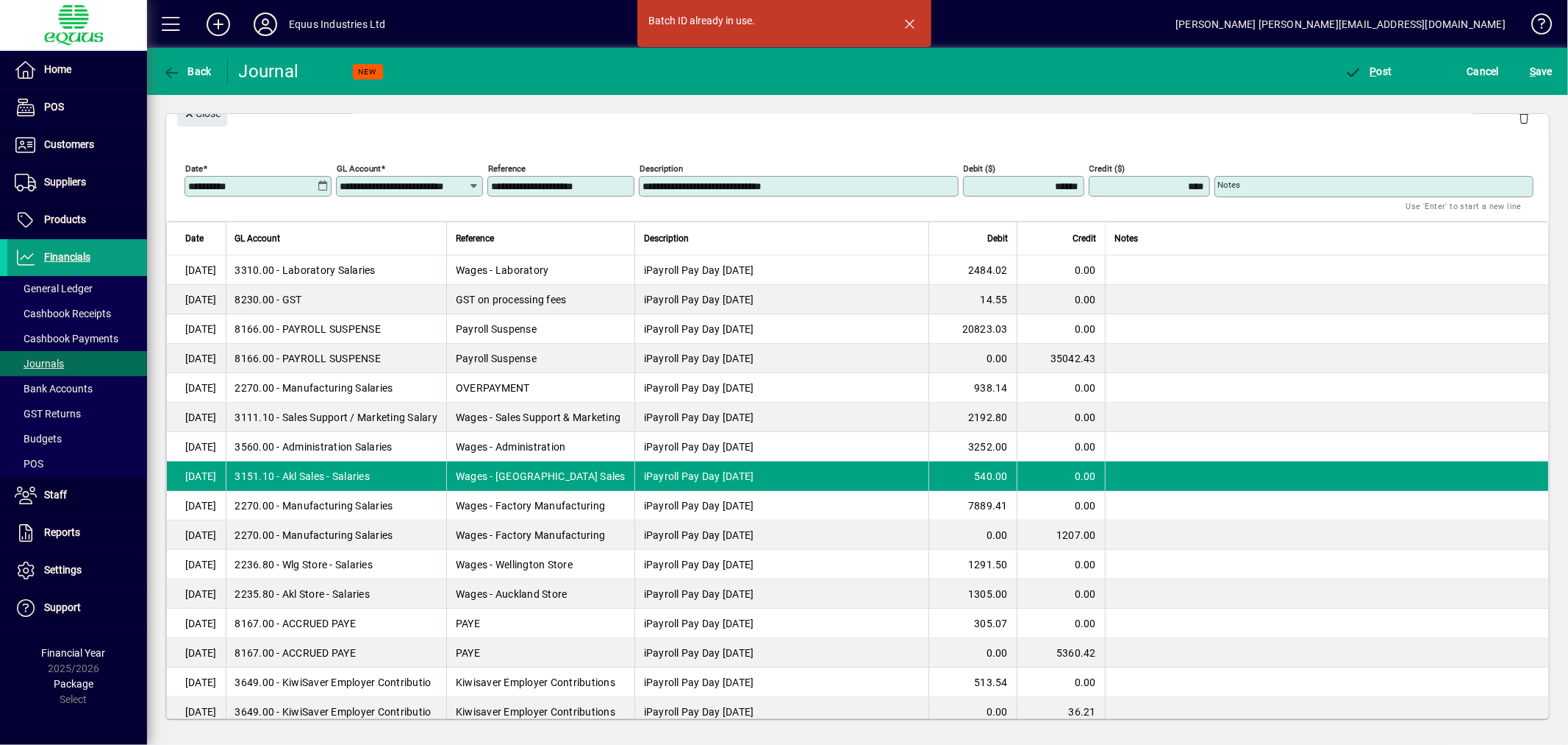
scroll to position [0, 0]
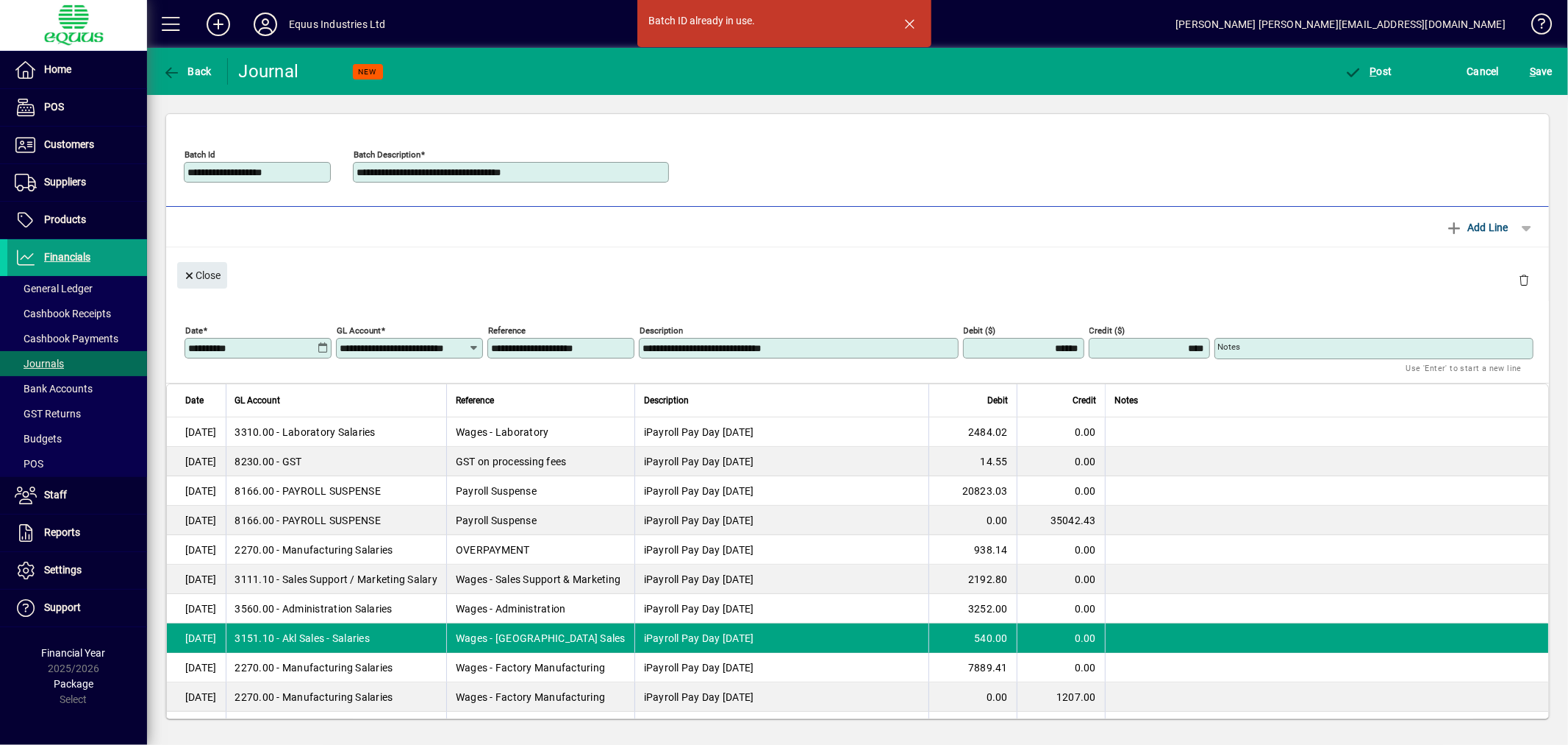
click at [276, 174] on input "**********" at bounding box center [259, 172] width 143 height 12
type input "**********"
click at [1382, 67] on span "P ost" at bounding box center [1368, 71] width 48 height 12
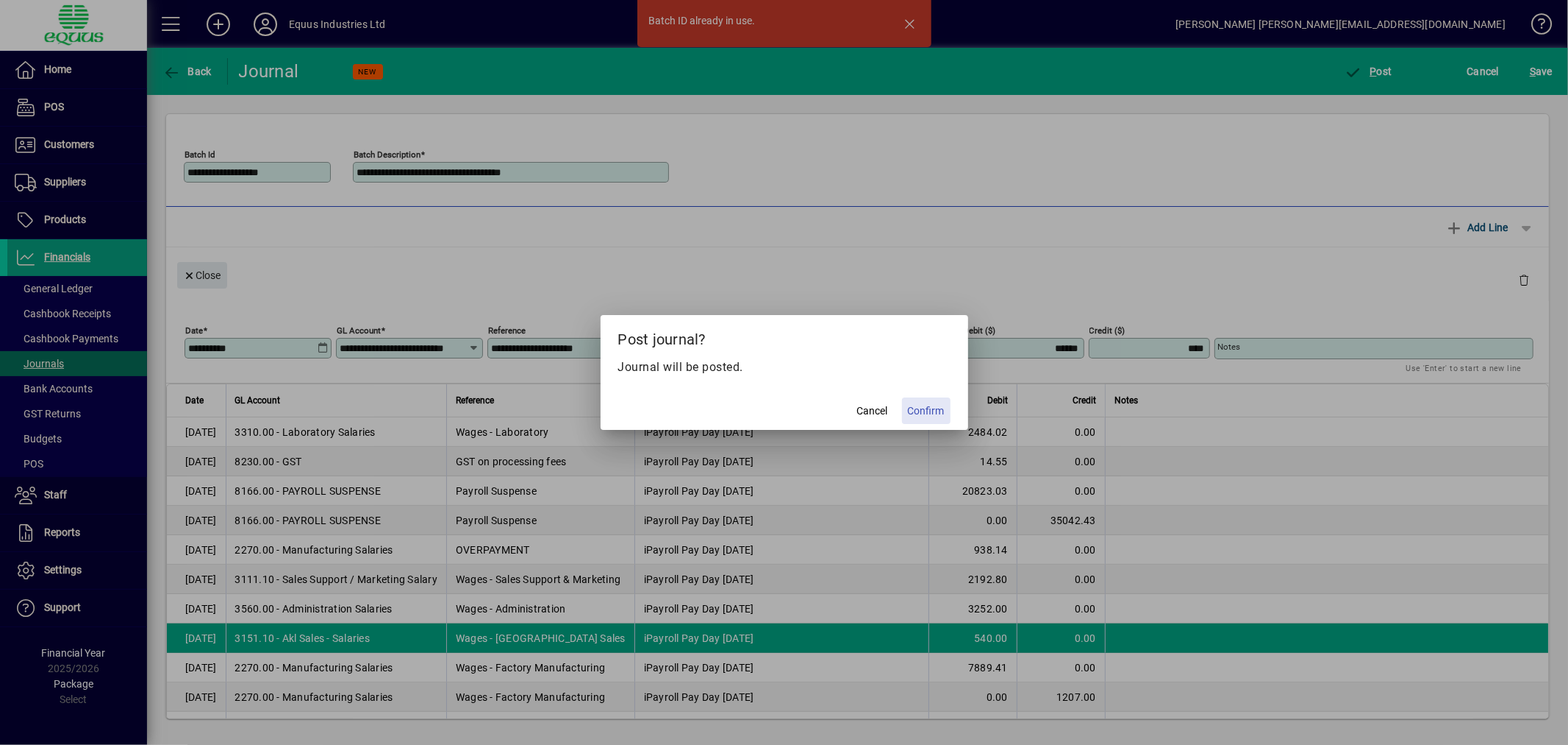
click at [935, 405] on span "Confirm" at bounding box center [927, 411] width 37 height 16
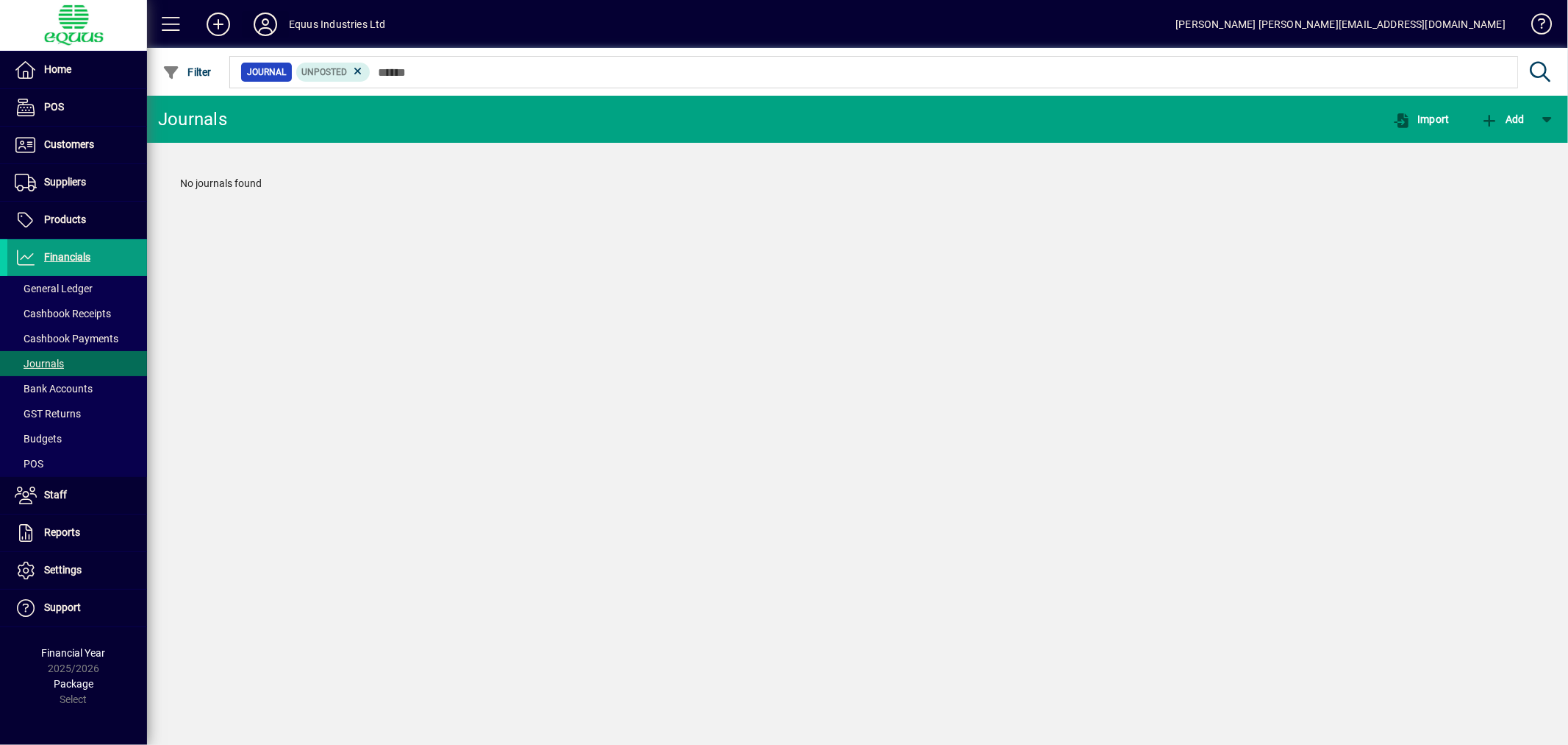
click at [266, 19] on icon at bounding box center [266, 24] width 29 height 23
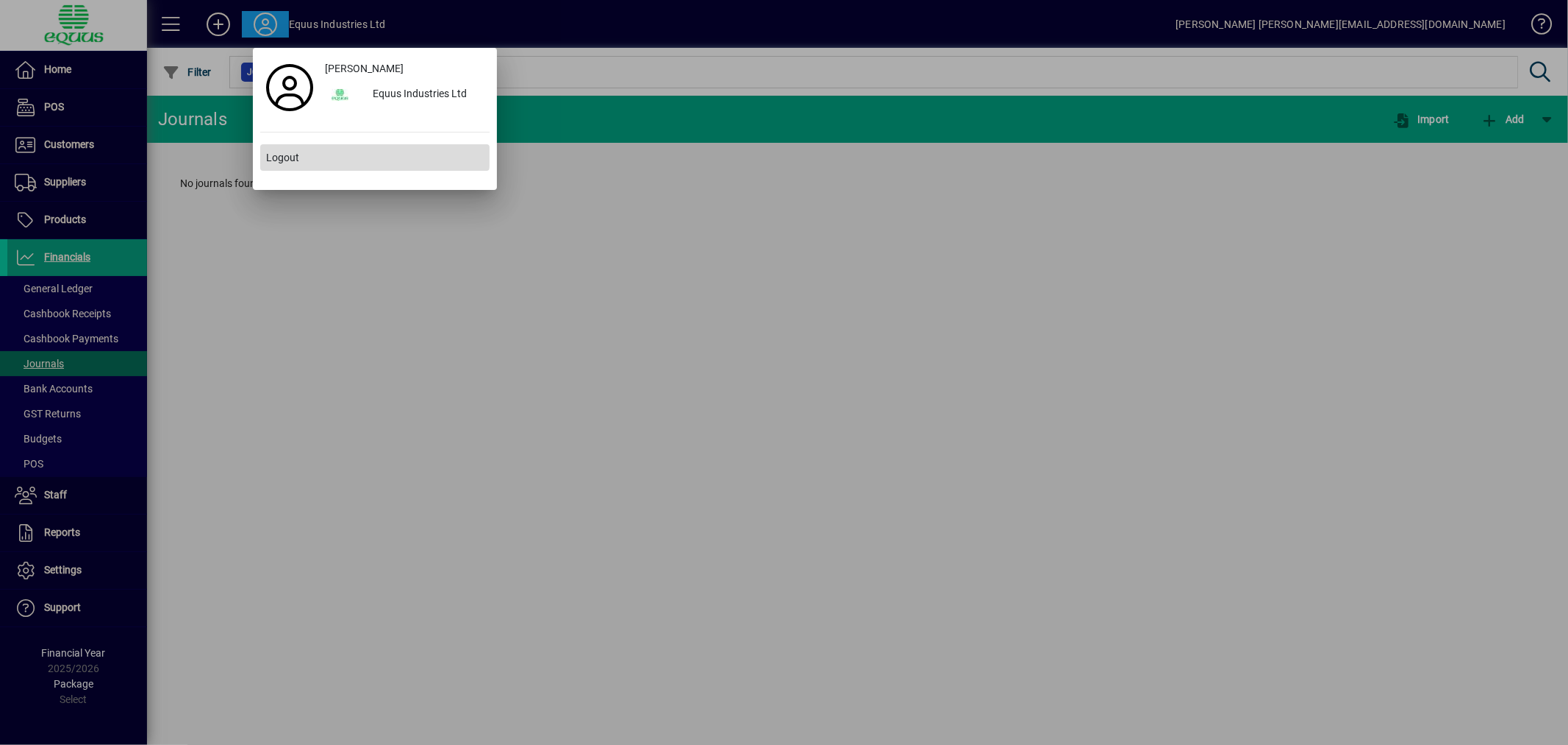
click at [280, 150] on span "Logout" at bounding box center [282, 158] width 33 height 16
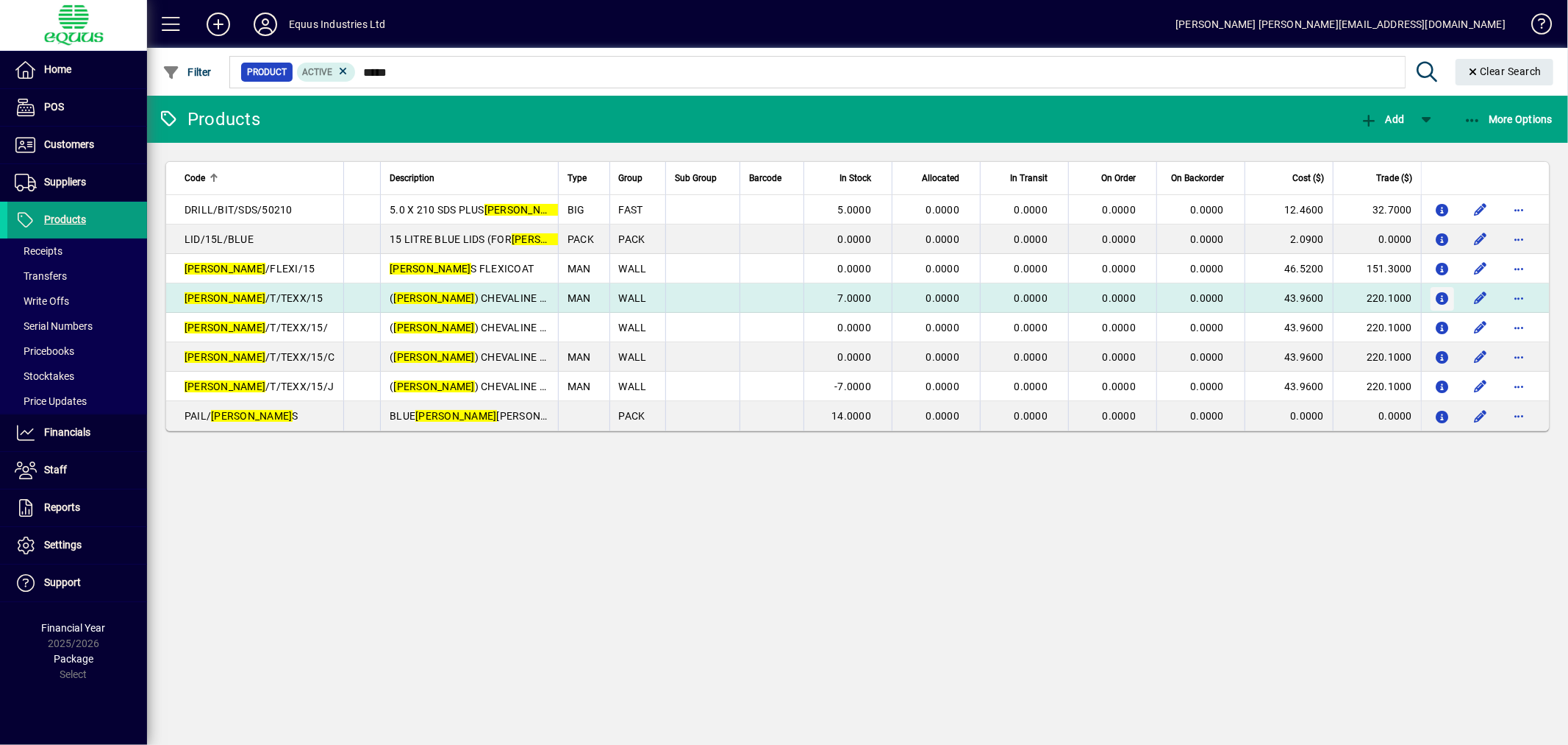
click at [1445, 295] on icon "button" at bounding box center [1443, 299] width 16 height 13
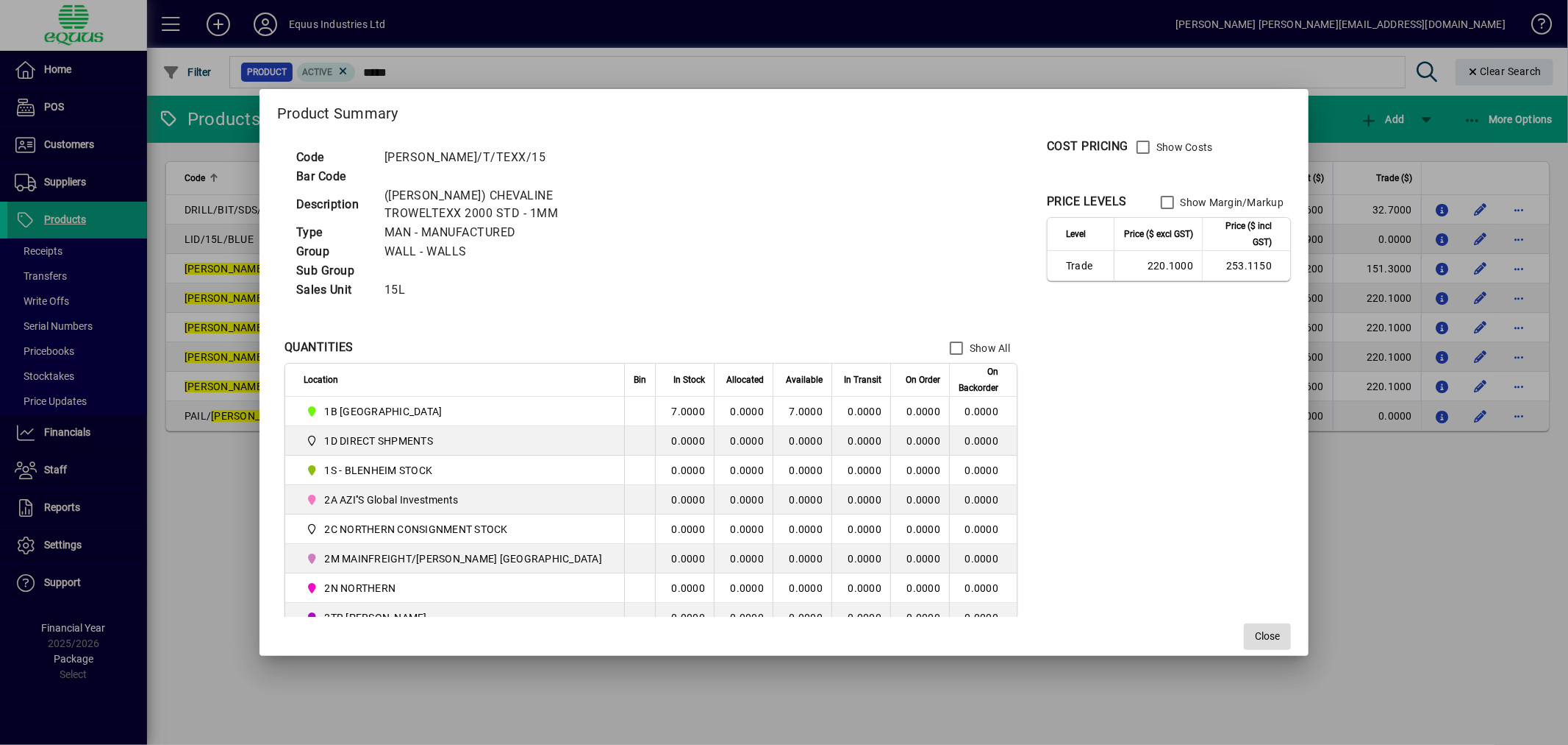
click at [1256, 641] on span "Close" at bounding box center [1268, 636] width 25 height 16
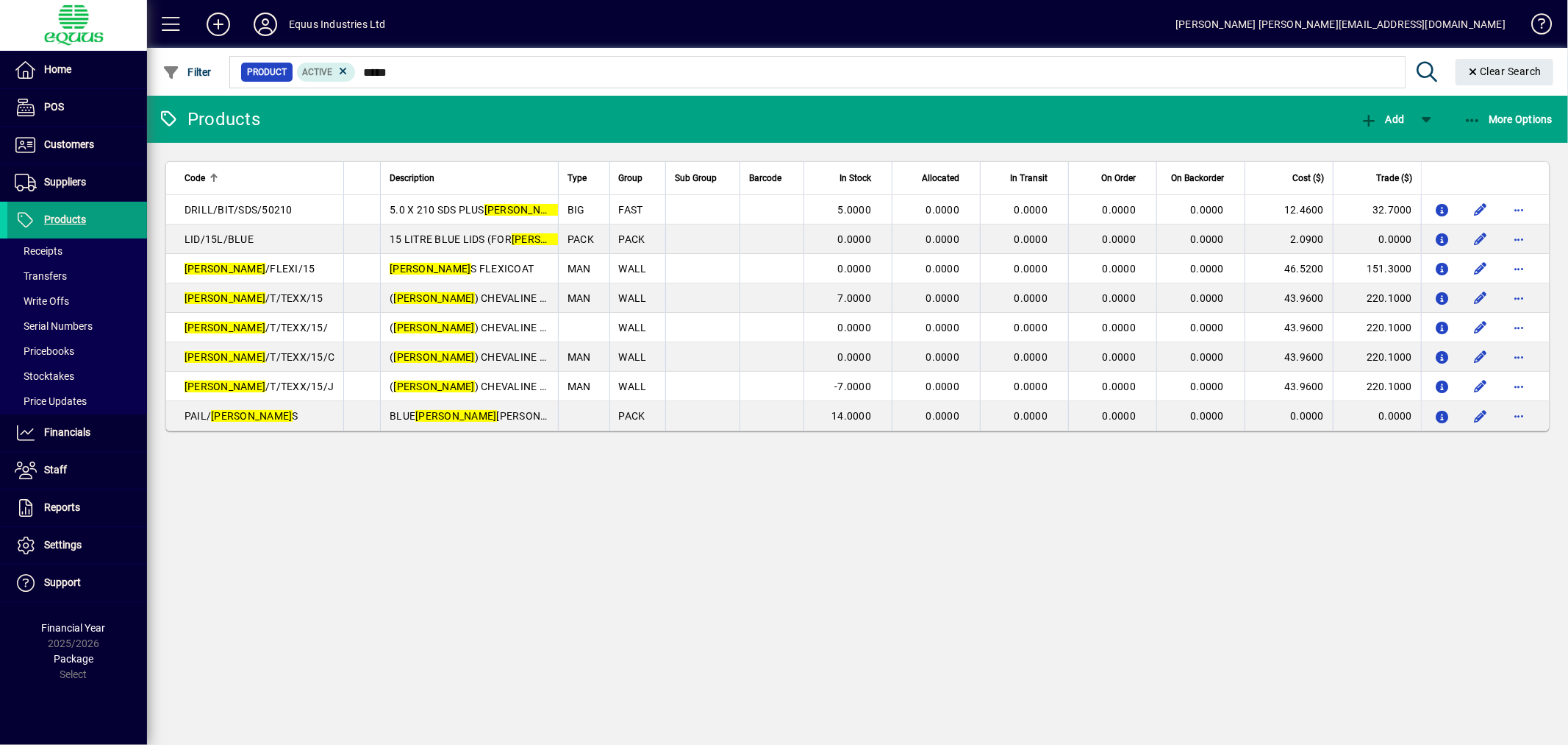
click at [1045, 559] on div "Products Add More Options Code Description Type Group Sub Group Barcode In Stoc…" at bounding box center [857, 420] width 1421 height 649
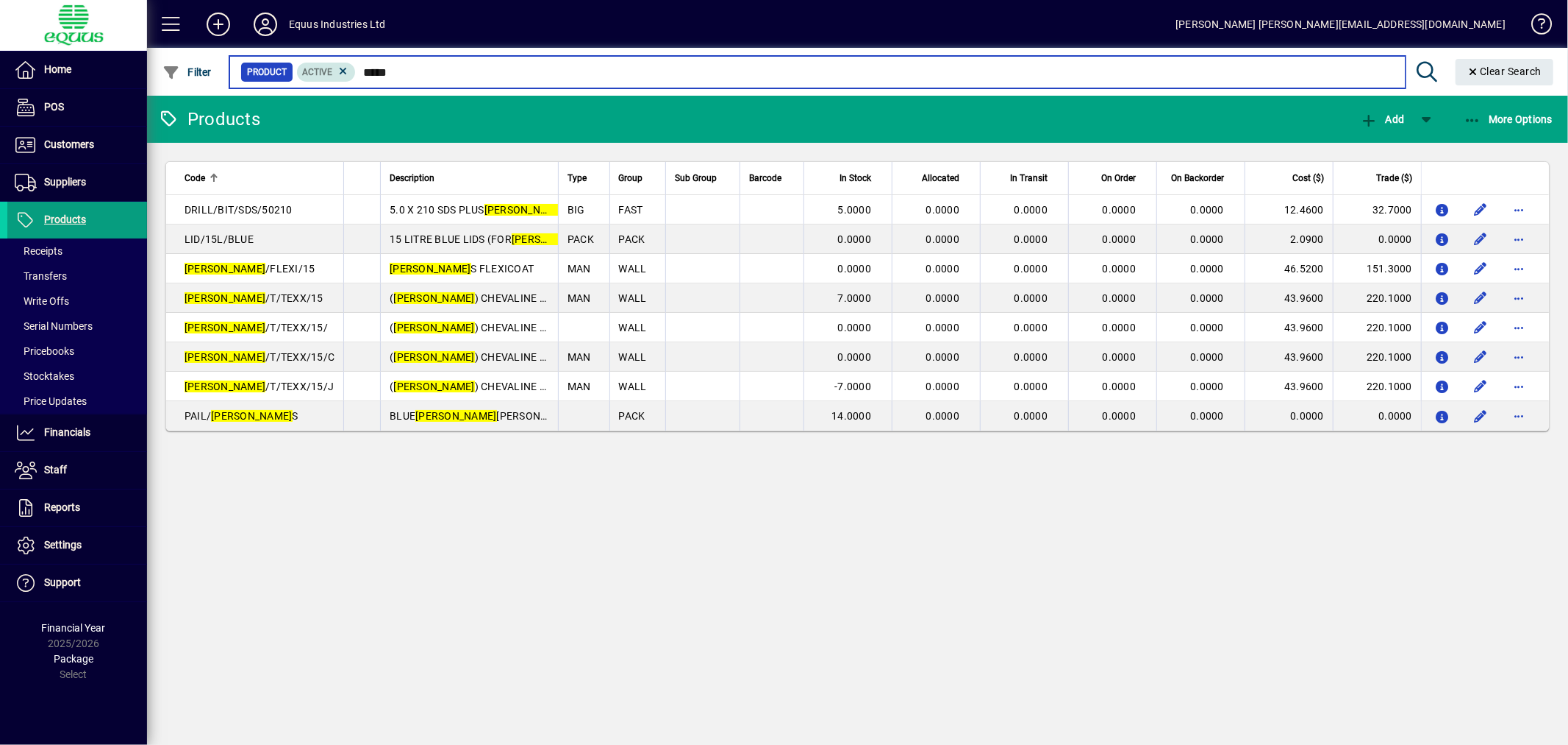
drag, startPoint x: 402, startPoint y: 71, endPoint x: 321, endPoint y: 74, distance: 81.1
click at [321, 74] on div "Product Active *****" at bounding box center [817, 71] width 1153 height 20
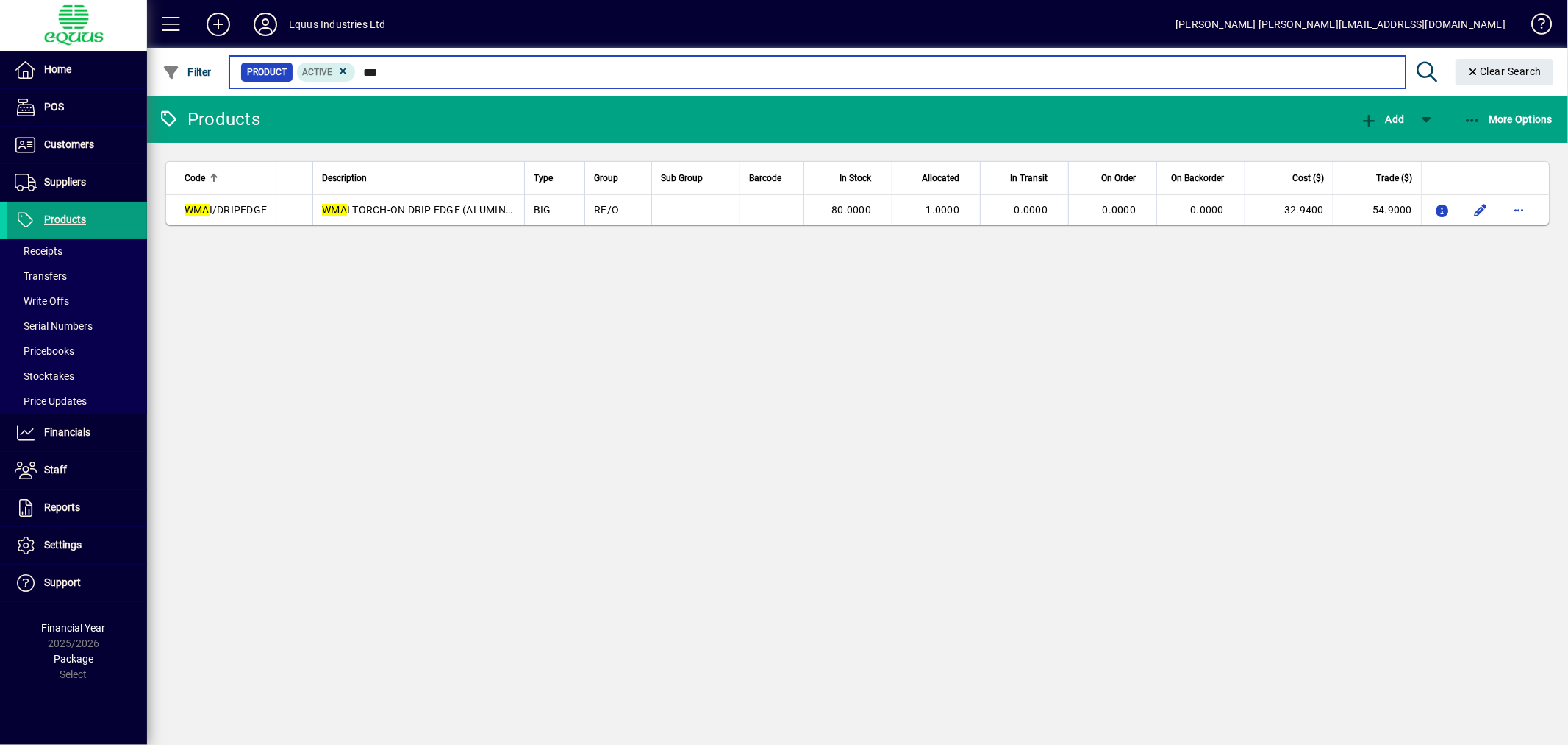
type input "***"
